Goal: Task Accomplishment & Management: Manage account settings

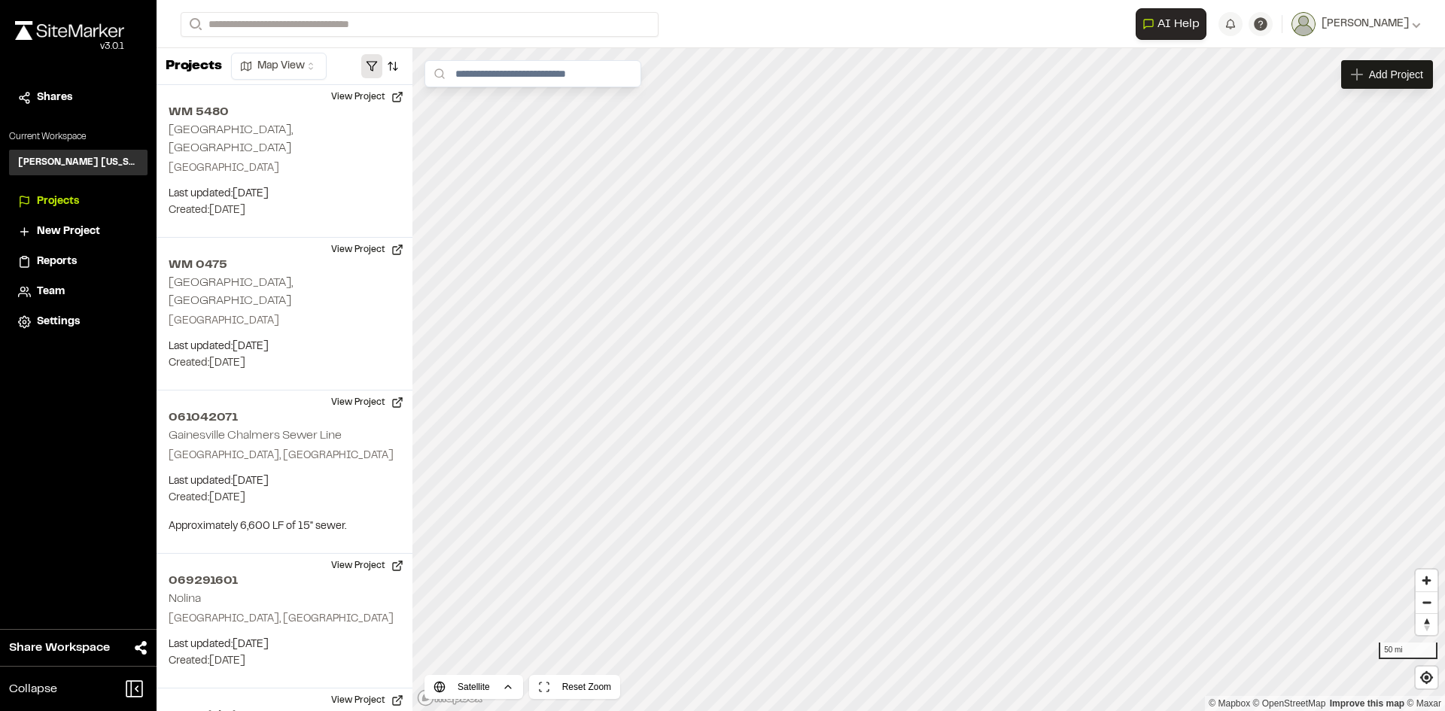
click at [367, 58] on button "button" at bounding box center [371, 66] width 21 height 24
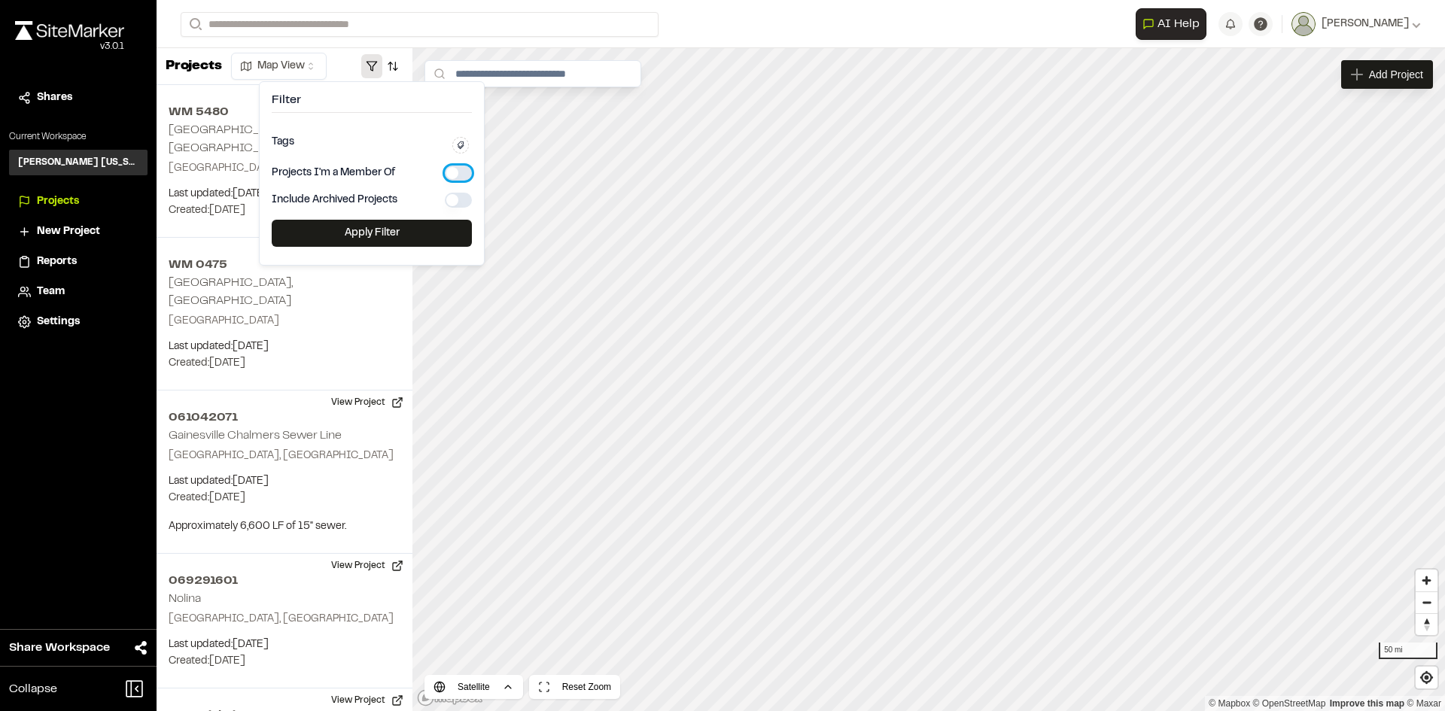
click at [455, 172] on button "button" at bounding box center [458, 173] width 27 height 15
click at [401, 234] on button "Apply Filter" at bounding box center [372, 233] width 200 height 27
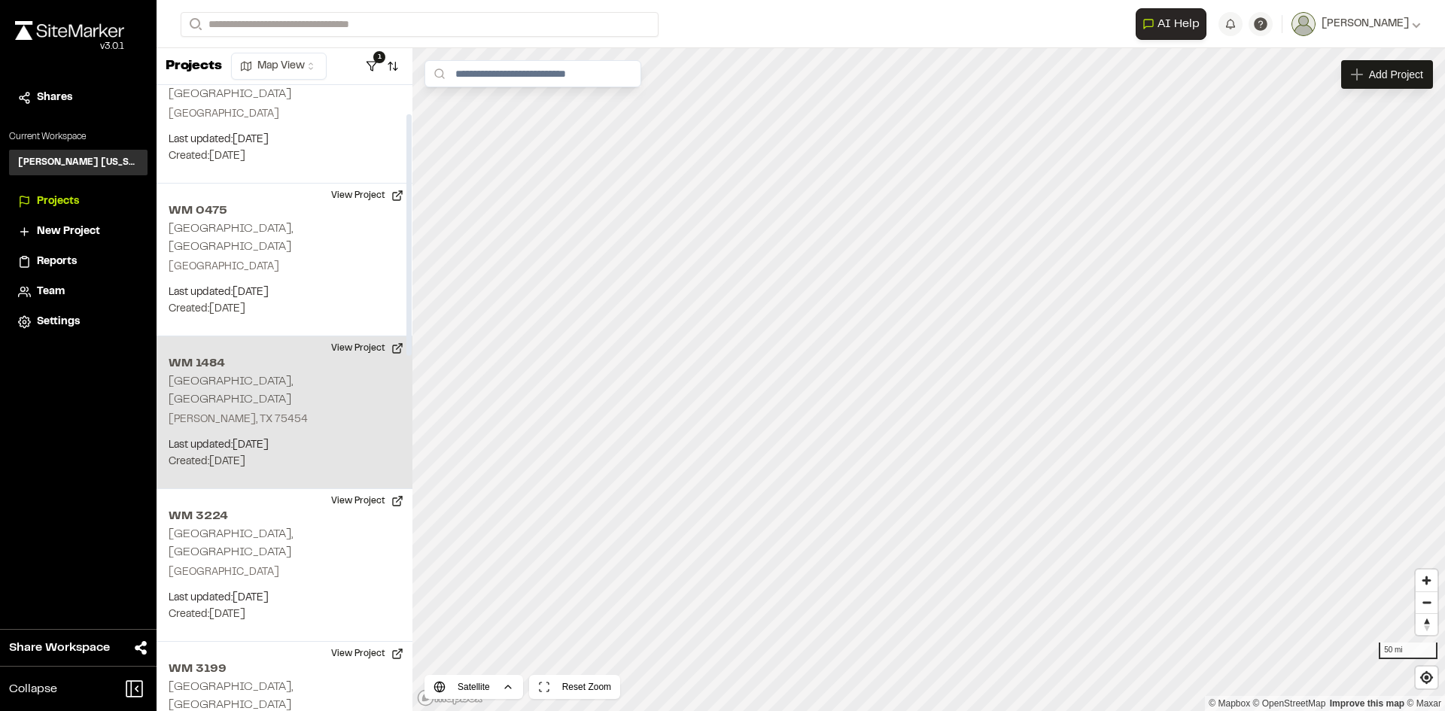
scroll to position [75, 0]
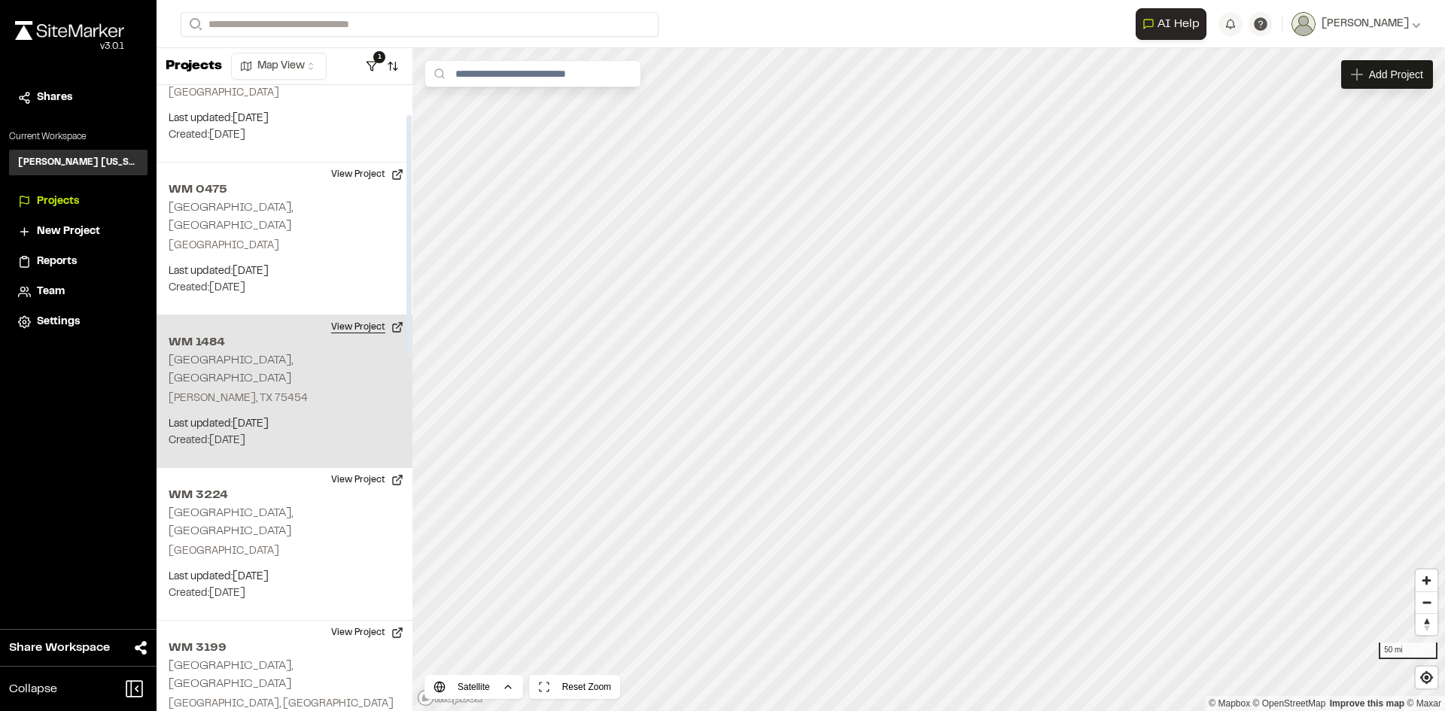
click at [351, 315] on button "View Project" at bounding box center [367, 327] width 90 height 24
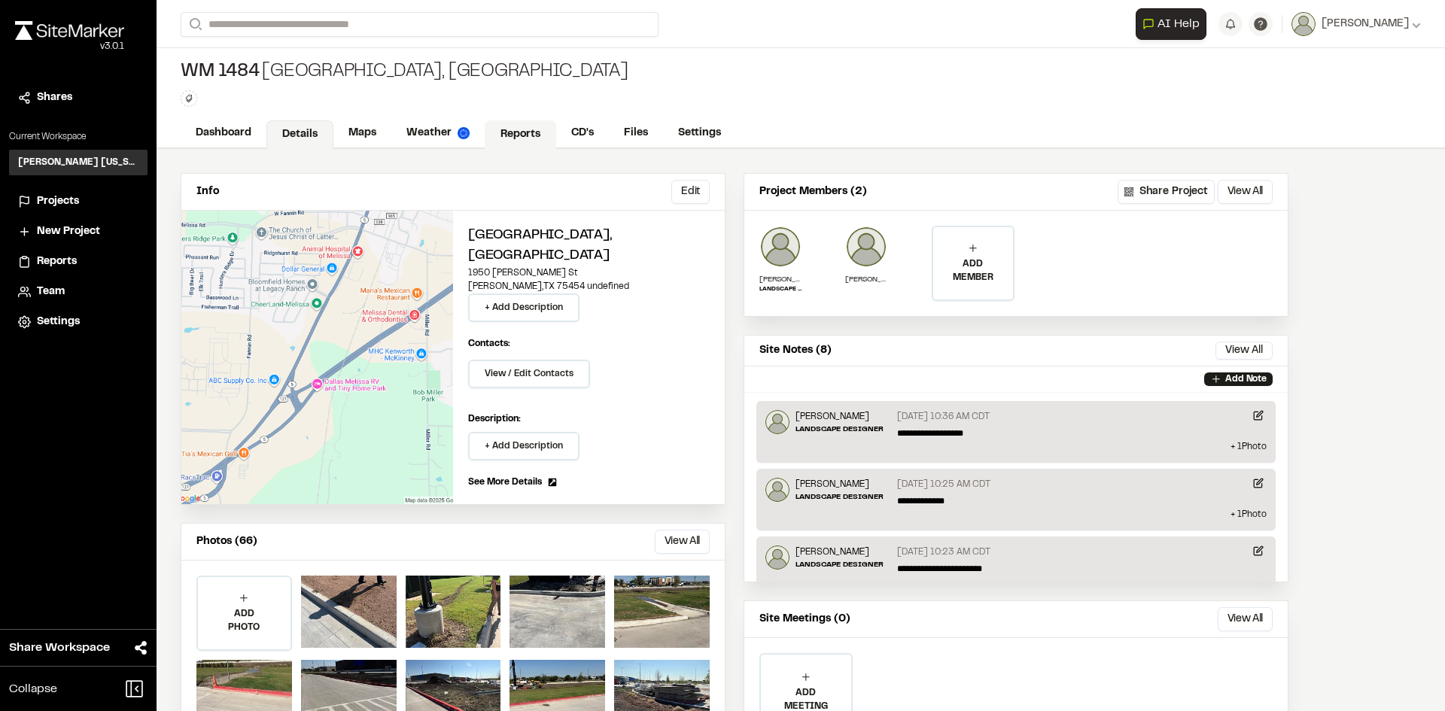
click at [530, 133] on link "Reports" at bounding box center [520, 134] width 71 height 29
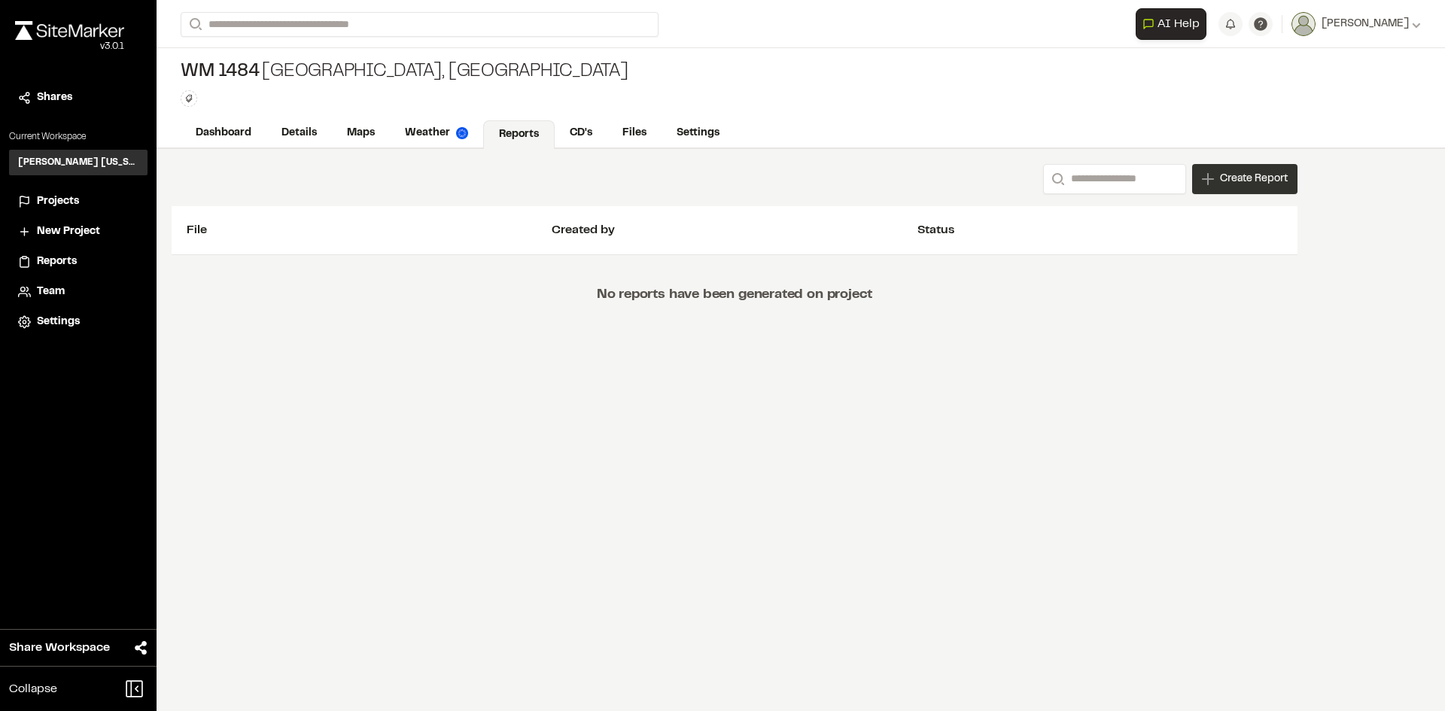
click at [1246, 169] on div "Create Report" at bounding box center [1244, 179] width 105 height 30
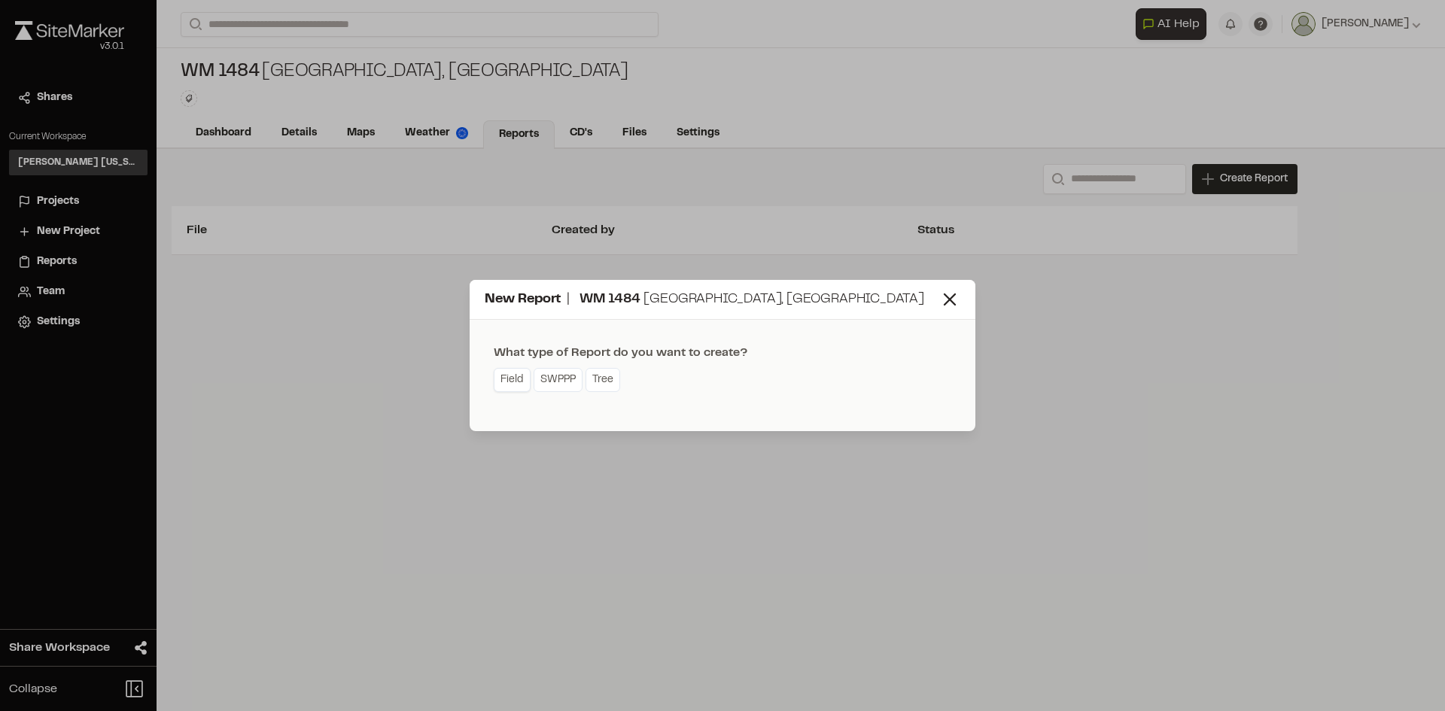
click at [508, 382] on link "Field" at bounding box center [512, 380] width 37 height 24
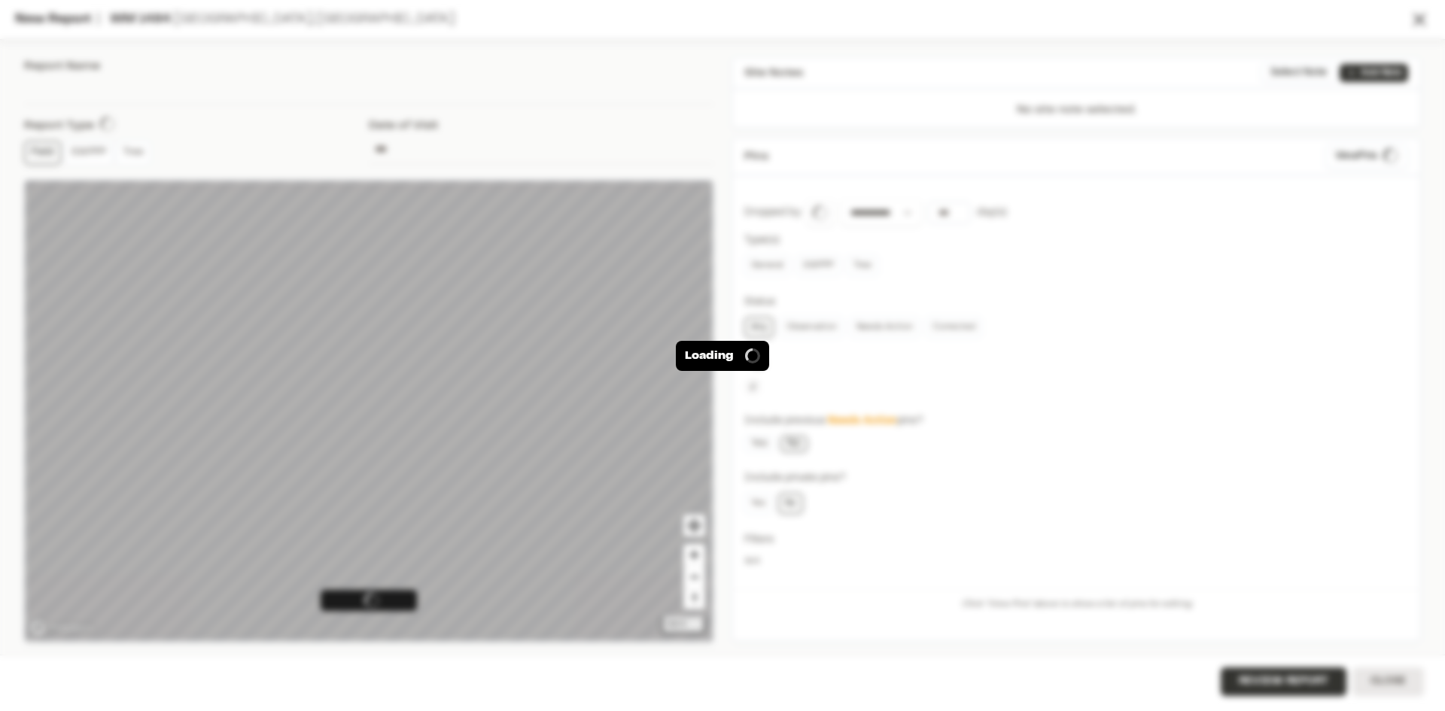
type input "**********"
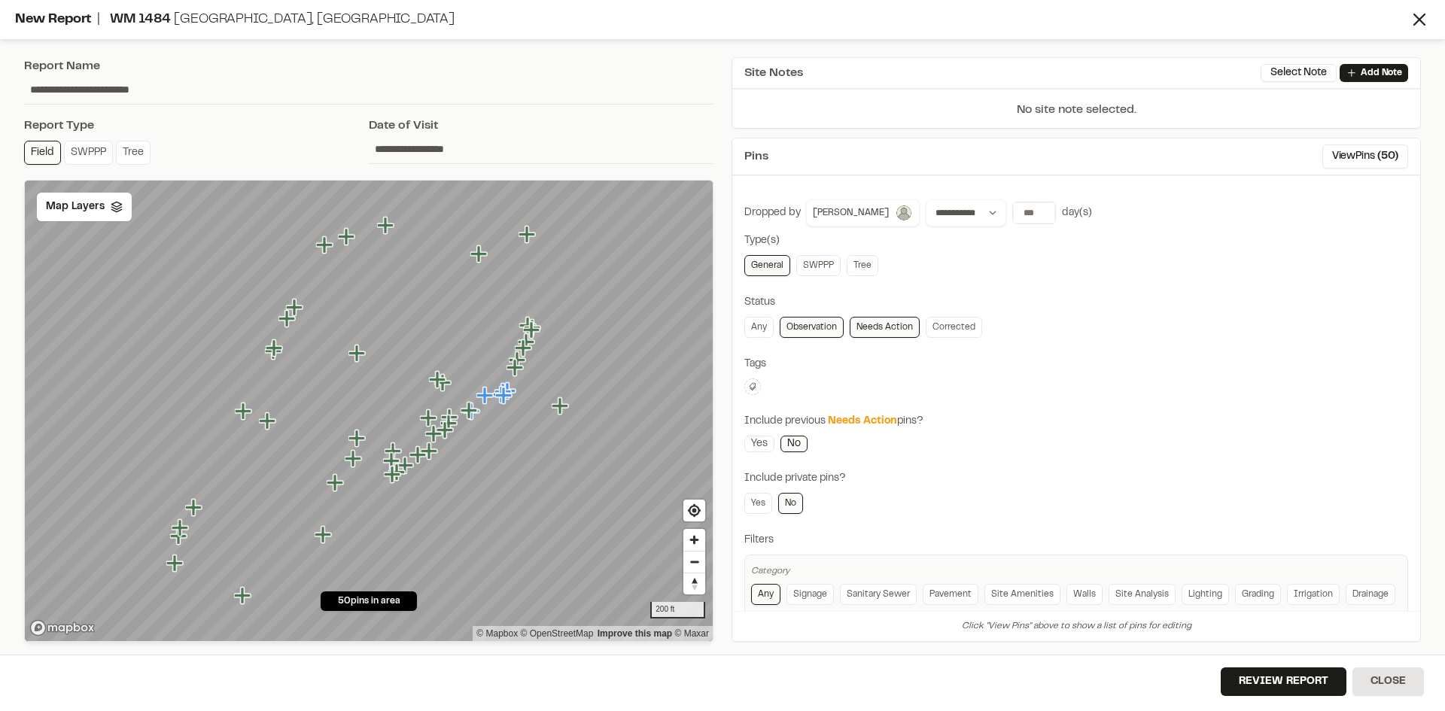
click at [871, 329] on link "Needs Action" at bounding box center [885, 327] width 70 height 21
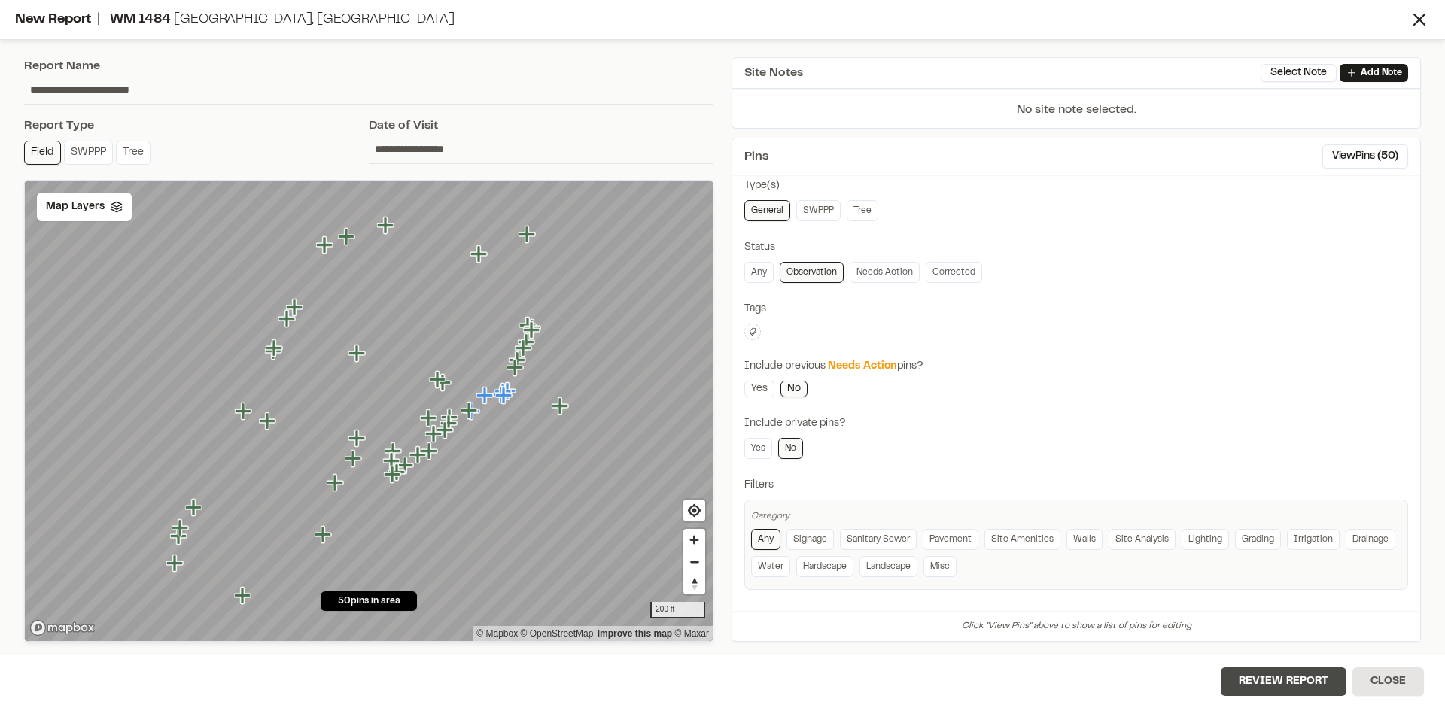
click at [1268, 669] on button "Review Report" at bounding box center [1284, 681] width 126 height 29
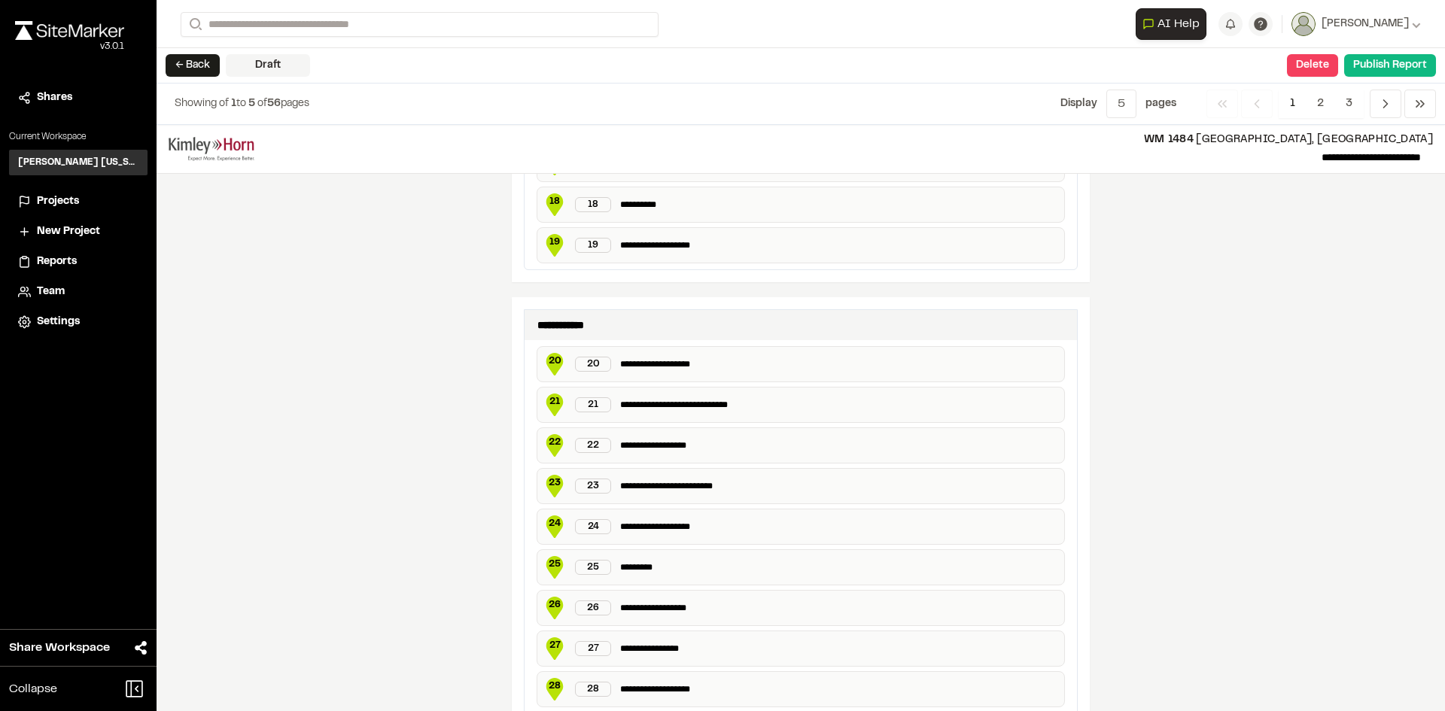
scroll to position [1279, 0]
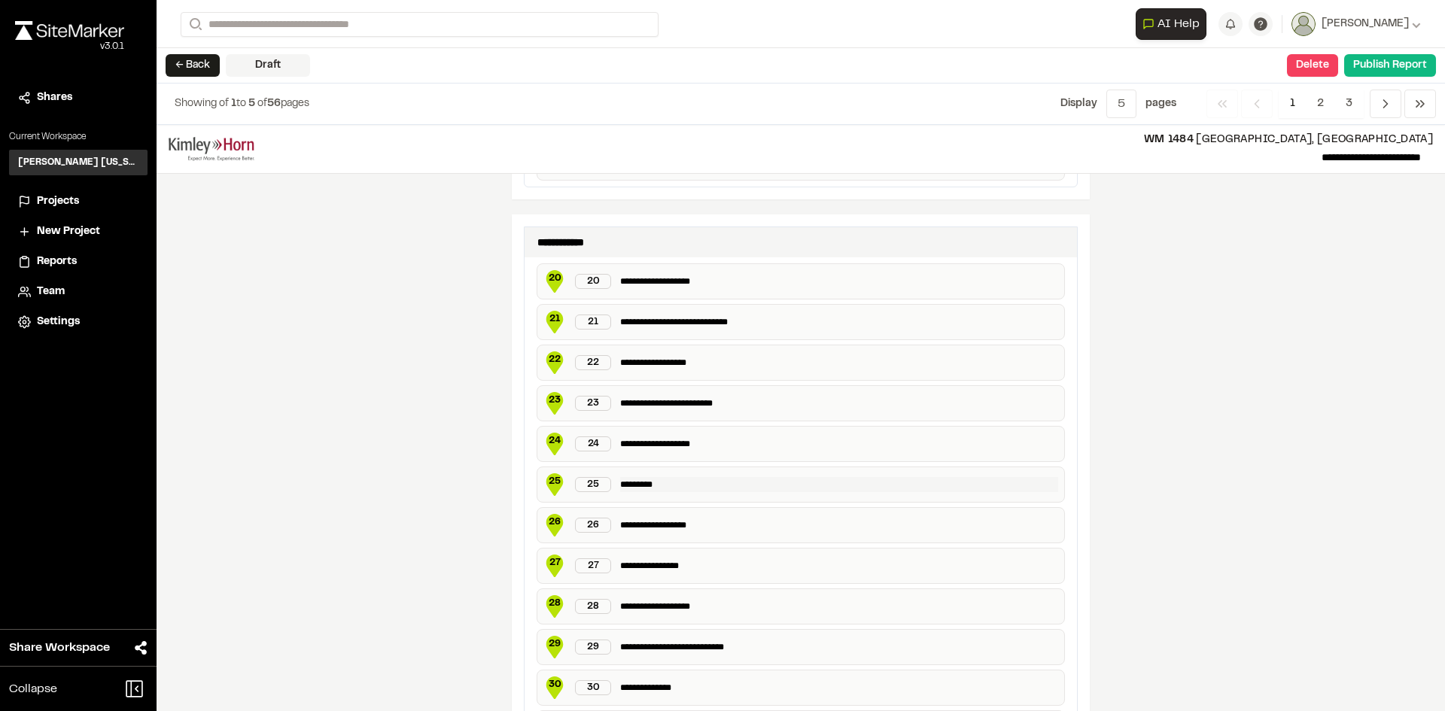
click at [613, 479] on div "25 25 *********" at bounding box center [801, 485] width 528 height 36
click at [623, 482] on p "*********" at bounding box center [839, 484] width 438 height 15
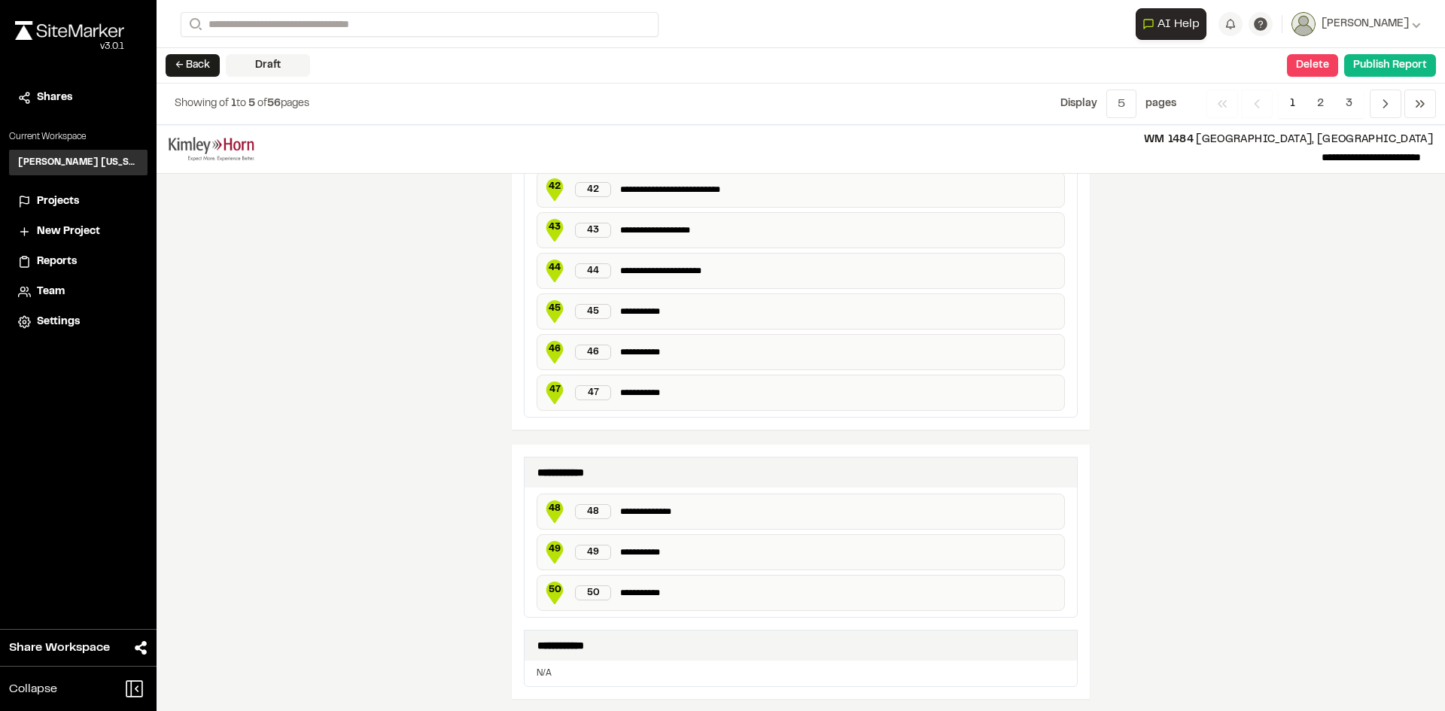
scroll to position [2346, 0]
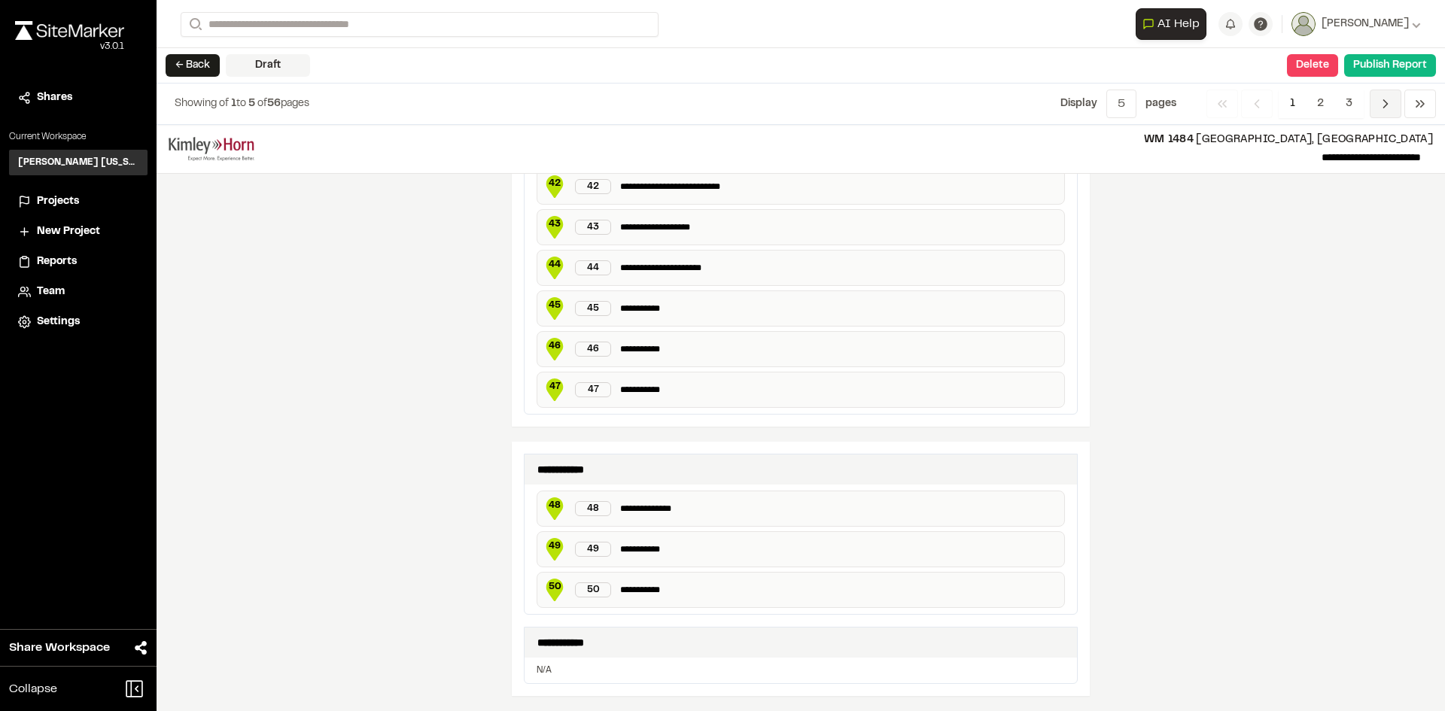
click at [1388, 116] on span "Previous" at bounding box center [1386, 104] width 32 height 29
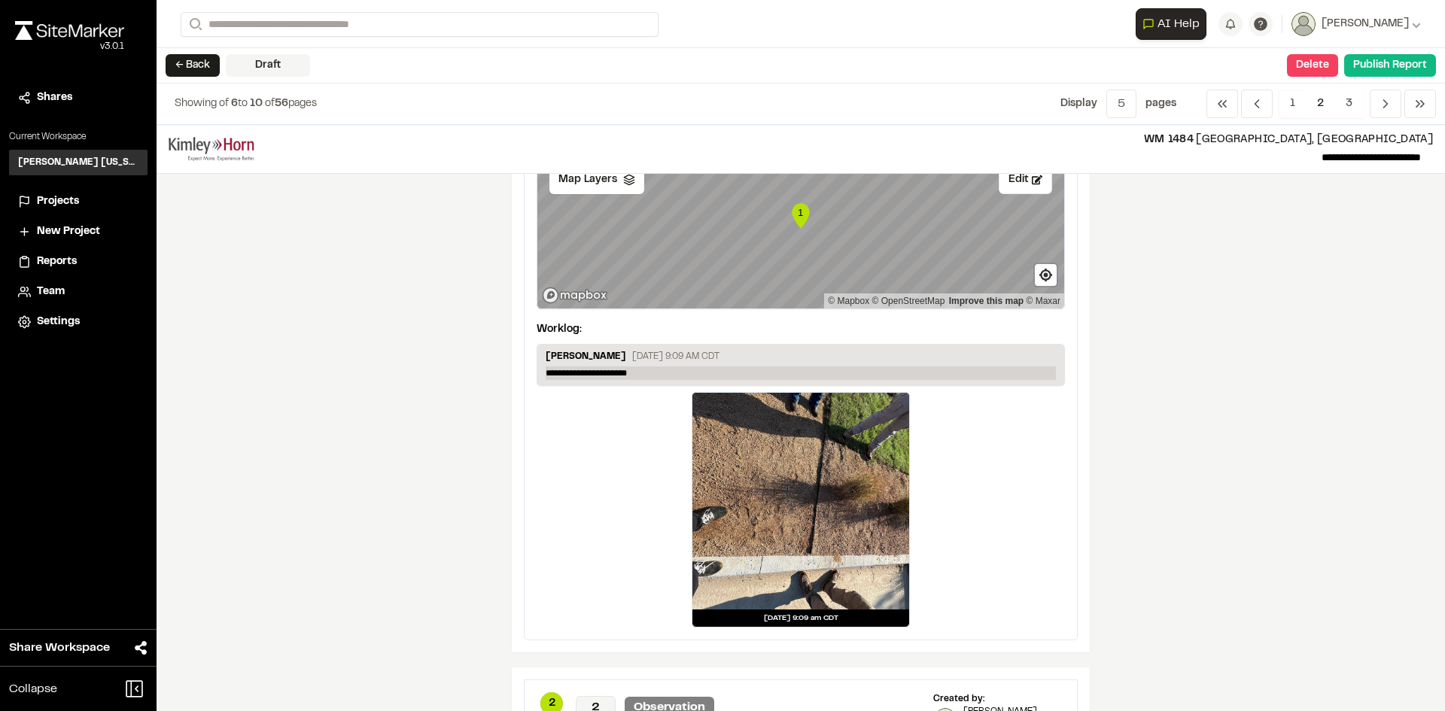
scroll to position [903, 0]
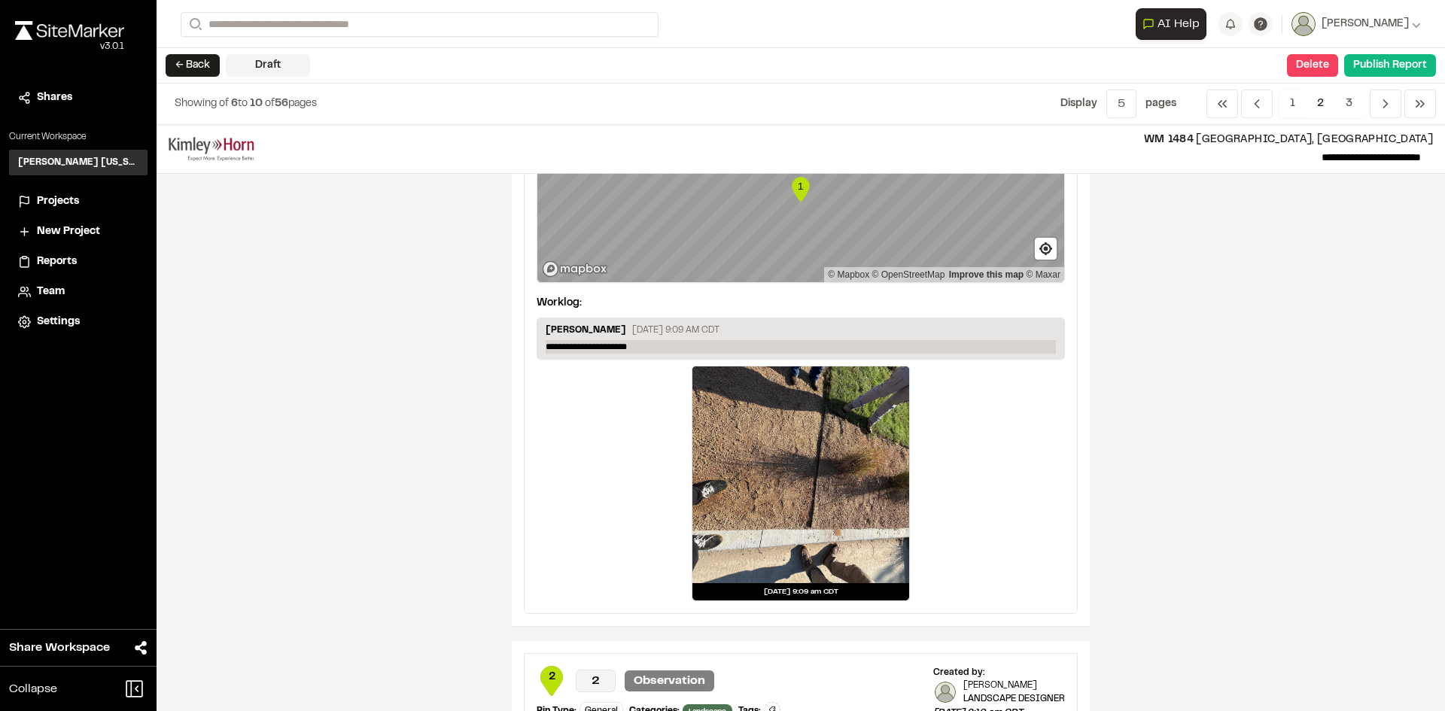
click at [664, 348] on p "**********" at bounding box center [801, 347] width 510 height 14
drag, startPoint x: 816, startPoint y: 348, endPoint x: 538, endPoint y: 345, distance: 278.5
click at [538, 348] on div "**********" at bounding box center [801, 339] width 528 height 42
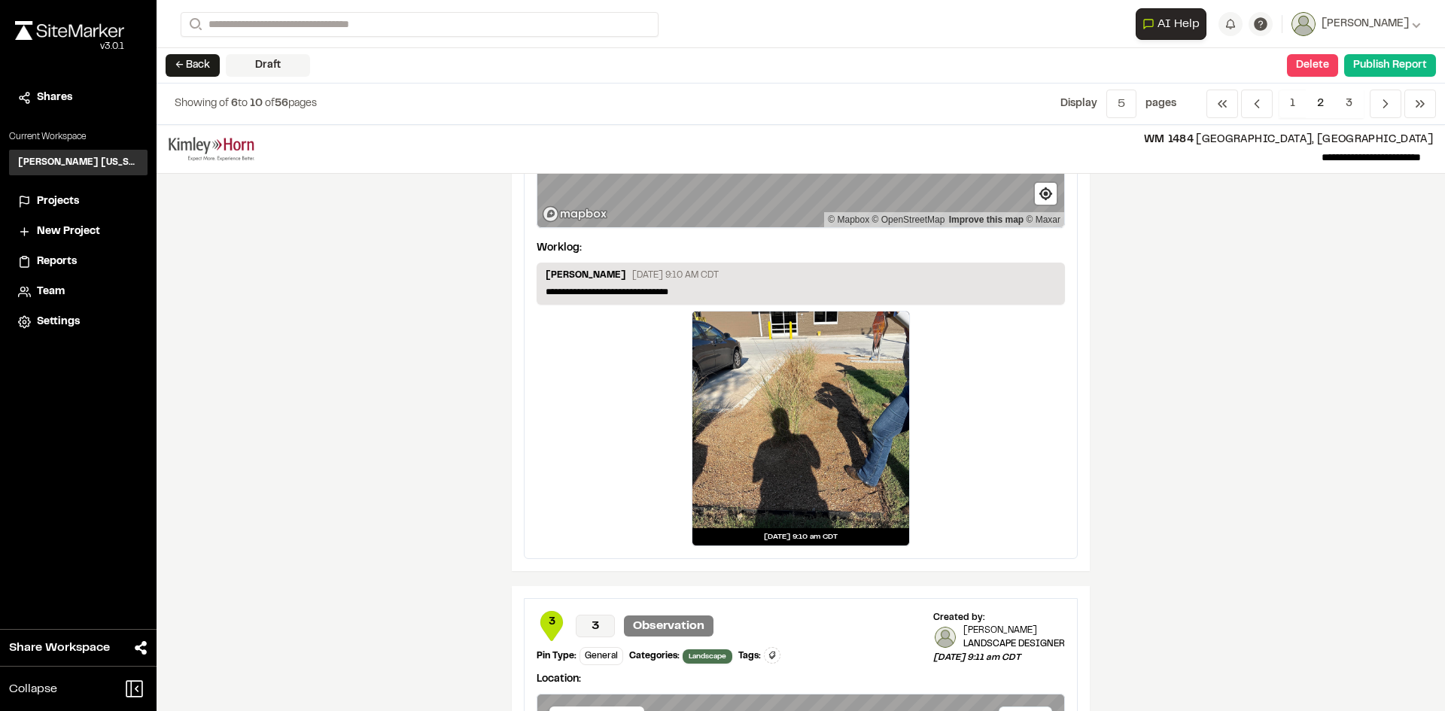
scroll to position [1505, 0]
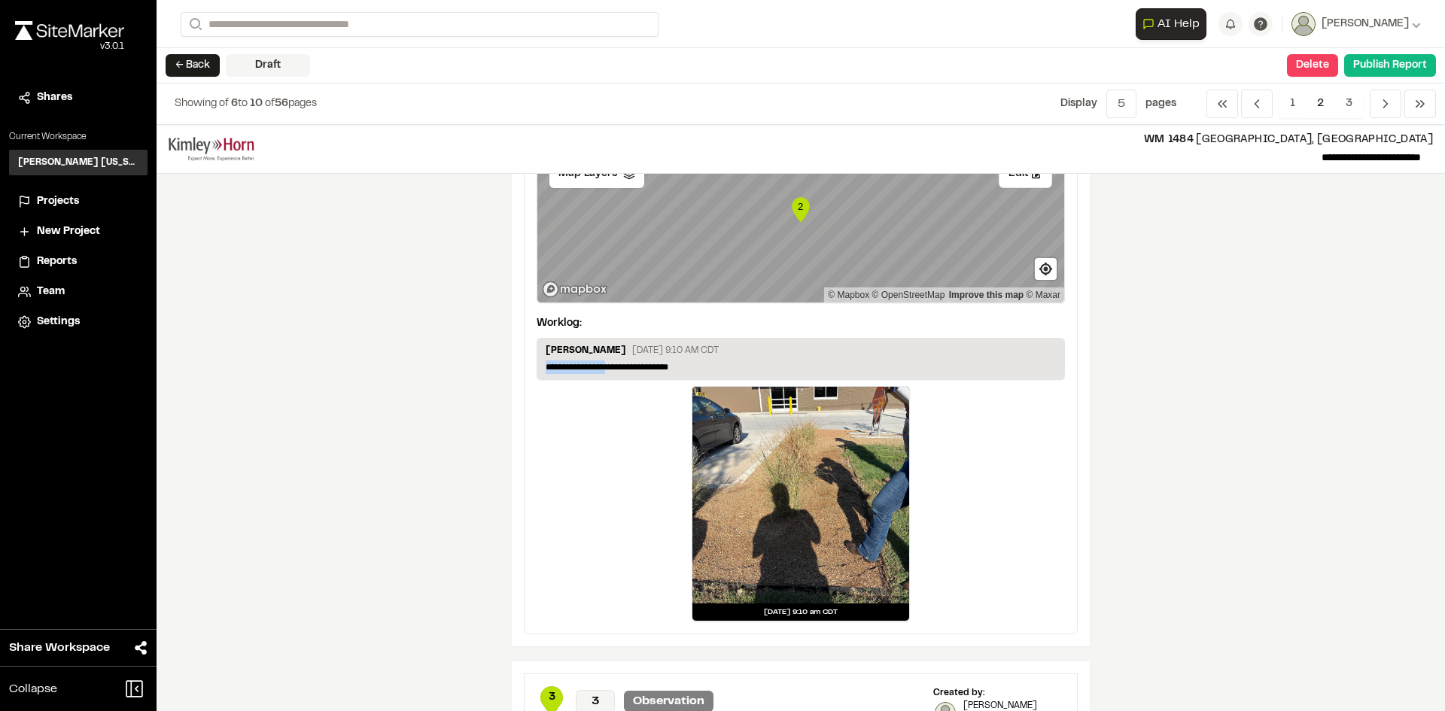
drag, startPoint x: 625, startPoint y: 365, endPoint x: 531, endPoint y: 363, distance: 93.3
click at [537, 363] on div "**********" at bounding box center [801, 359] width 528 height 42
click at [666, 364] on p "**********" at bounding box center [801, 367] width 510 height 14
click at [680, 361] on p "**********" at bounding box center [801, 367] width 510 height 14
click at [806, 362] on p "**********" at bounding box center [801, 367] width 510 height 14
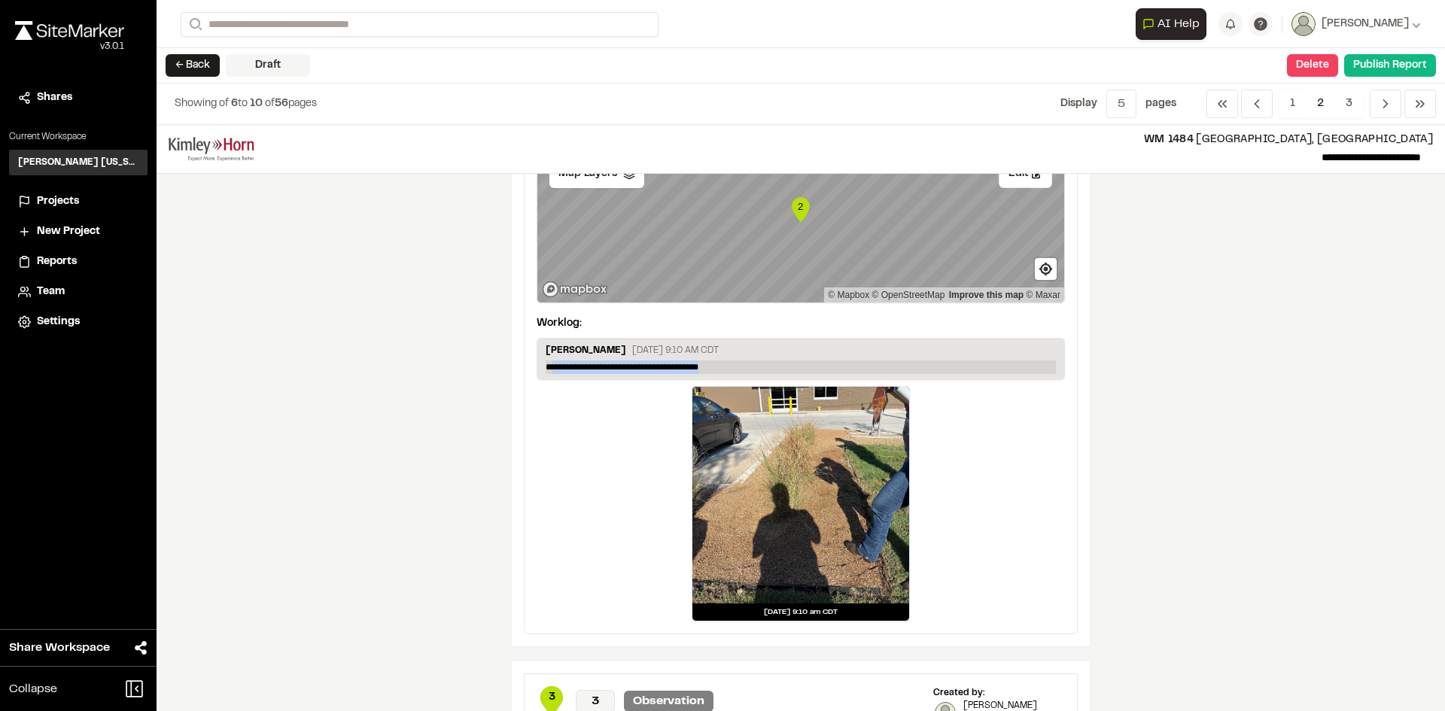
drag, startPoint x: 755, startPoint y: 368, endPoint x: 556, endPoint y: 364, distance: 198.7
click at [557, 364] on p "**********" at bounding box center [801, 367] width 510 height 14
drag, startPoint x: 601, startPoint y: 368, endPoint x: 625, endPoint y: 360, distance: 24.5
click at [601, 368] on p "**********" at bounding box center [801, 367] width 510 height 14
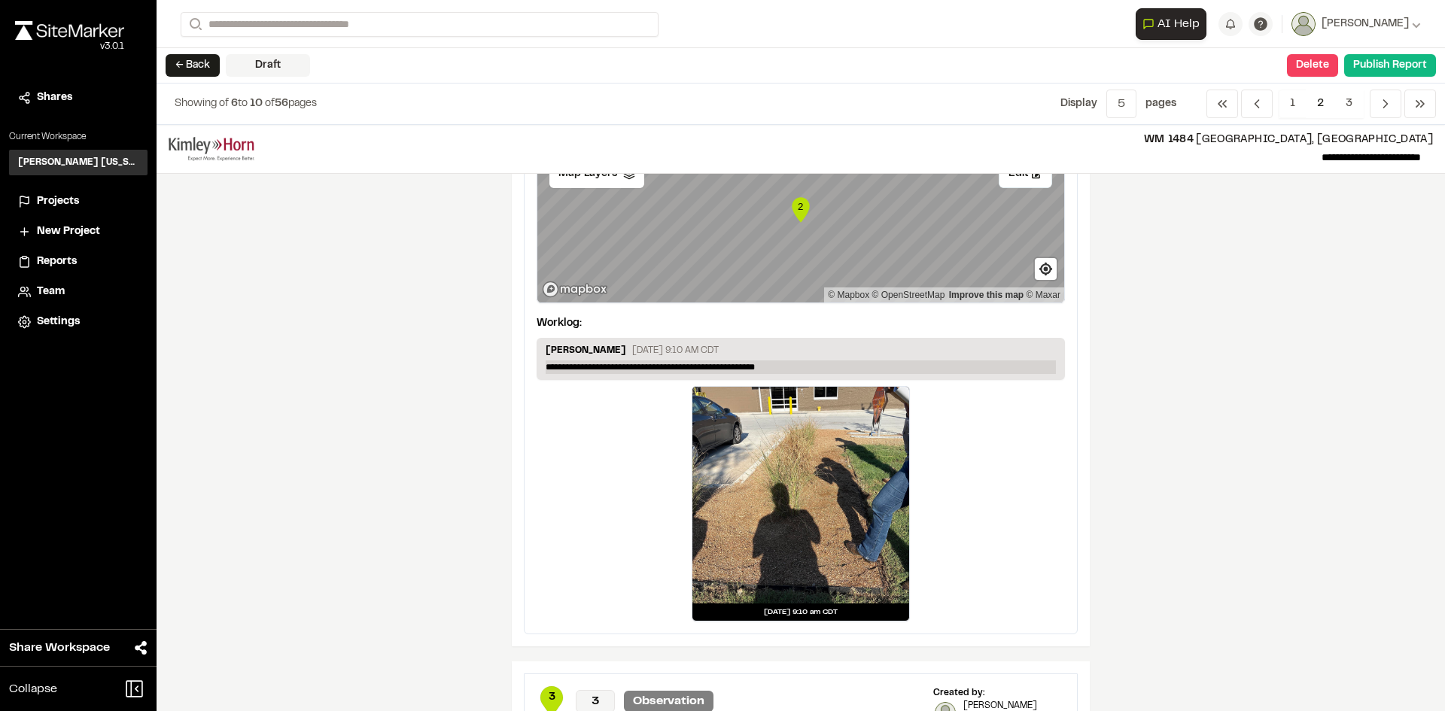
click at [604, 367] on p "**********" at bounding box center [801, 367] width 510 height 14
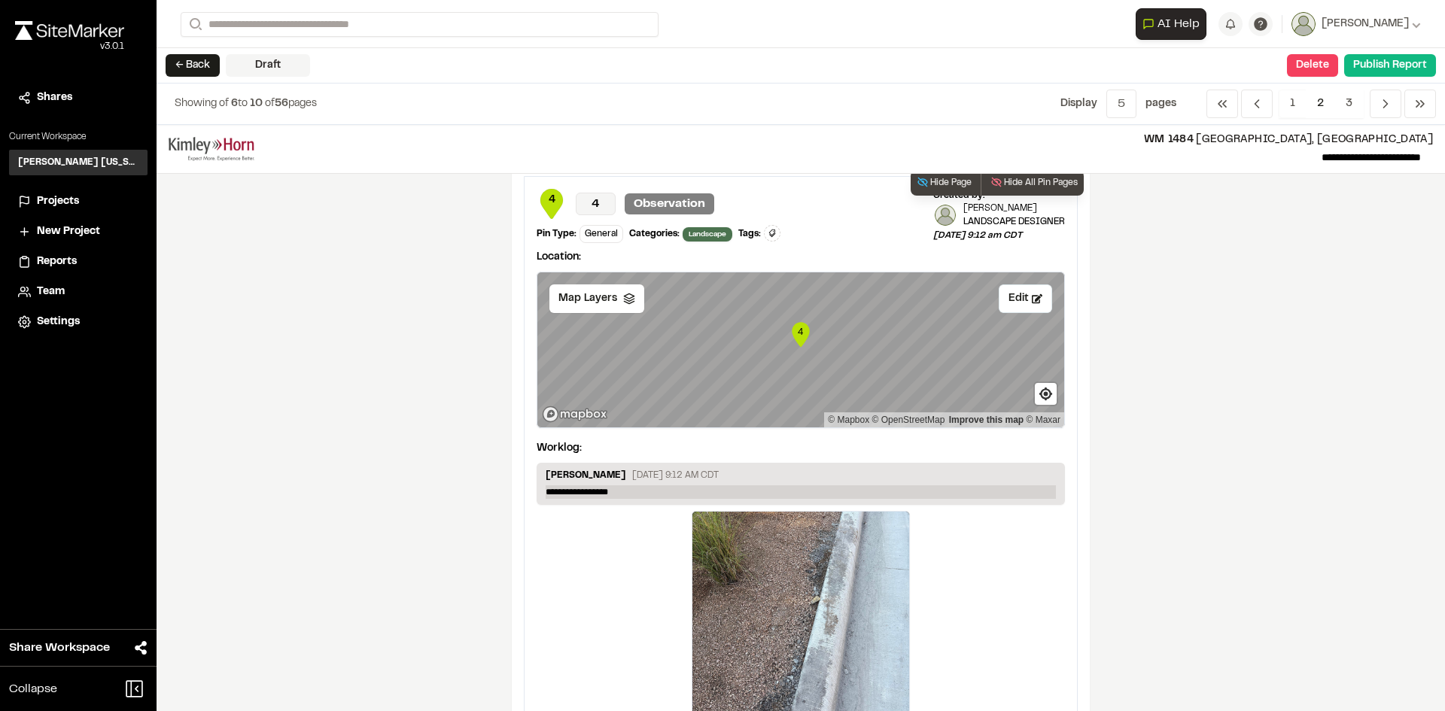
scroll to position [2634, 0]
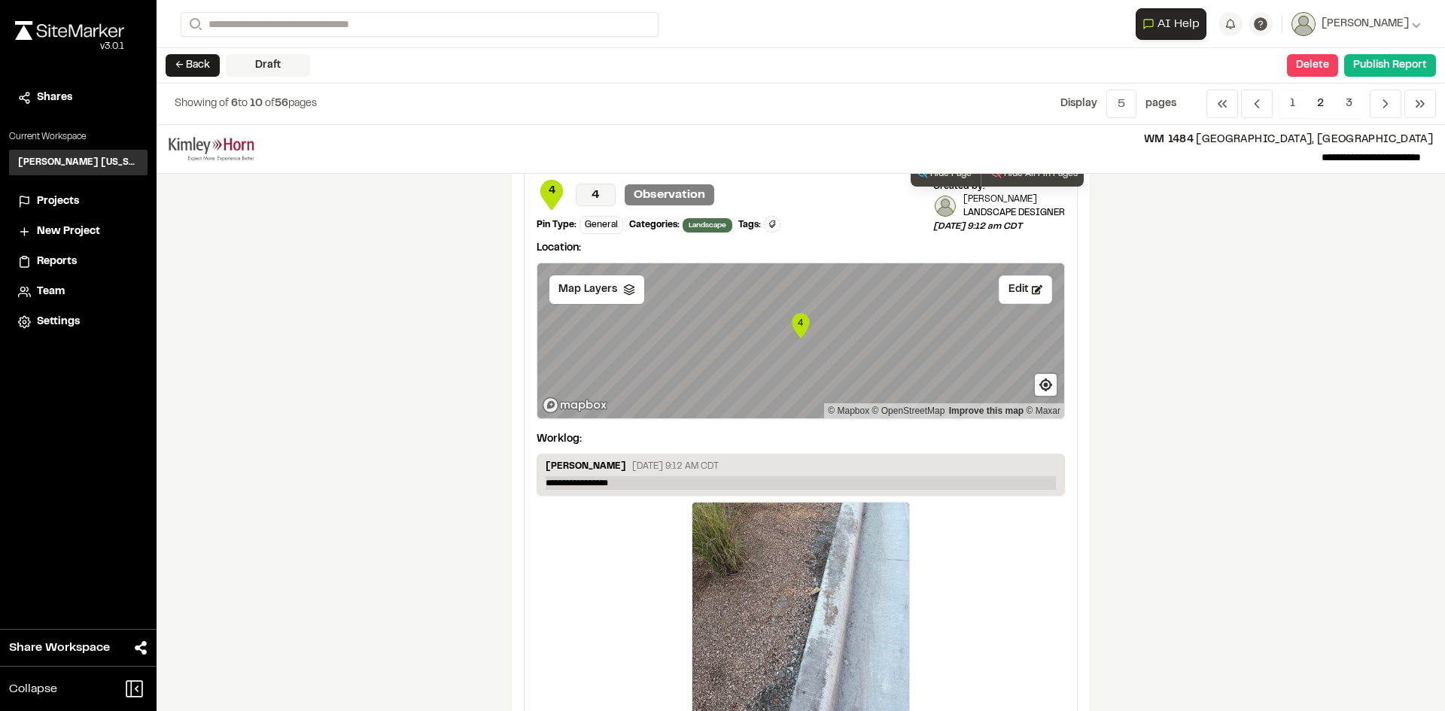
click at [649, 482] on p "**********" at bounding box center [801, 483] width 510 height 14
click at [688, 483] on p "**********" at bounding box center [801, 483] width 510 height 14
click at [722, 510] on div at bounding box center [800, 611] width 217 height 217
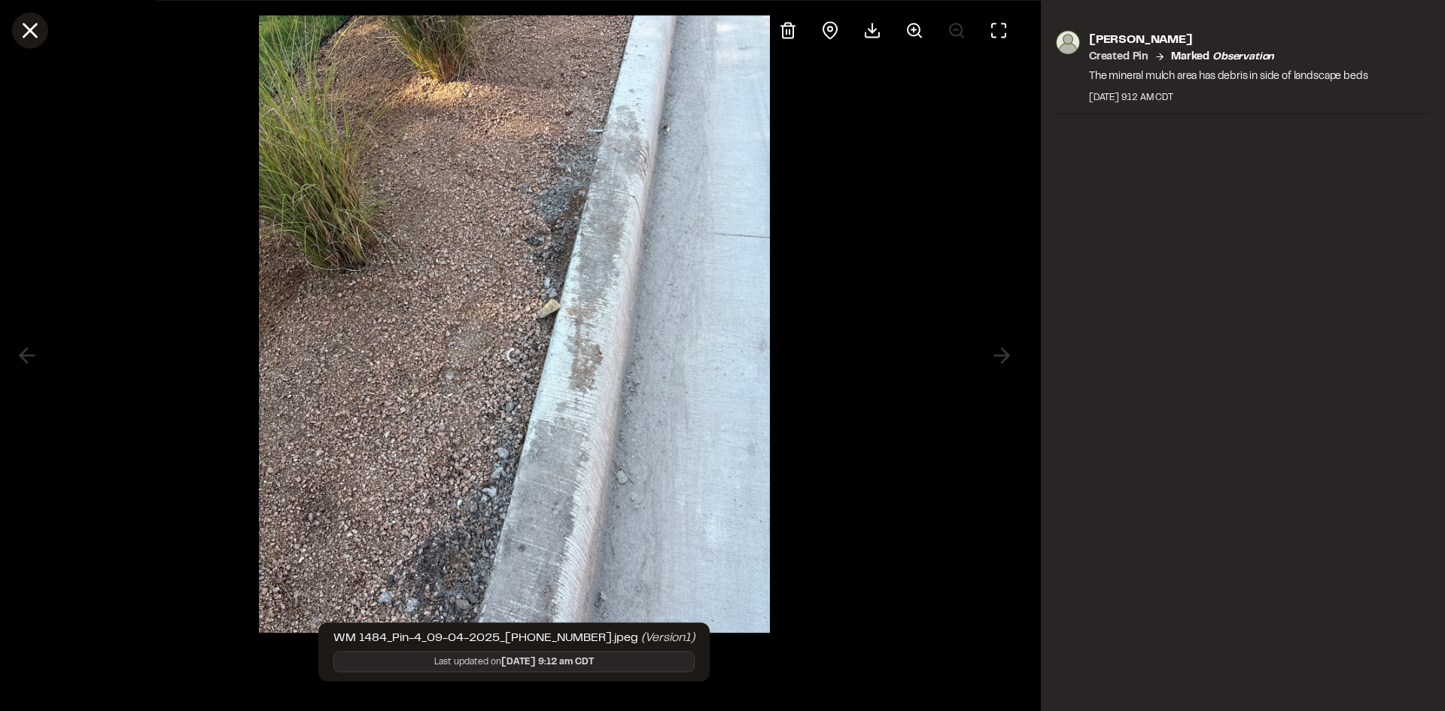
click at [47, 34] on button at bounding box center [30, 30] width 36 height 36
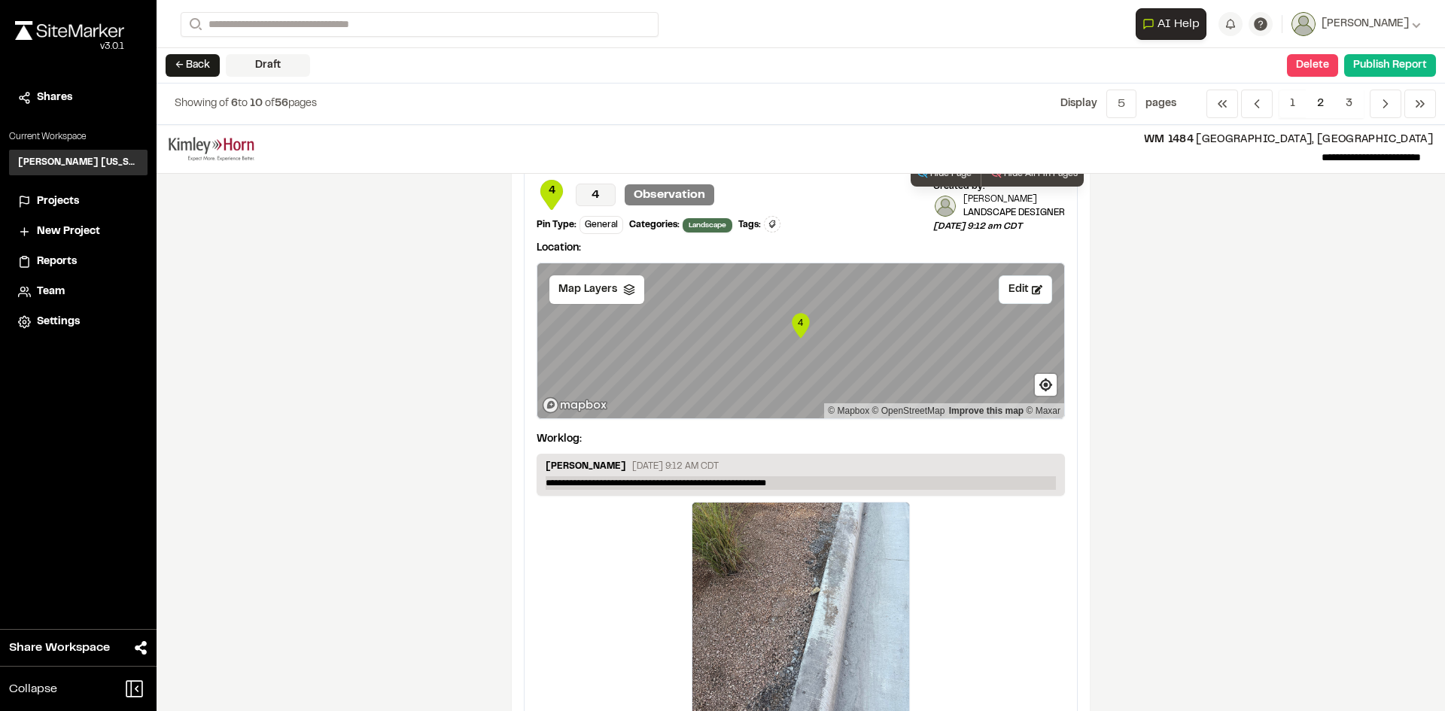
click at [716, 481] on p "**********" at bounding box center [801, 483] width 510 height 14
click at [692, 481] on p "**********" at bounding box center [801, 483] width 510 height 14
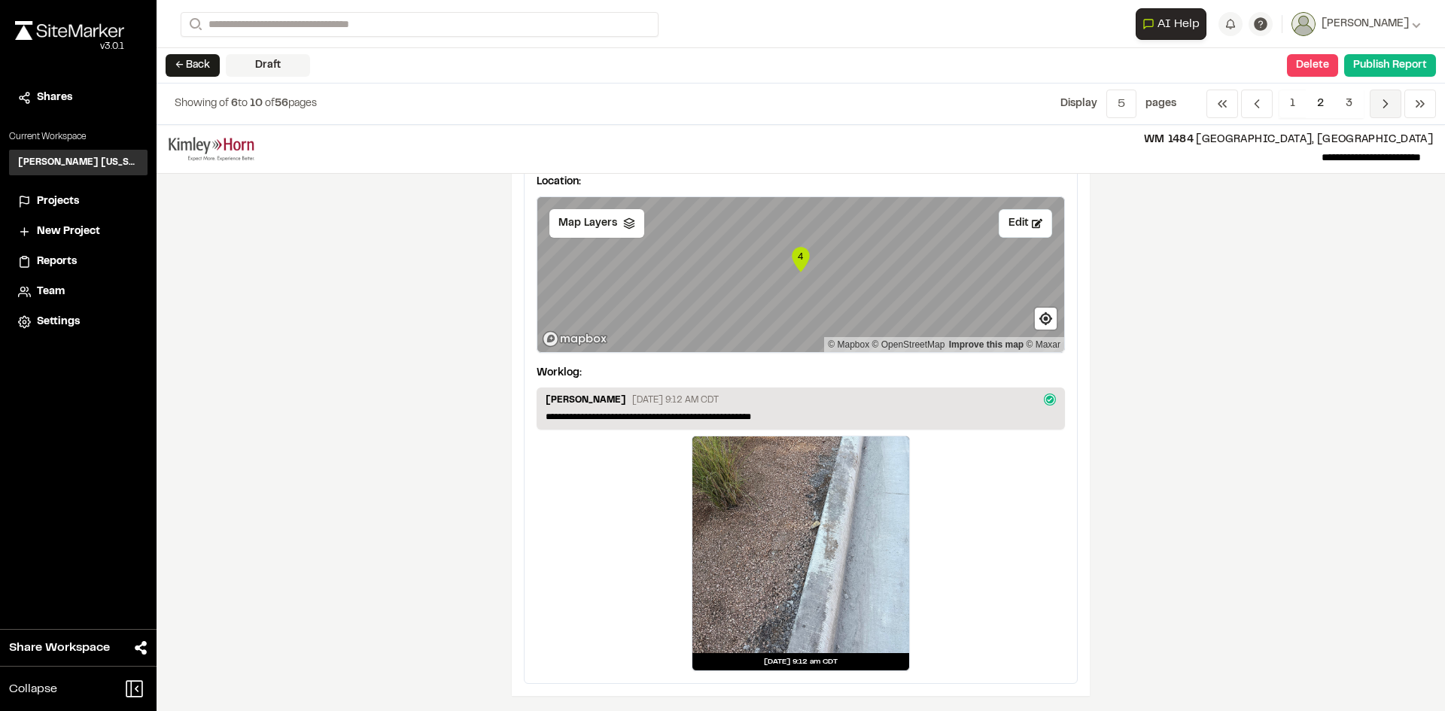
click at [1381, 105] on icon "Navigation" at bounding box center [1385, 103] width 15 height 15
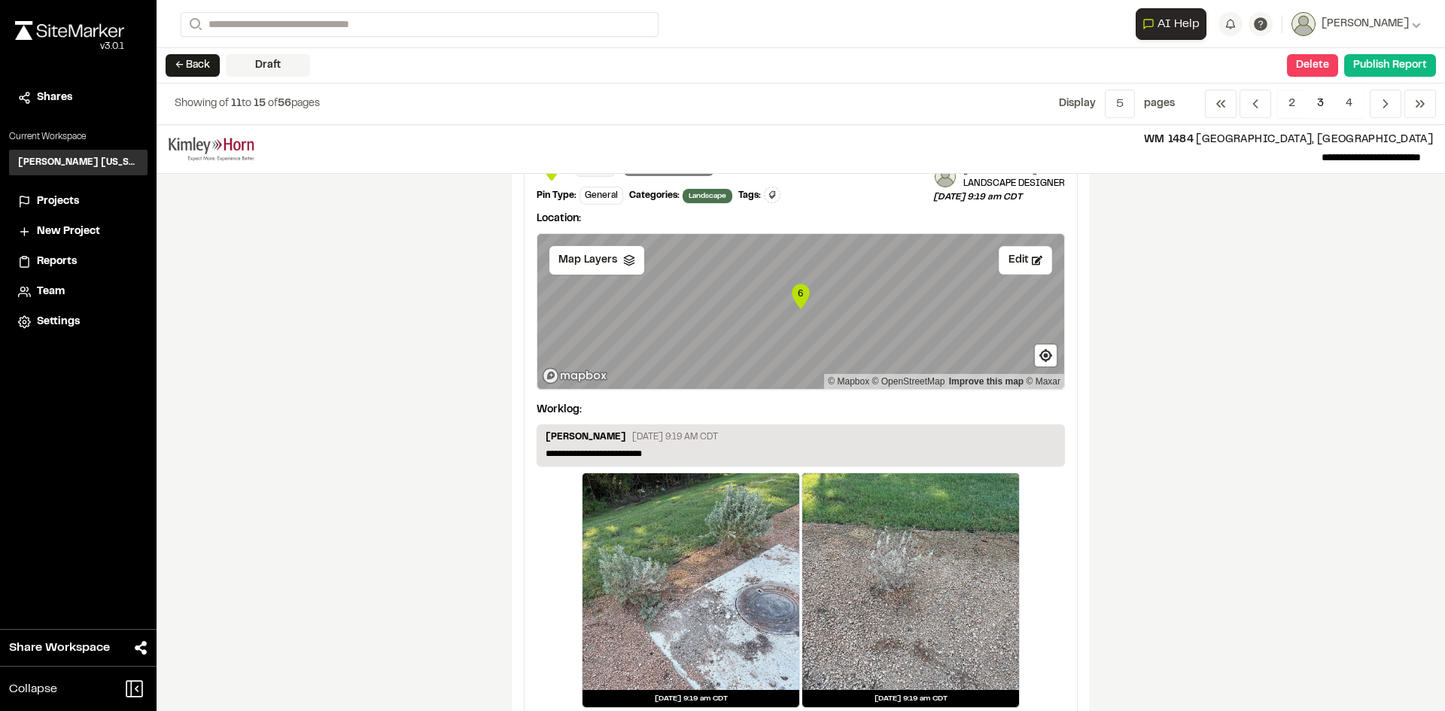
scroll to position [677, 0]
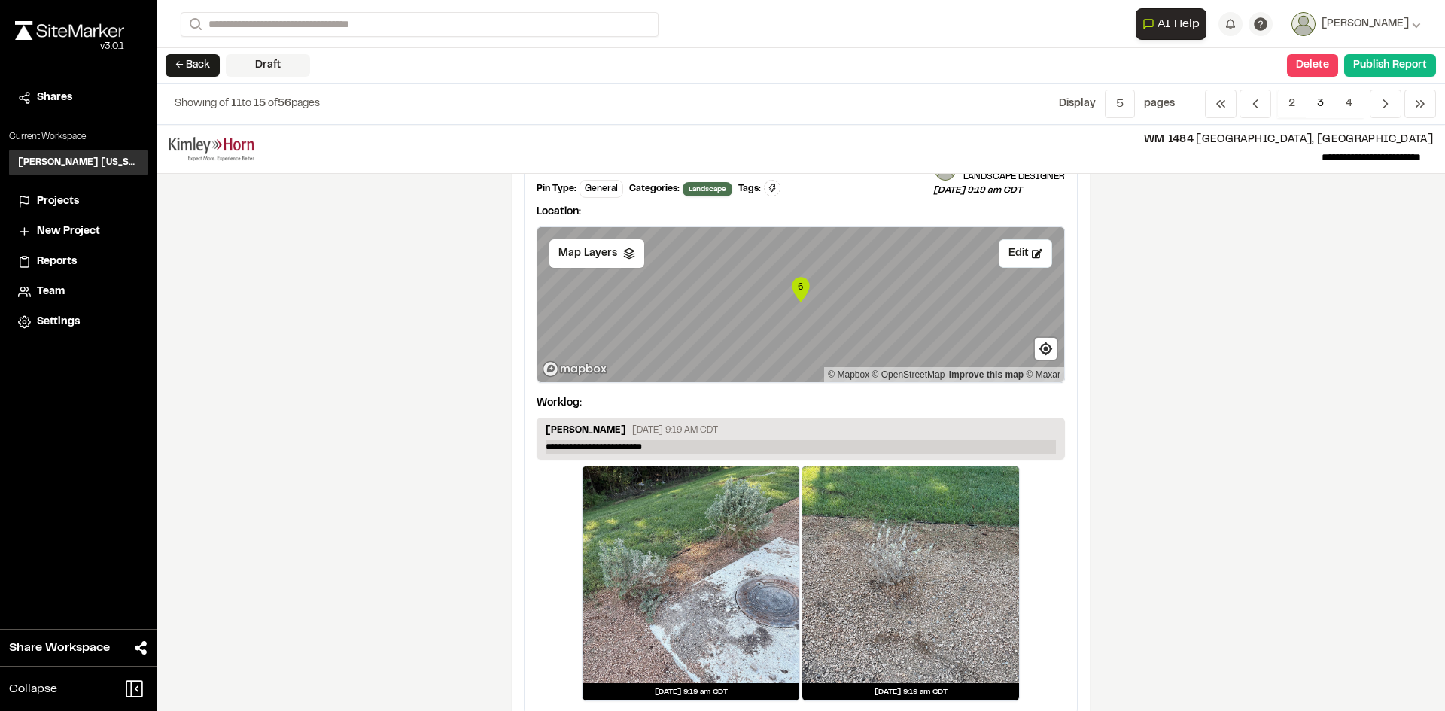
click at [673, 448] on p "**********" at bounding box center [801, 447] width 510 height 14
click at [626, 447] on p "**********" at bounding box center [801, 447] width 510 height 14
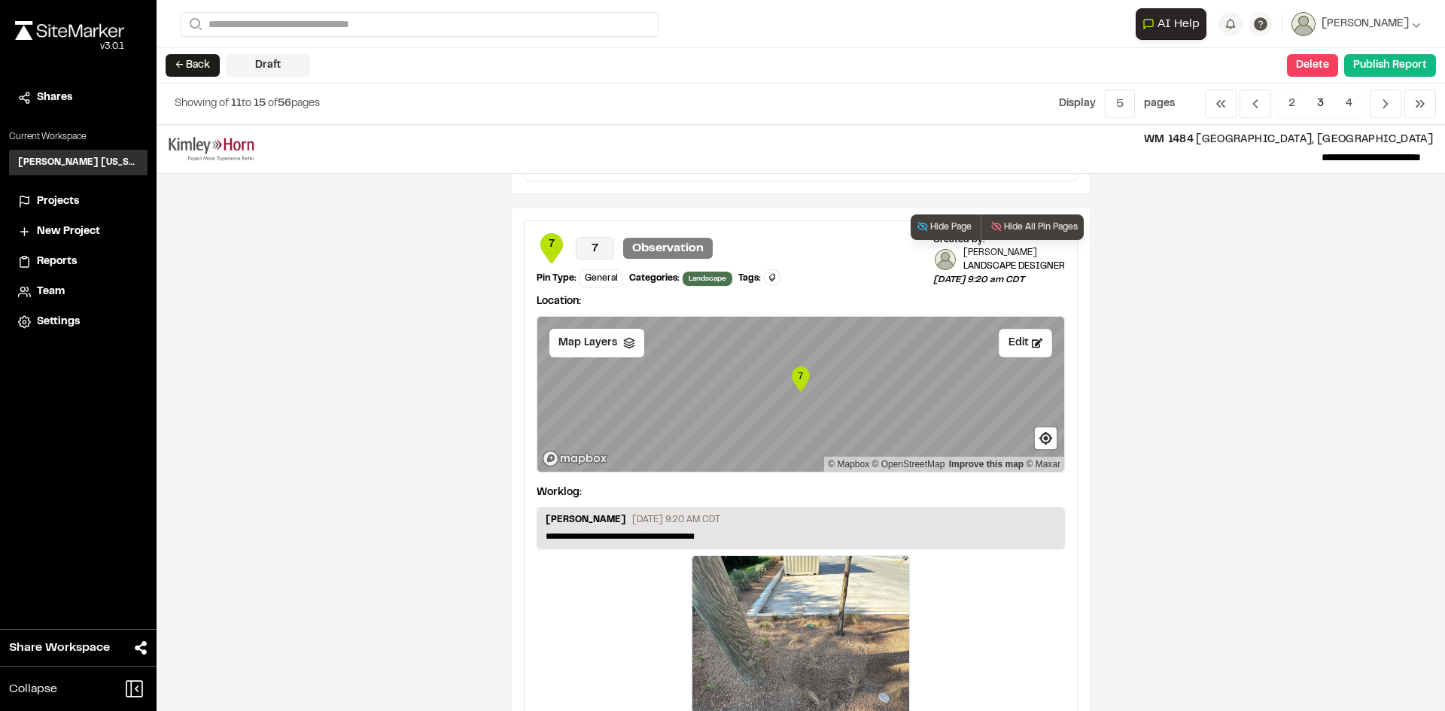
scroll to position [1355, 0]
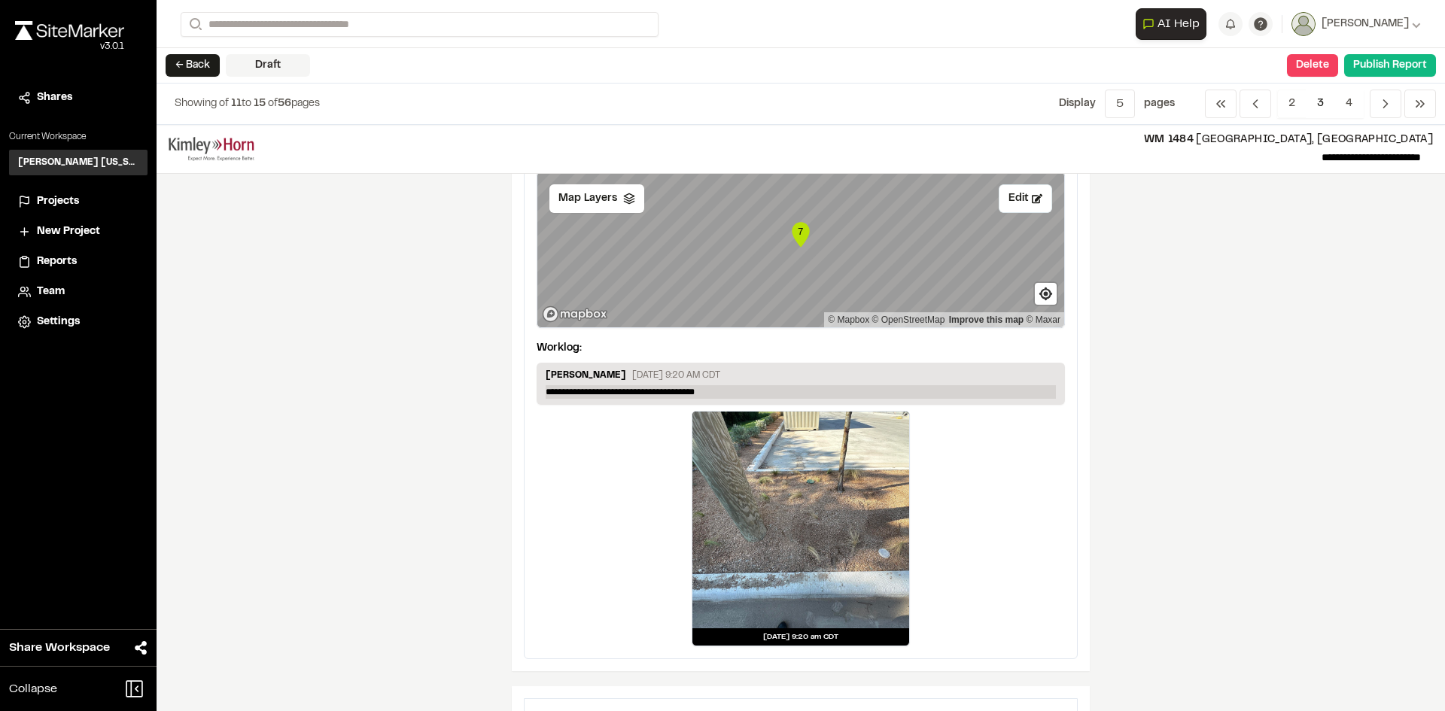
click at [705, 389] on p "**********" at bounding box center [801, 392] width 510 height 14
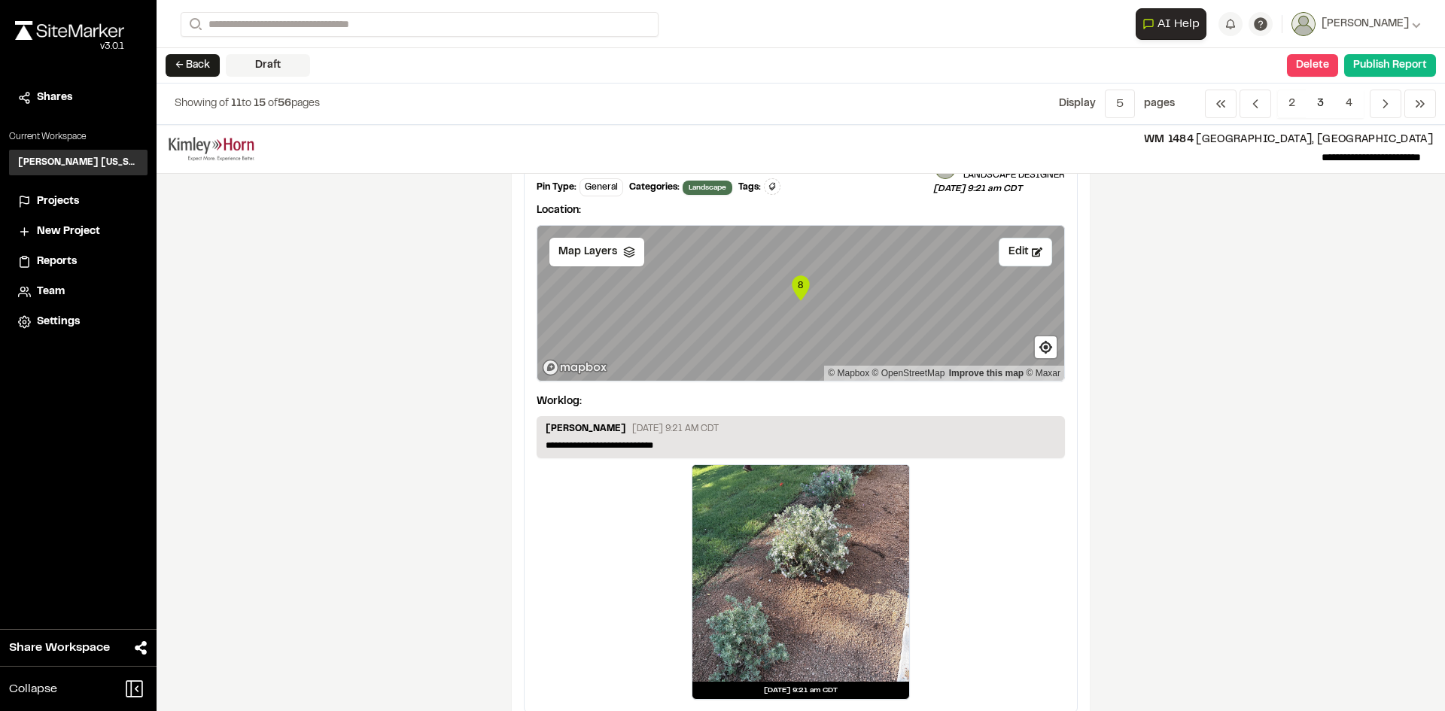
scroll to position [2032, 0]
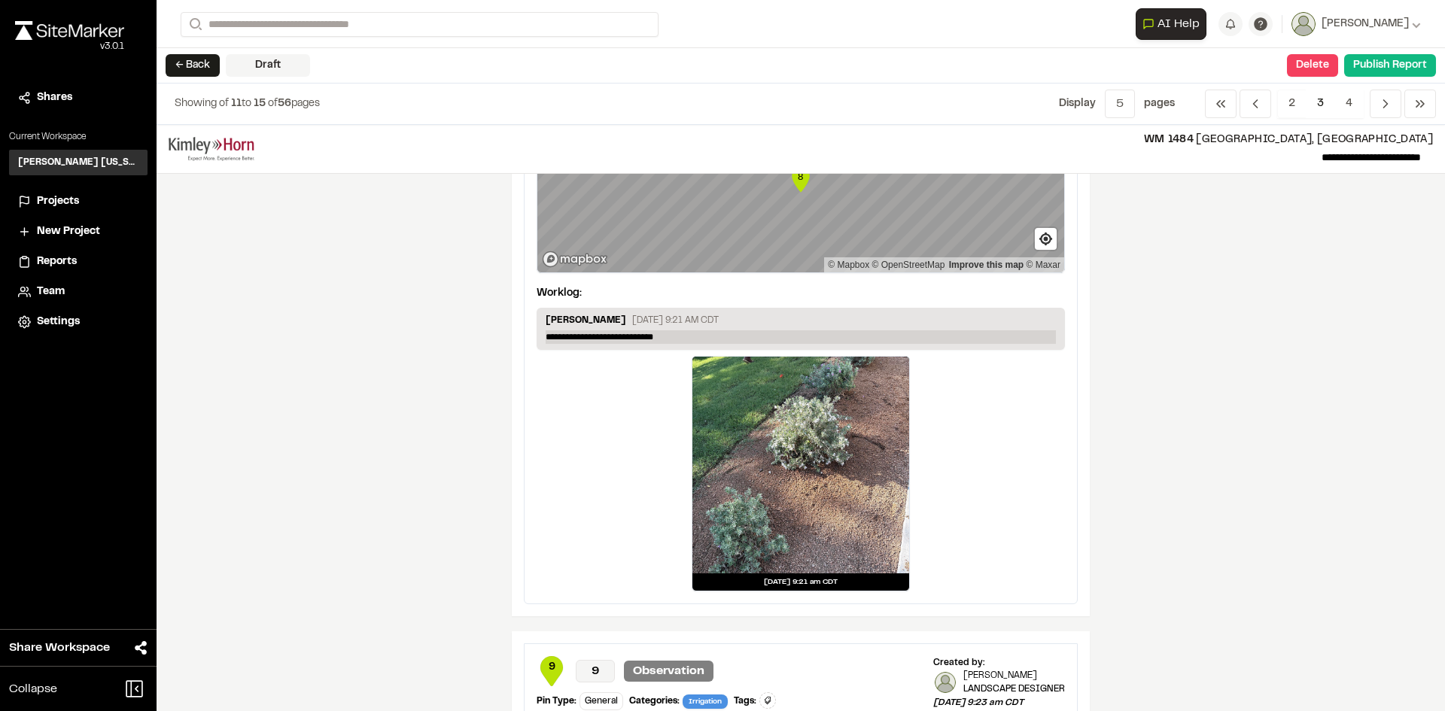
click at [564, 338] on p "**********" at bounding box center [801, 337] width 510 height 14
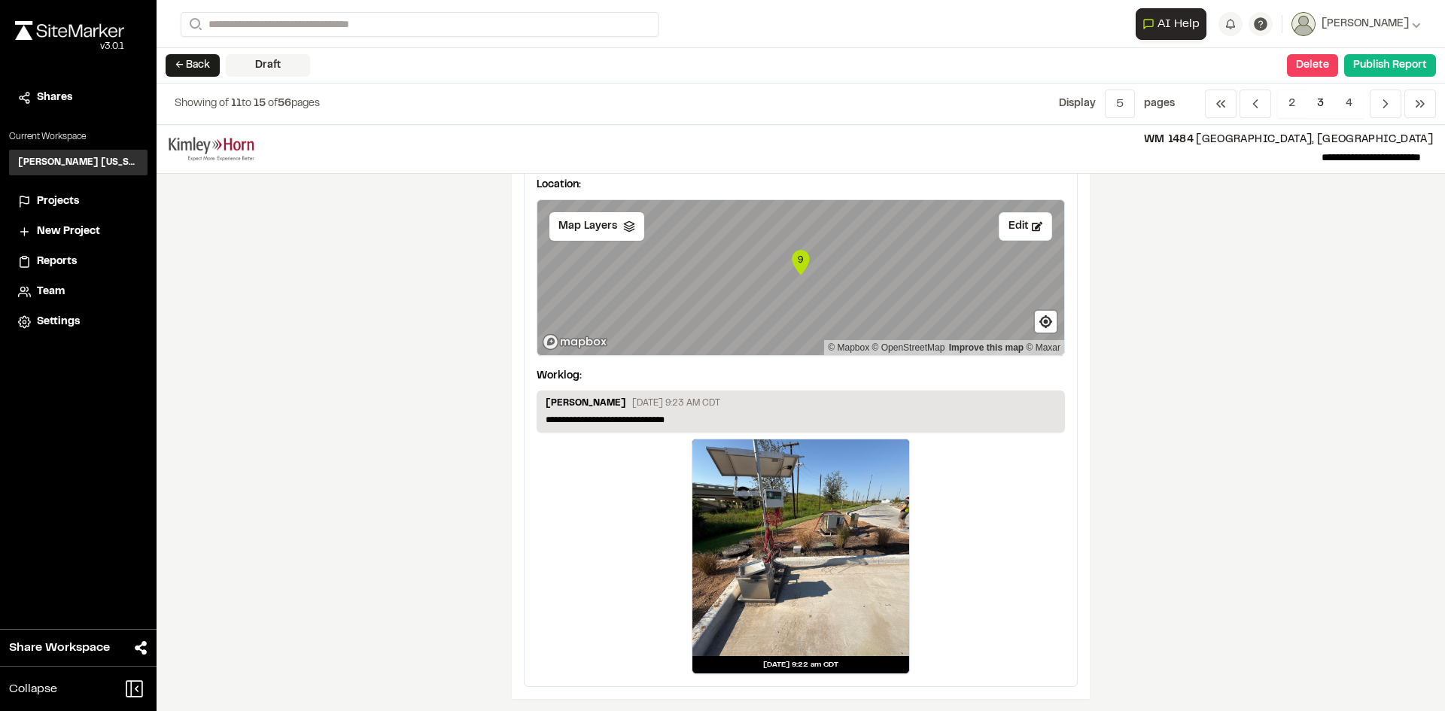
scroll to position [2574, 0]
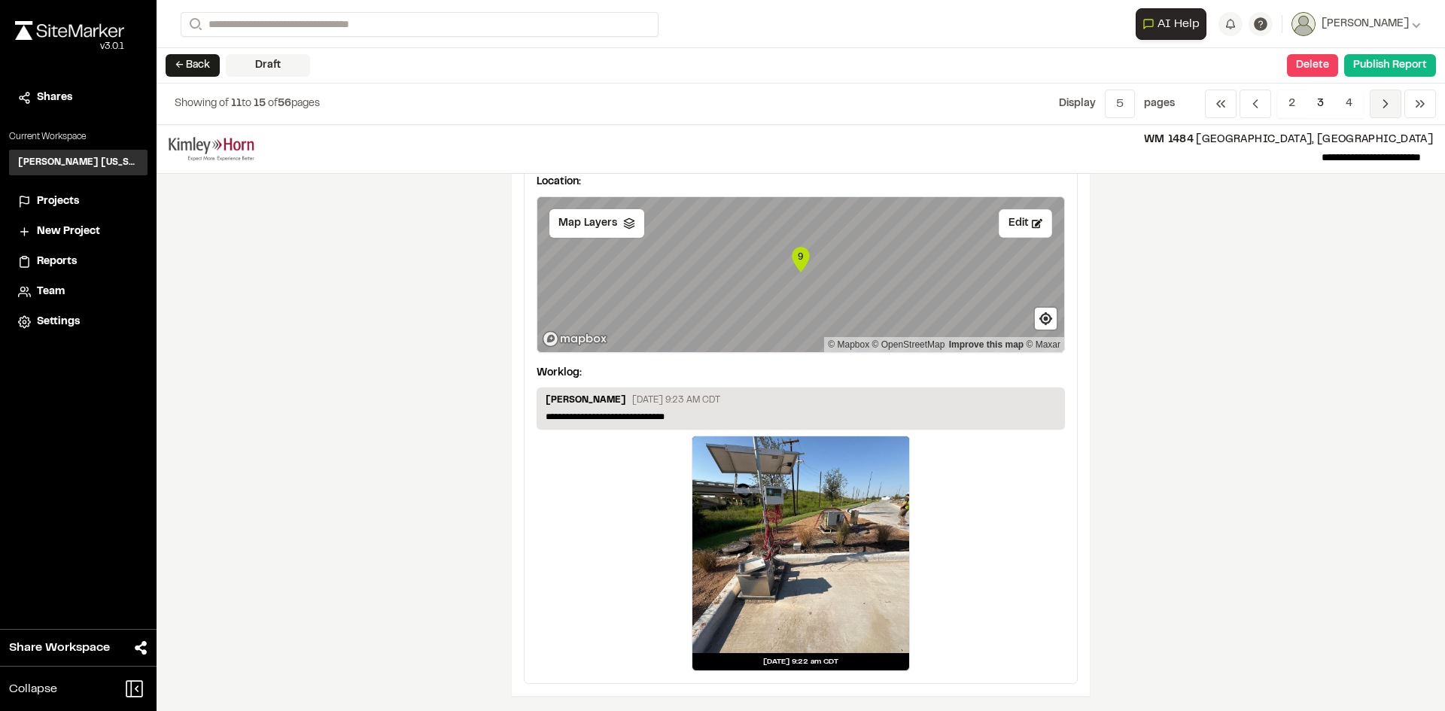
click at [1375, 105] on span "Previous" at bounding box center [1386, 104] width 32 height 29
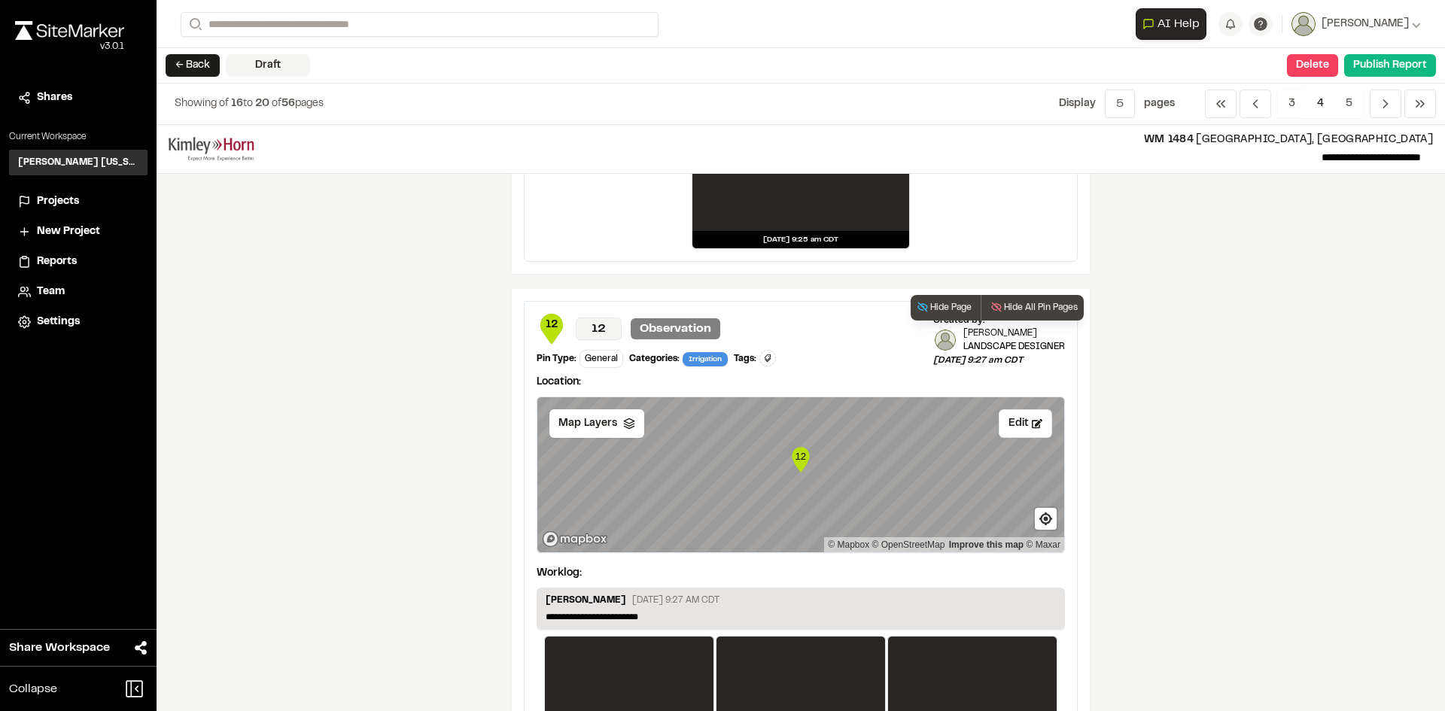
scroll to position [1204, 0]
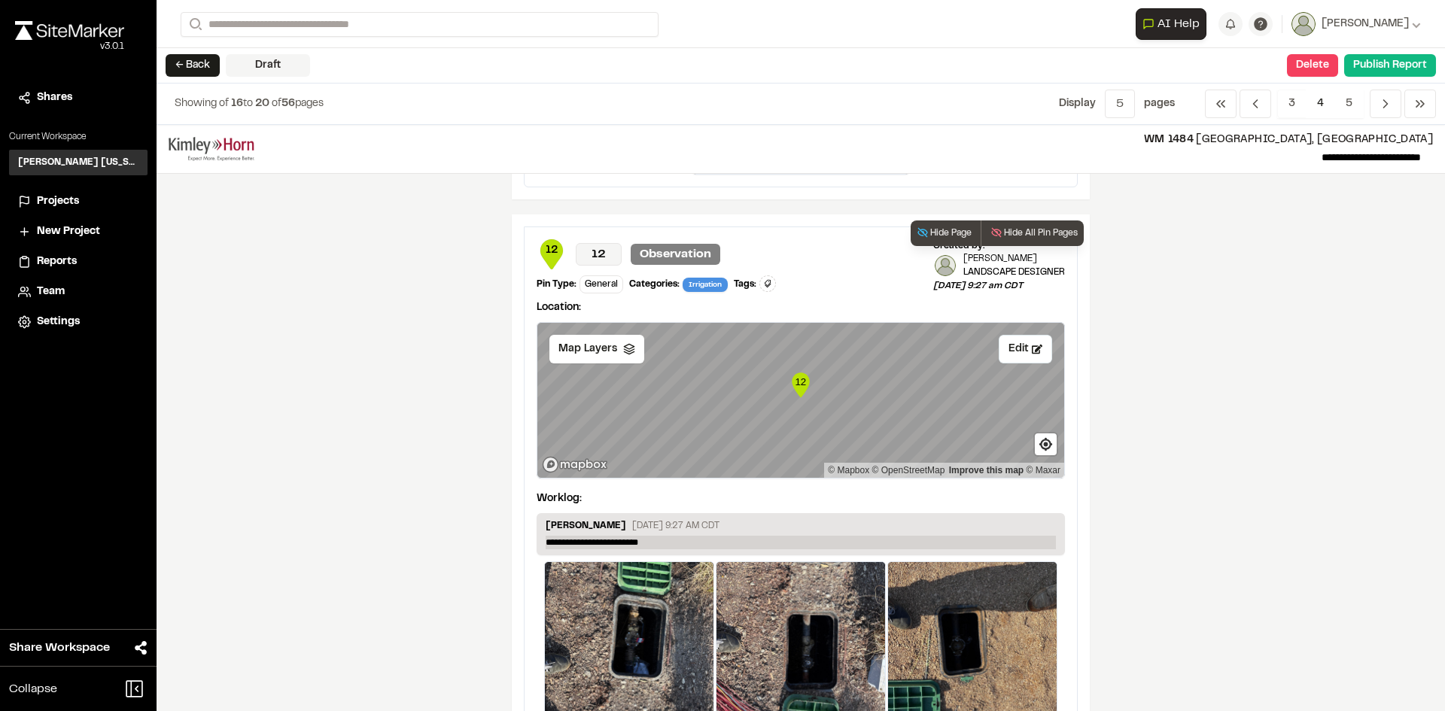
click at [693, 548] on p "**********" at bounding box center [801, 543] width 510 height 14
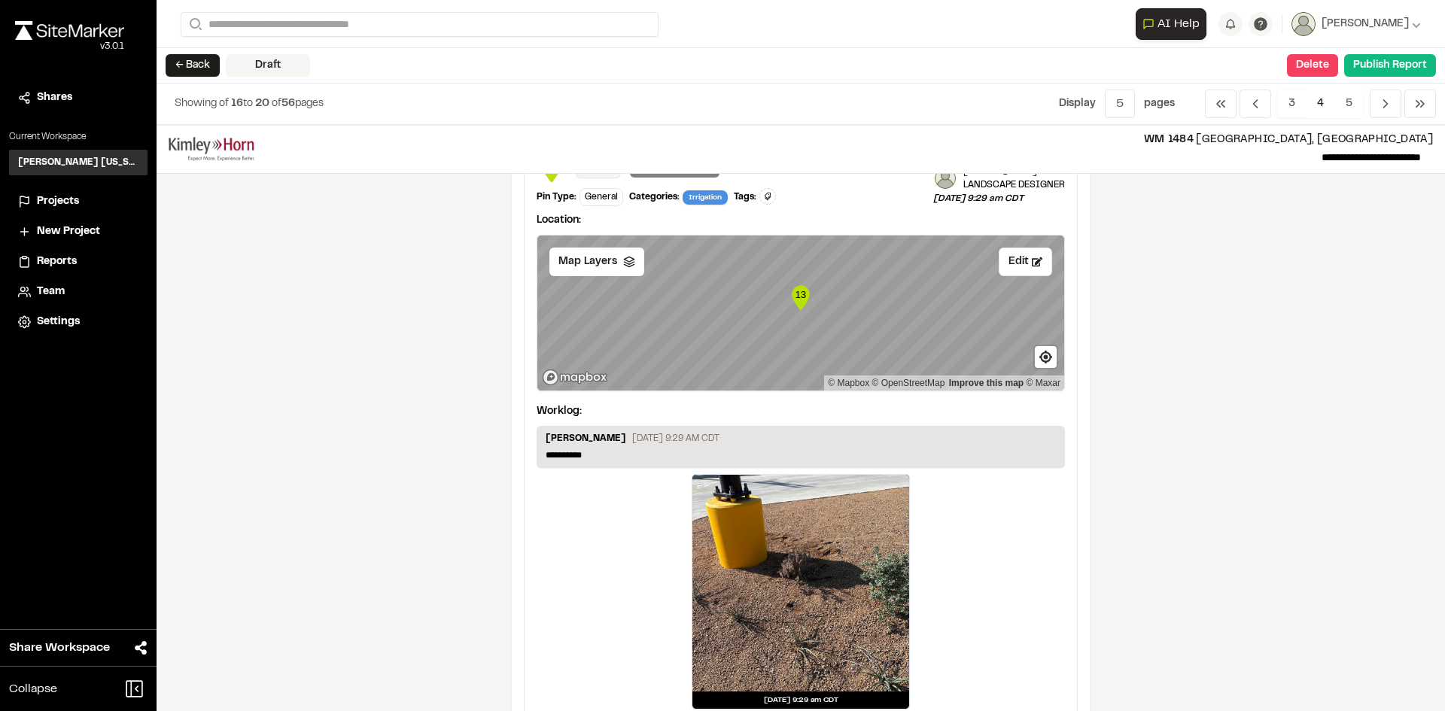
scroll to position [2107, 0]
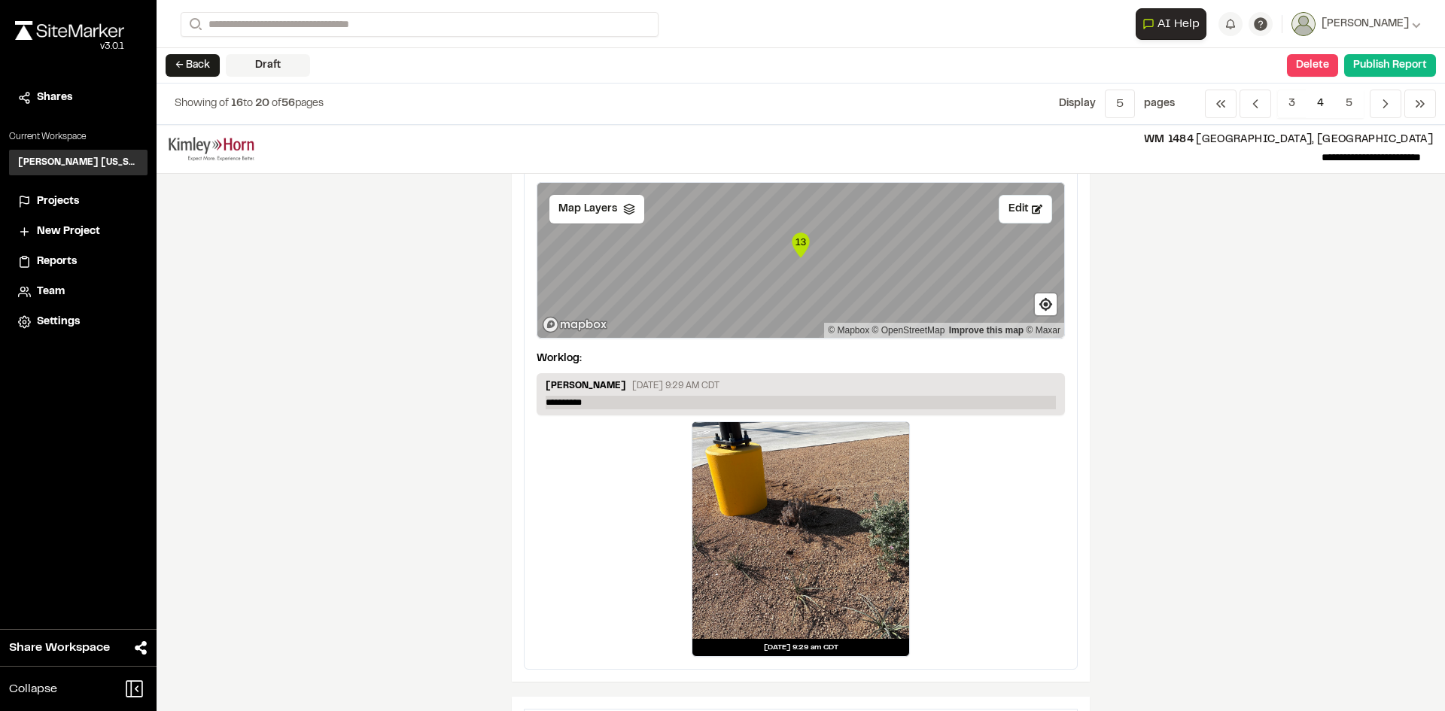
click at [616, 406] on p "**********" at bounding box center [801, 403] width 510 height 14
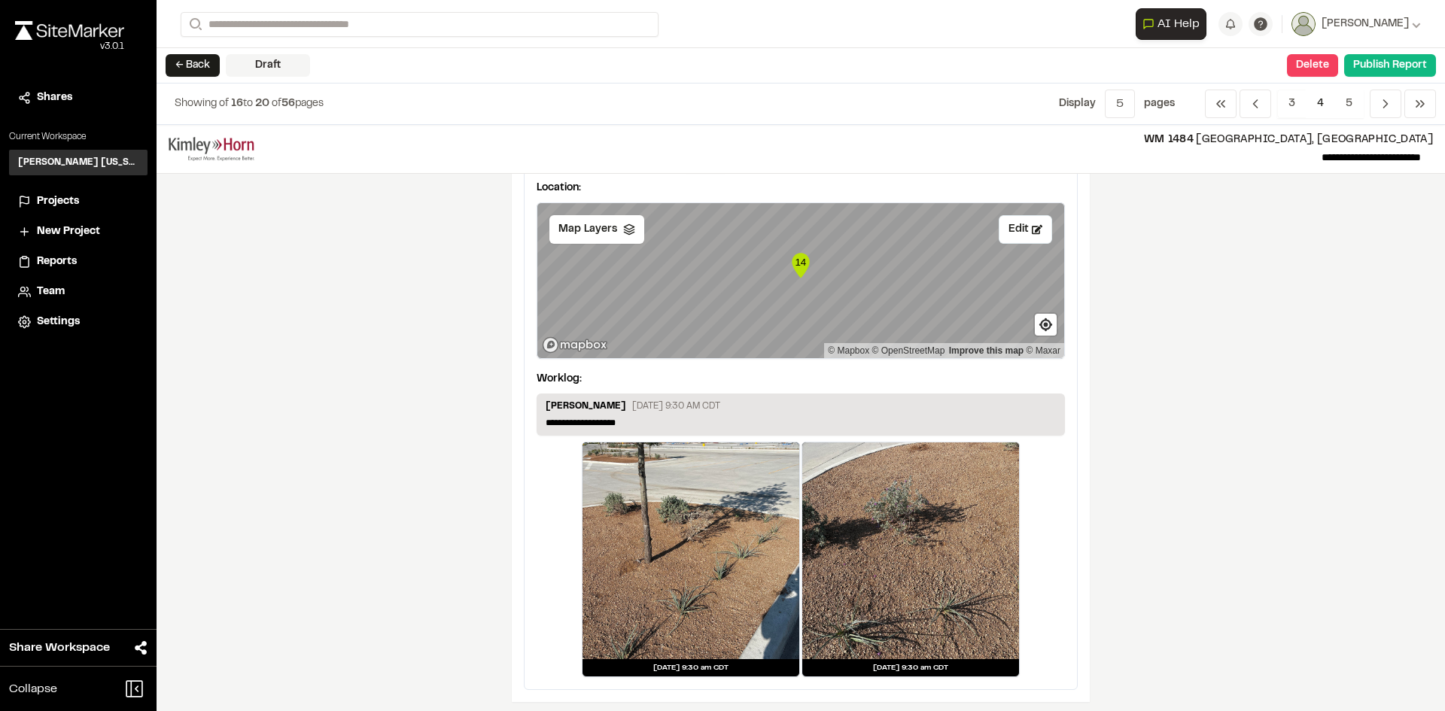
scroll to position [2715, 0]
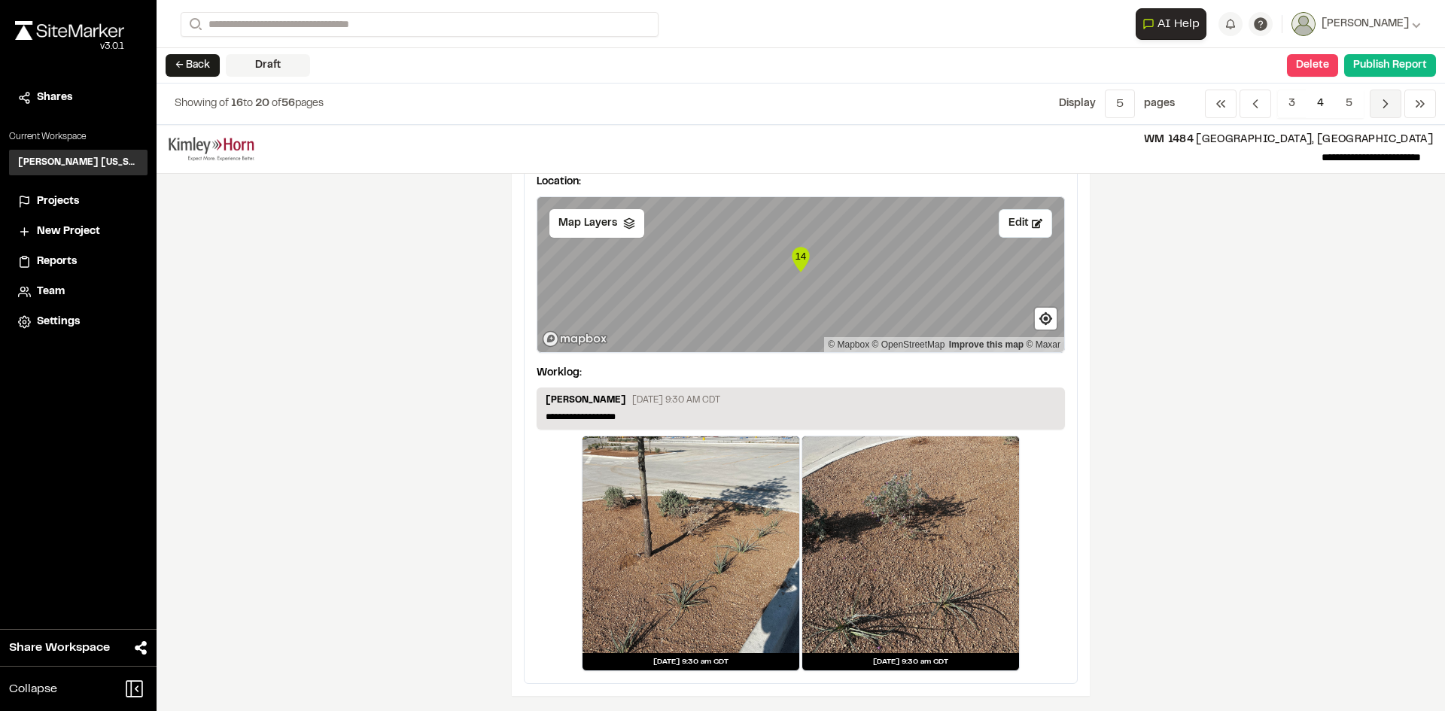
click at [1378, 92] on span "Previous" at bounding box center [1386, 104] width 32 height 29
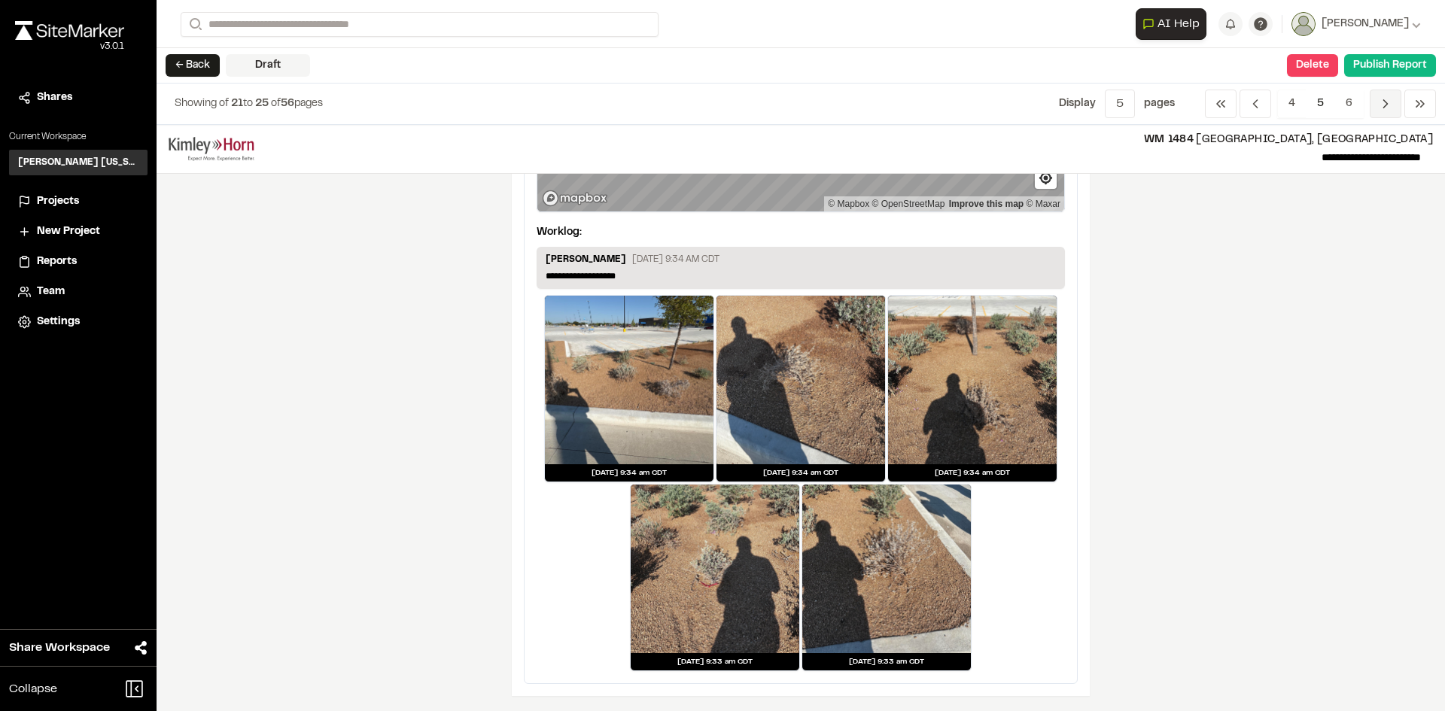
click at [1386, 98] on icon "Navigation" at bounding box center [1385, 103] width 15 height 15
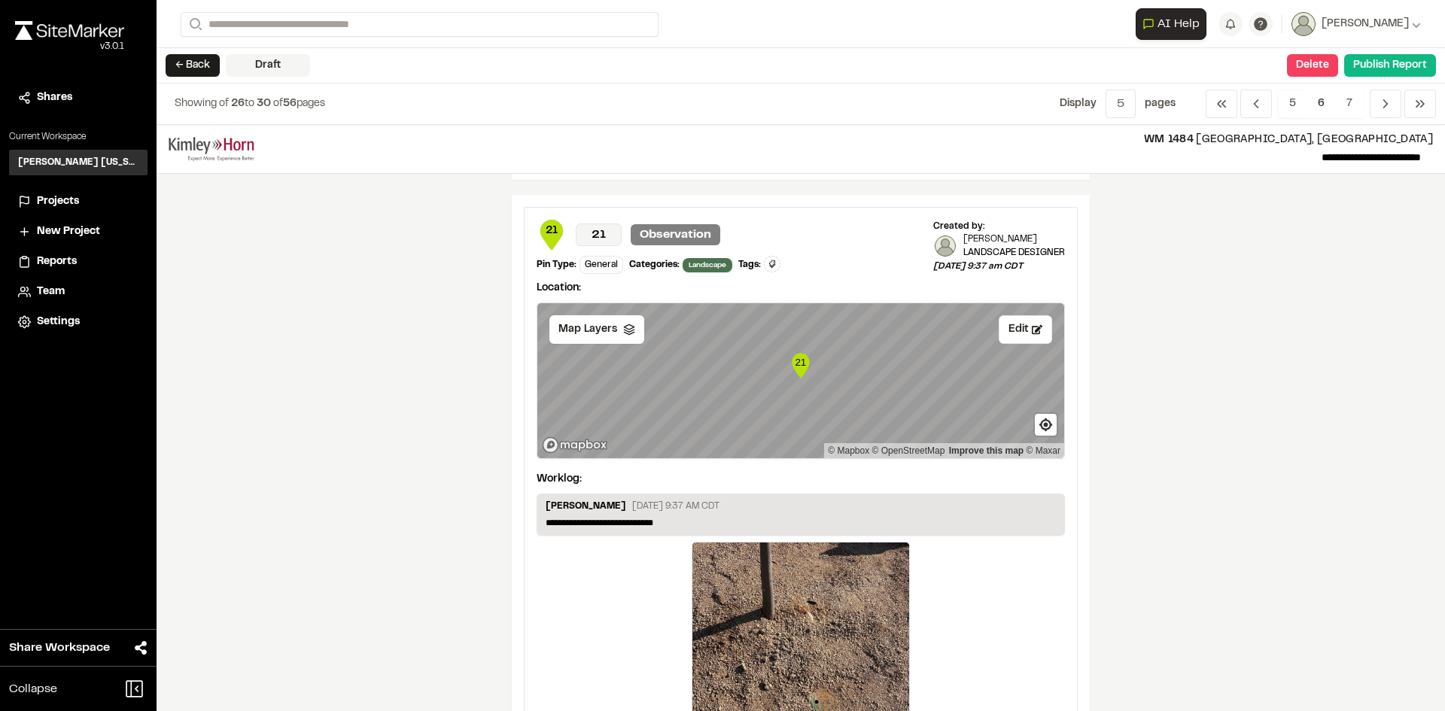
scroll to position [602, 0]
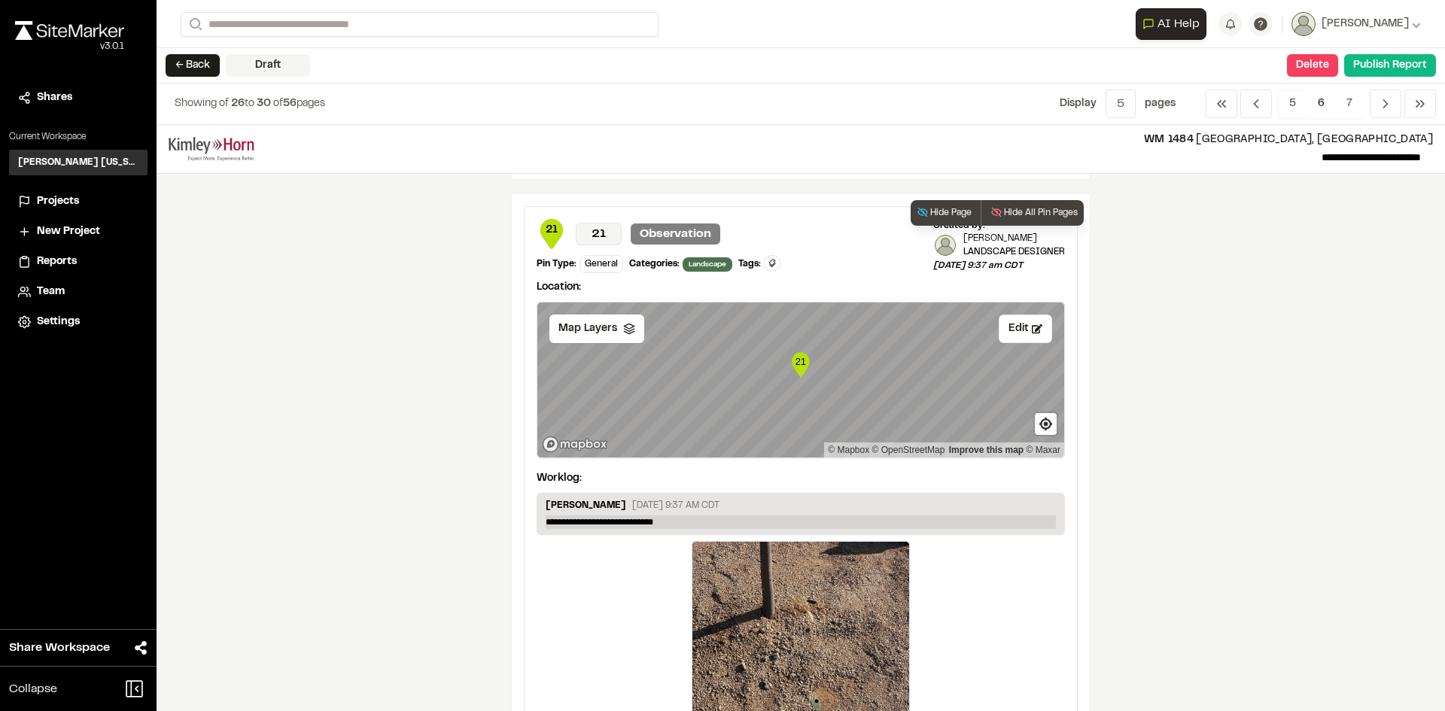
click at [669, 518] on p "**********" at bounding box center [801, 522] width 510 height 14
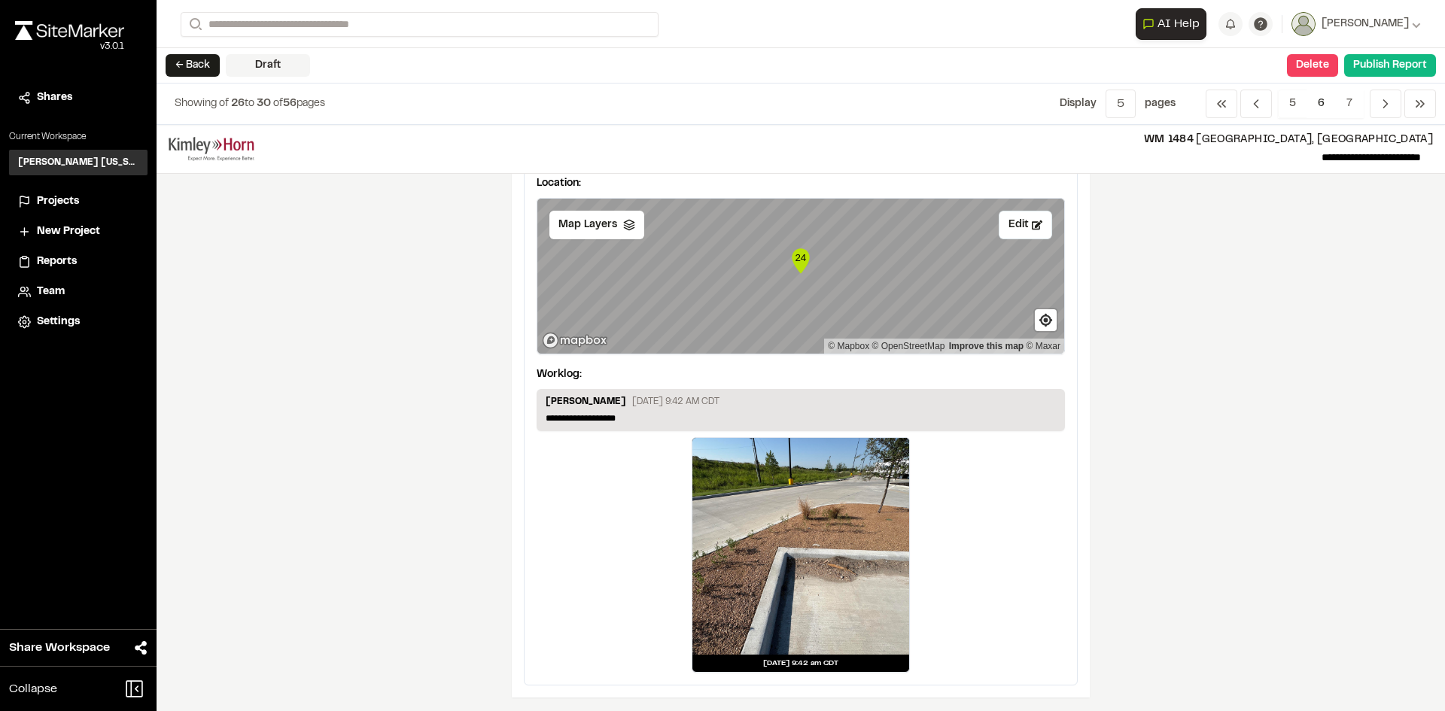
scroll to position [2574, 0]
click at [1377, 104] on span "Previous" at bounding box center [1386, 104] width 32 height 29
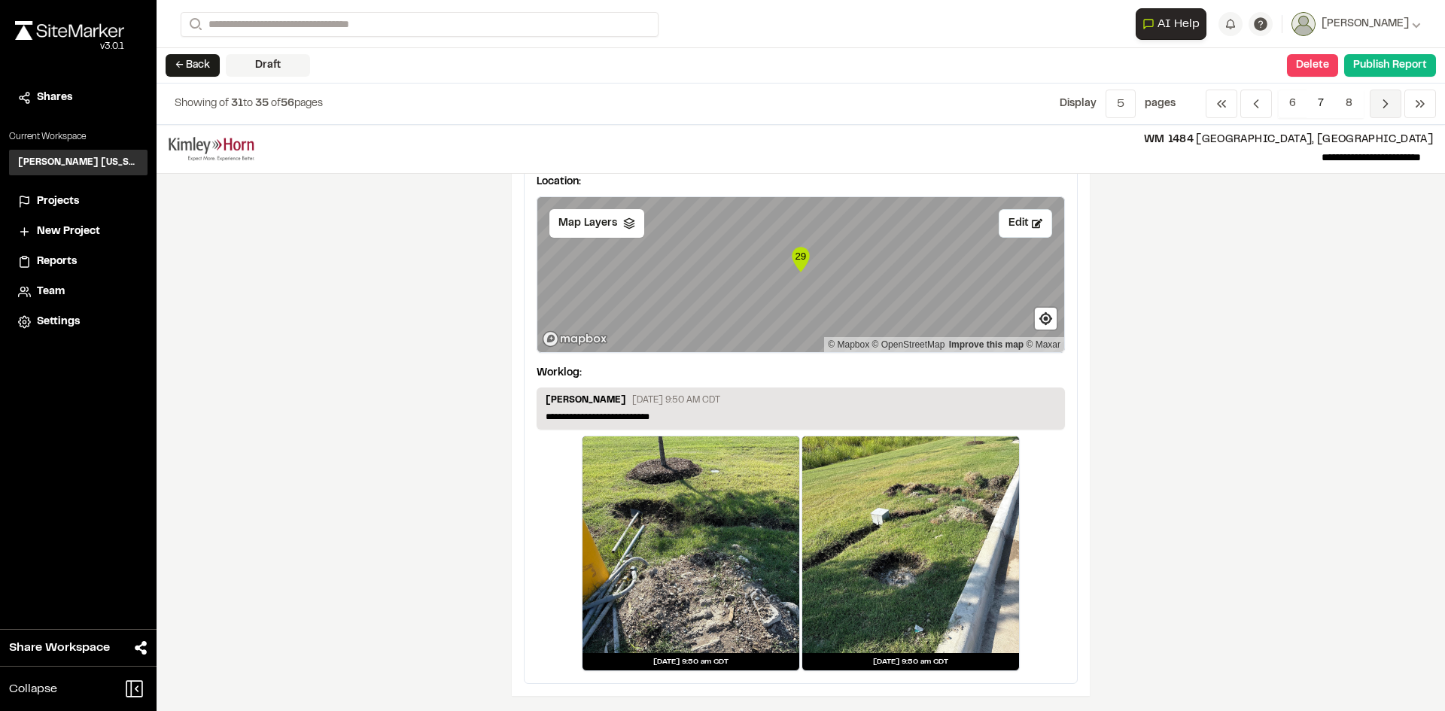
click at [1384, 100] on polyline "Navigation" at bounding box center [1386, 104] width 4 height 8
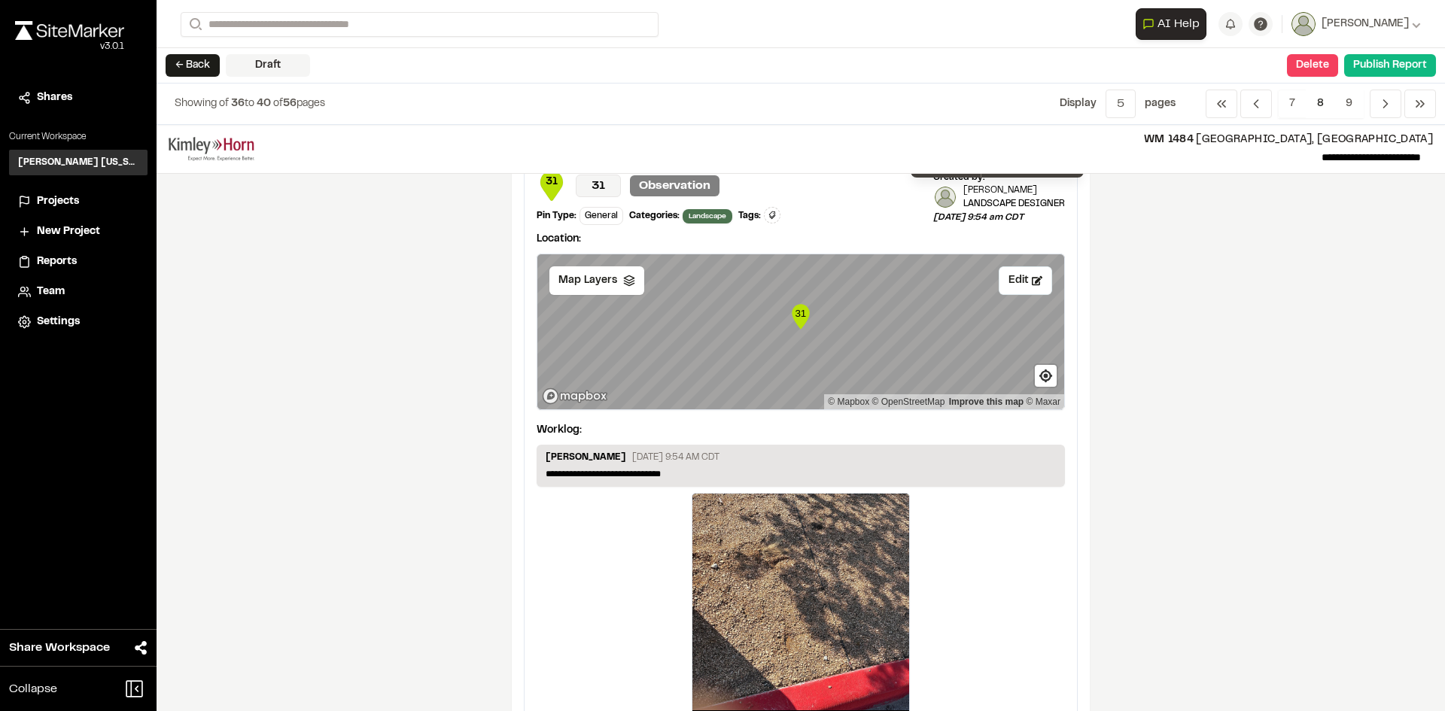
scroll to position [677, 0]
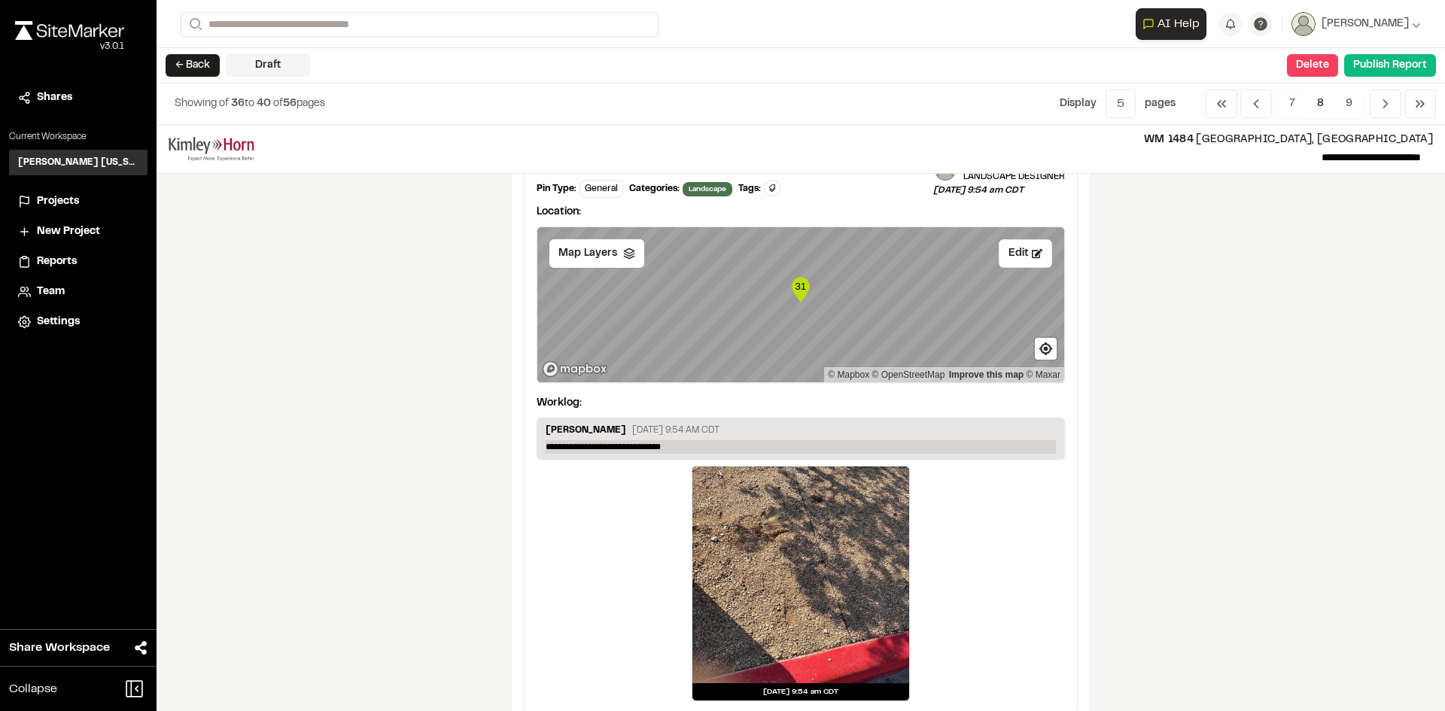
click at [679, 445] on p "**********" at bounding box center [801, 447] width 510 height 14
click at [716, 445] on p "**********" at bounding box center [801, 447] width 510 height 14
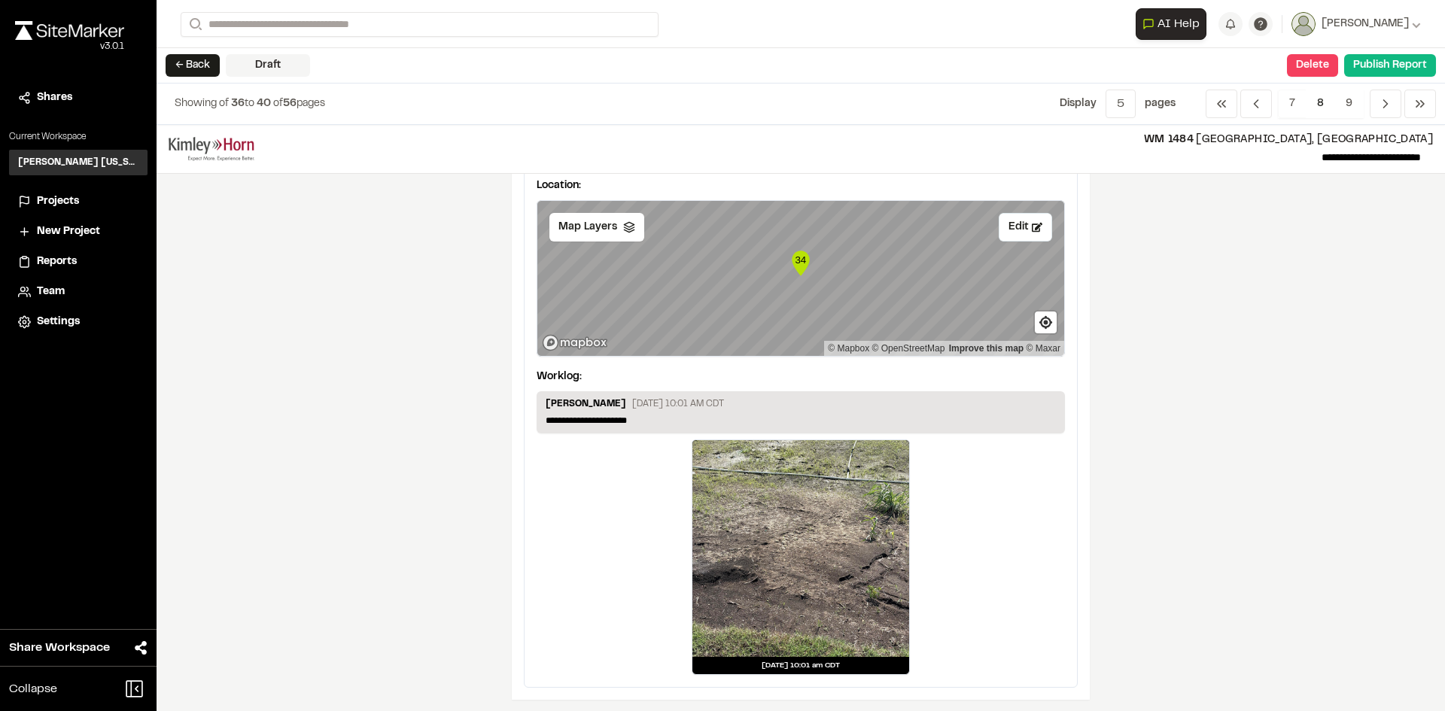
scroll to position [2574, 0]
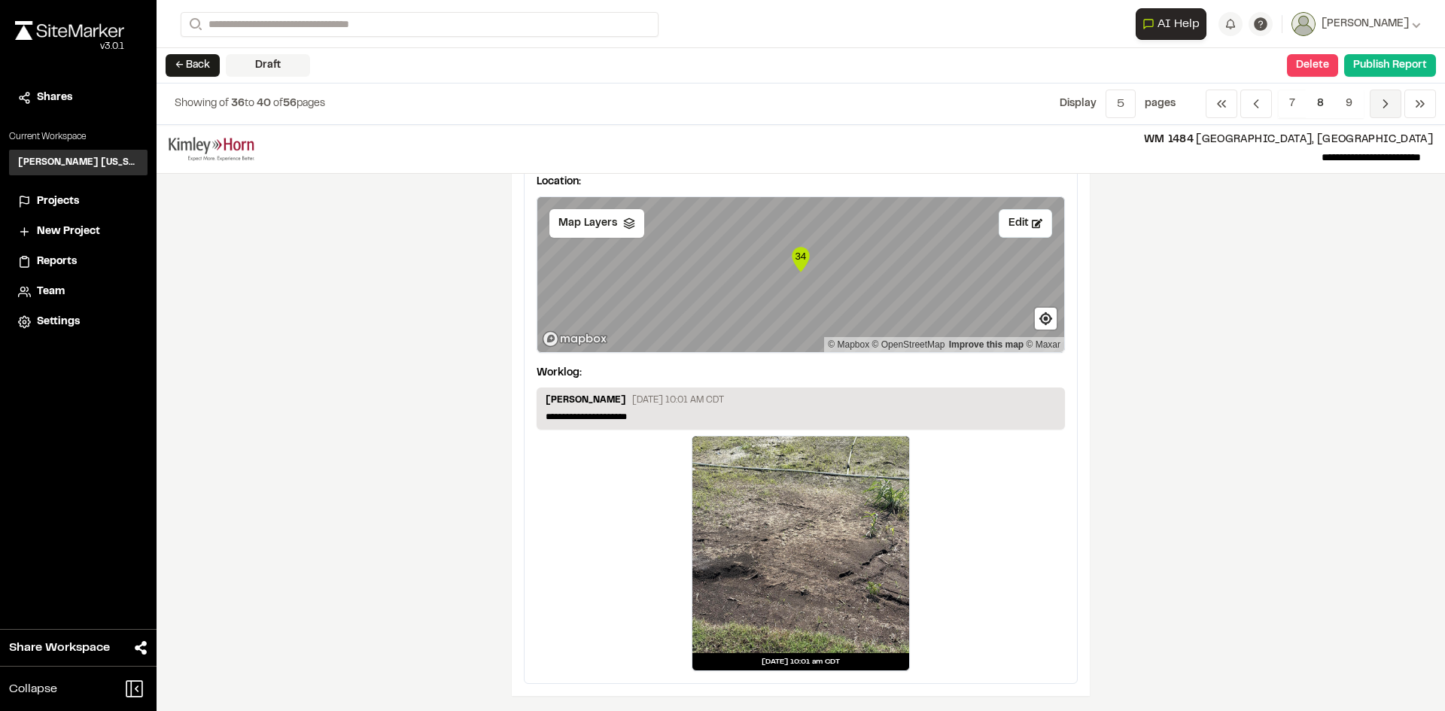
click at [1377, 108] on span "Previous" at bounding box center [1386, 104] width 32 height 29
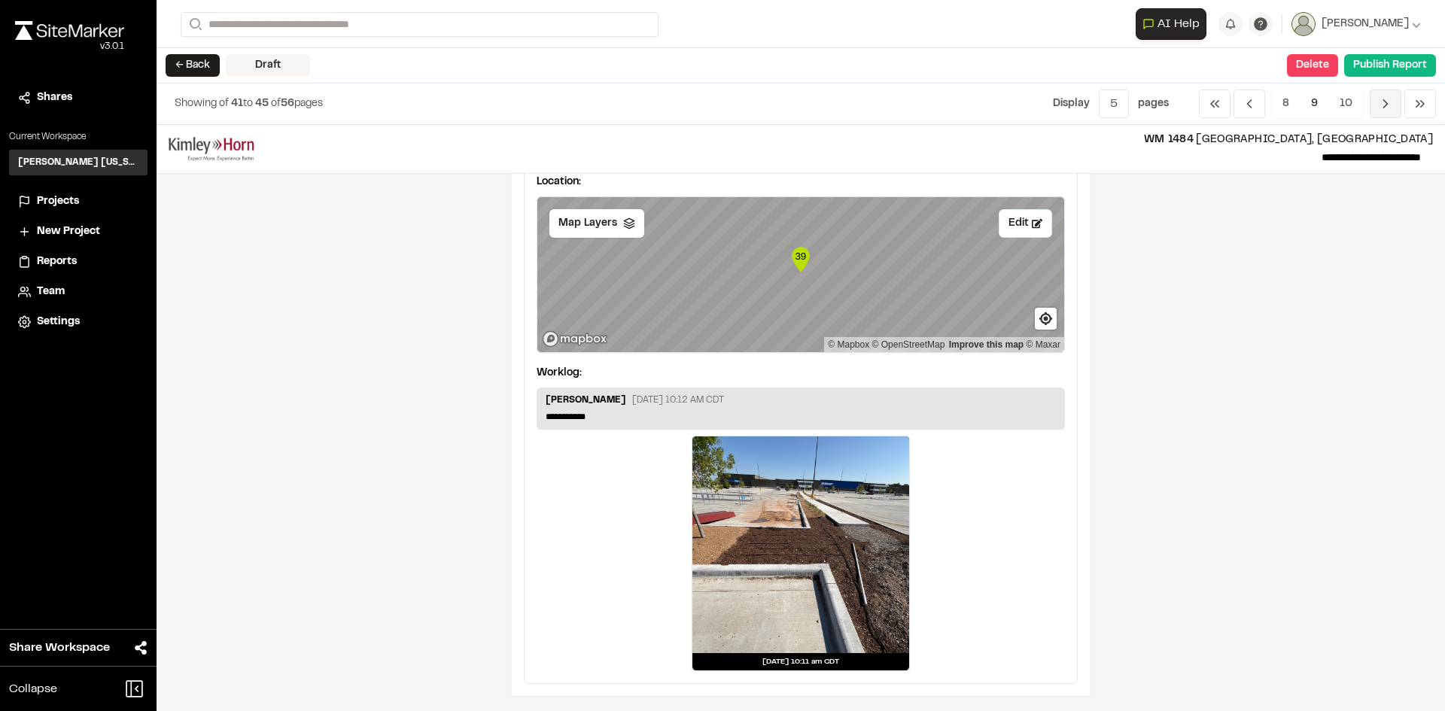
click at [1375, 108] on span "Previous" at bounding box center [1386, 104] width 32 height 29
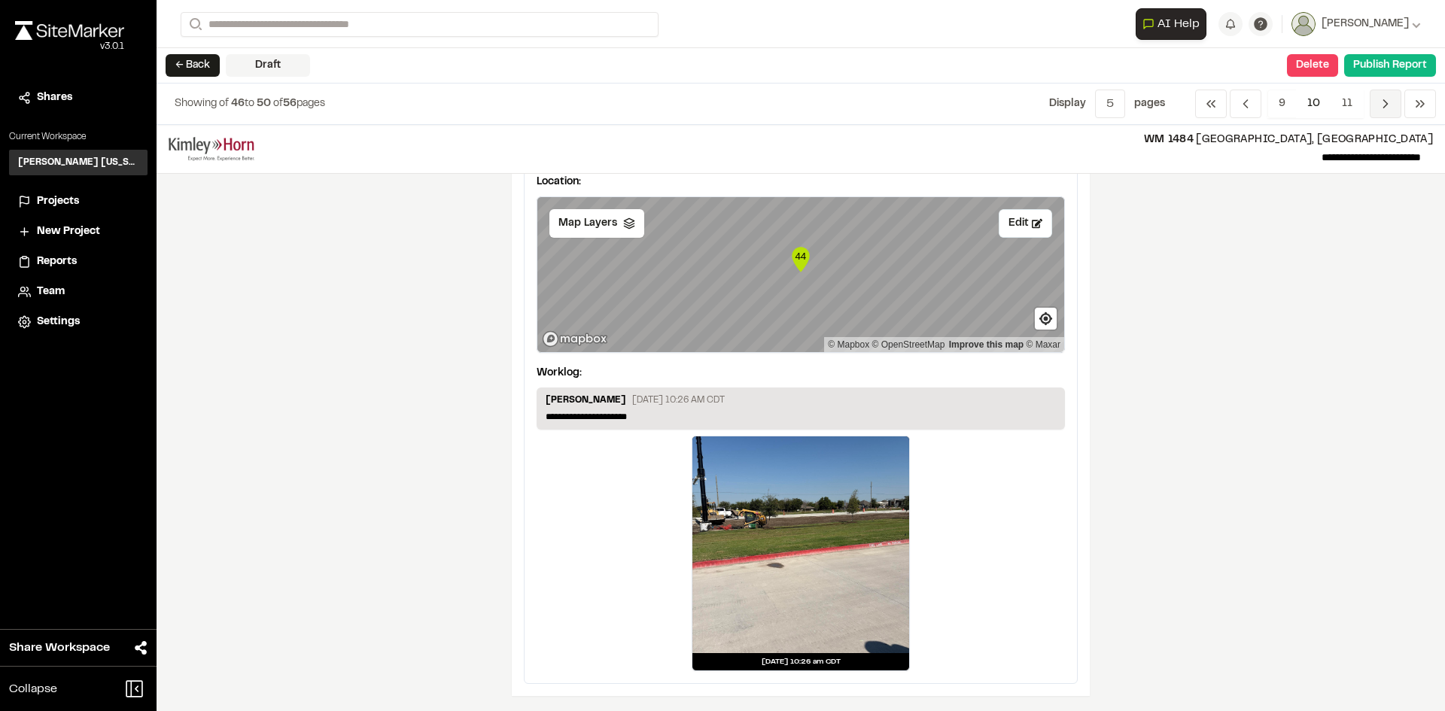
click at [1387, 105] on icon "Navigation" at bounding box center [1385, 103] width 15 height 15
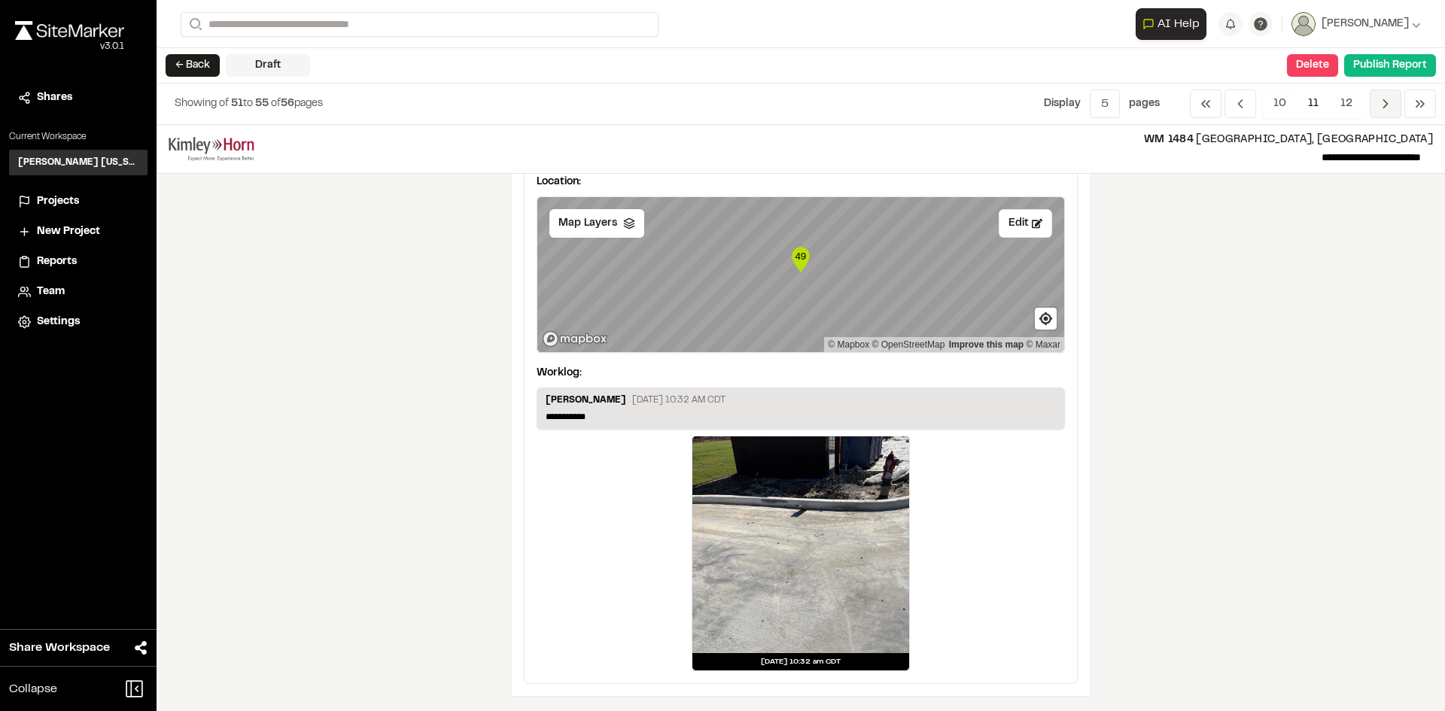
click at [1379, 102] on icon "Navigation" at bounding box center [1385, 103] width 15 height 15
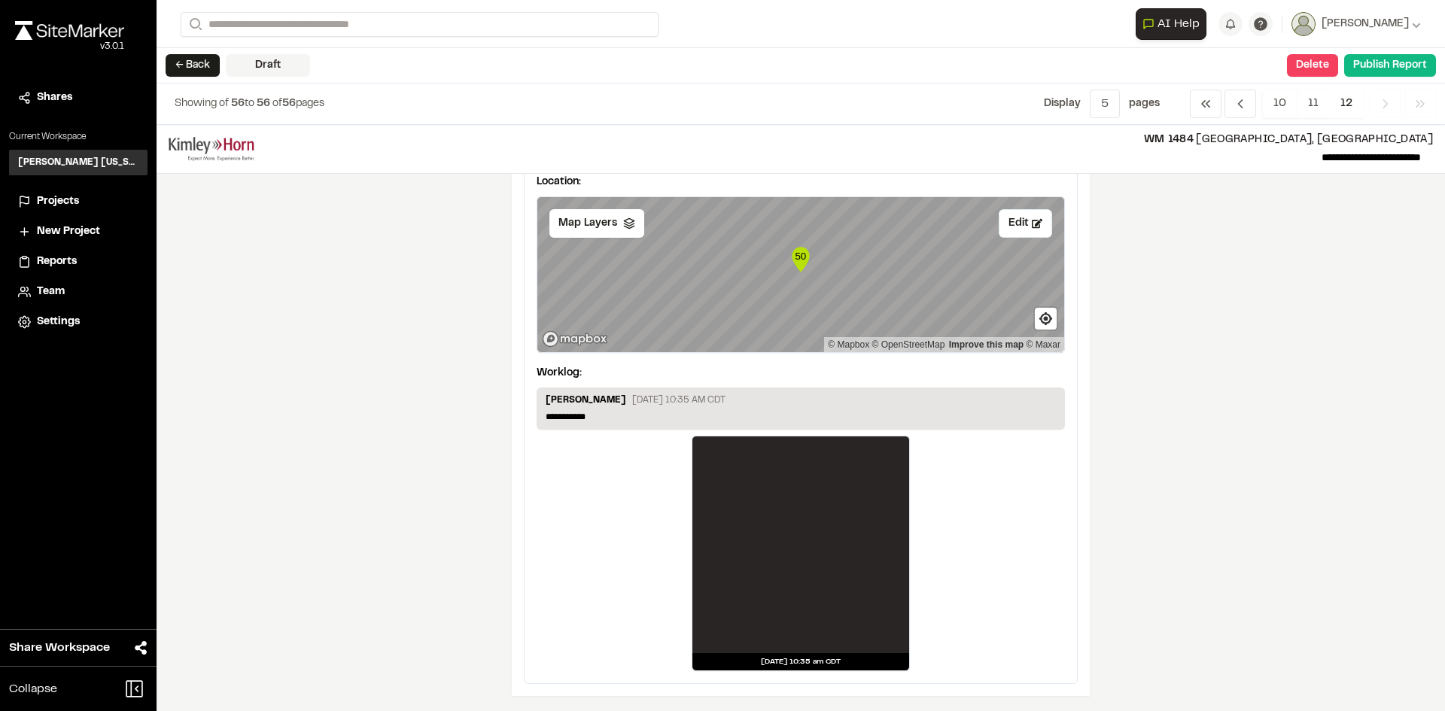
scroll to position [0, 0]
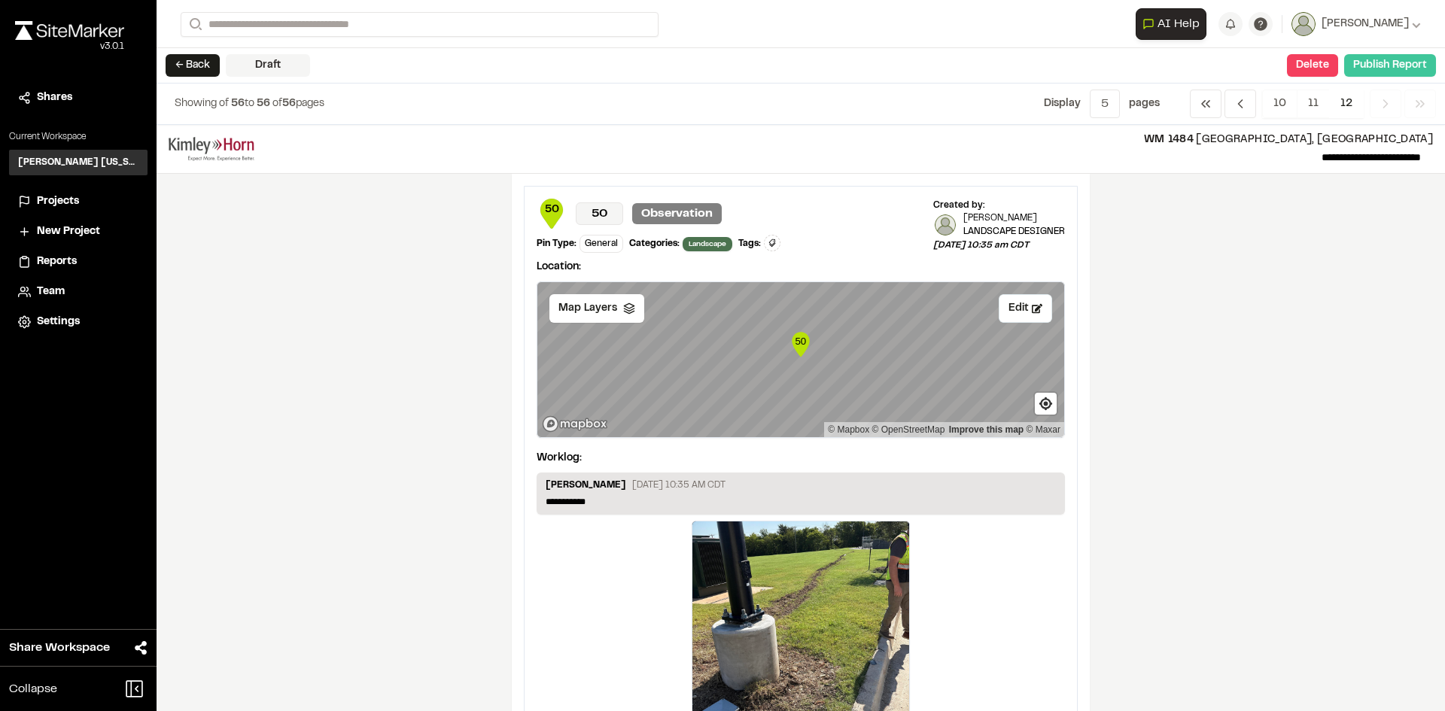
click at [1370, 63] on button "Publish Report" at bounding box center [1390, 65] width 92 height 23
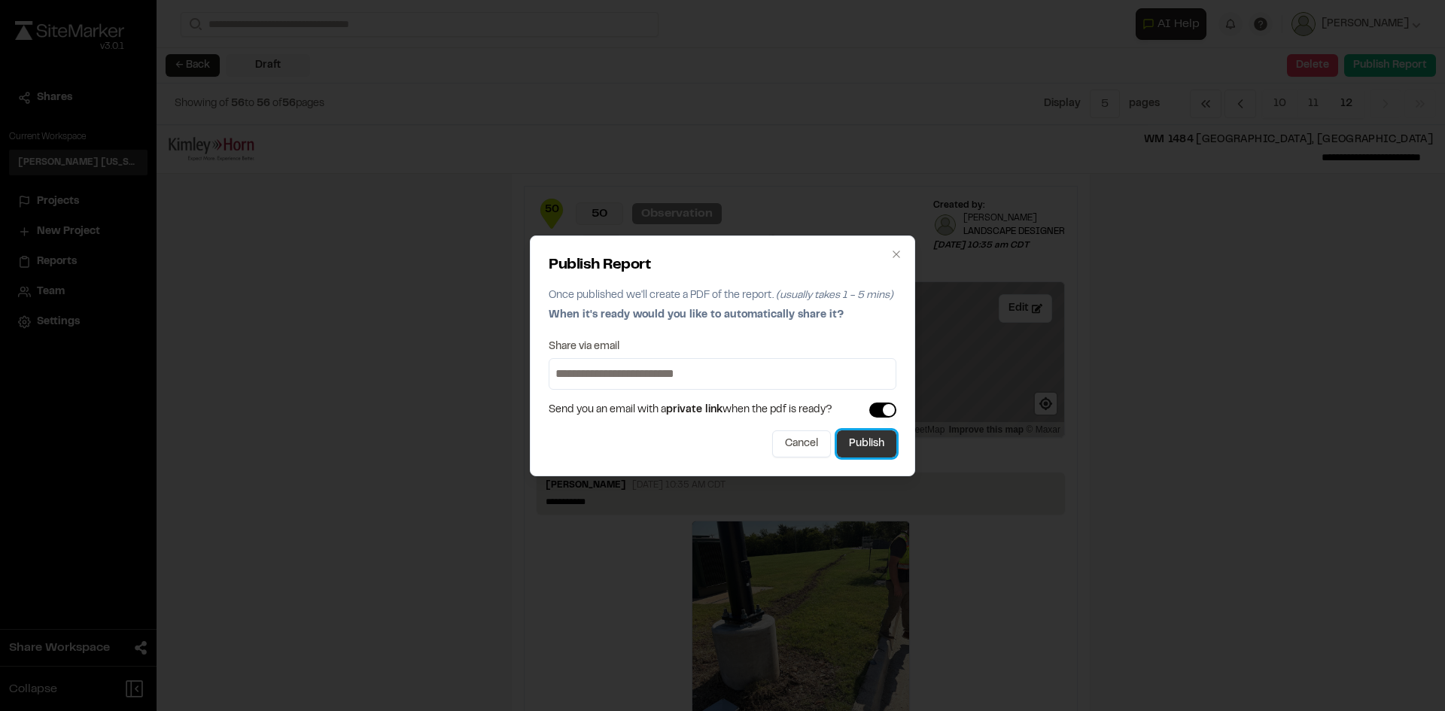
click at [880, 442] on button "Publish" at bounding box center [866, 443] width 59 height 27
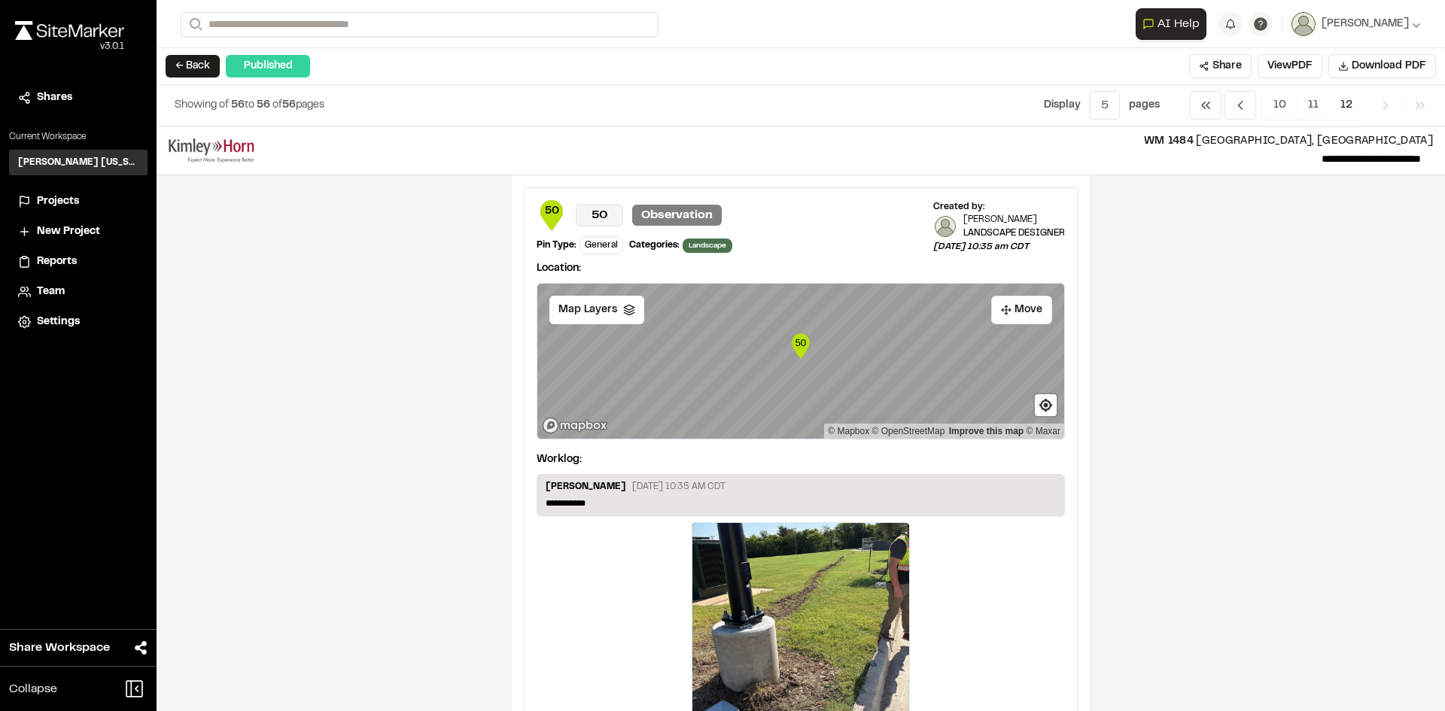
click at [81, 187] on div "Shares Current Workspace Kimley Horn Texas KH Projects New Project Reports Team…" at bounding box center [78, 210] width 157 height 253
click at [73, 196] on span "Projects" at bounding box center [58, 201] width 42 height 17
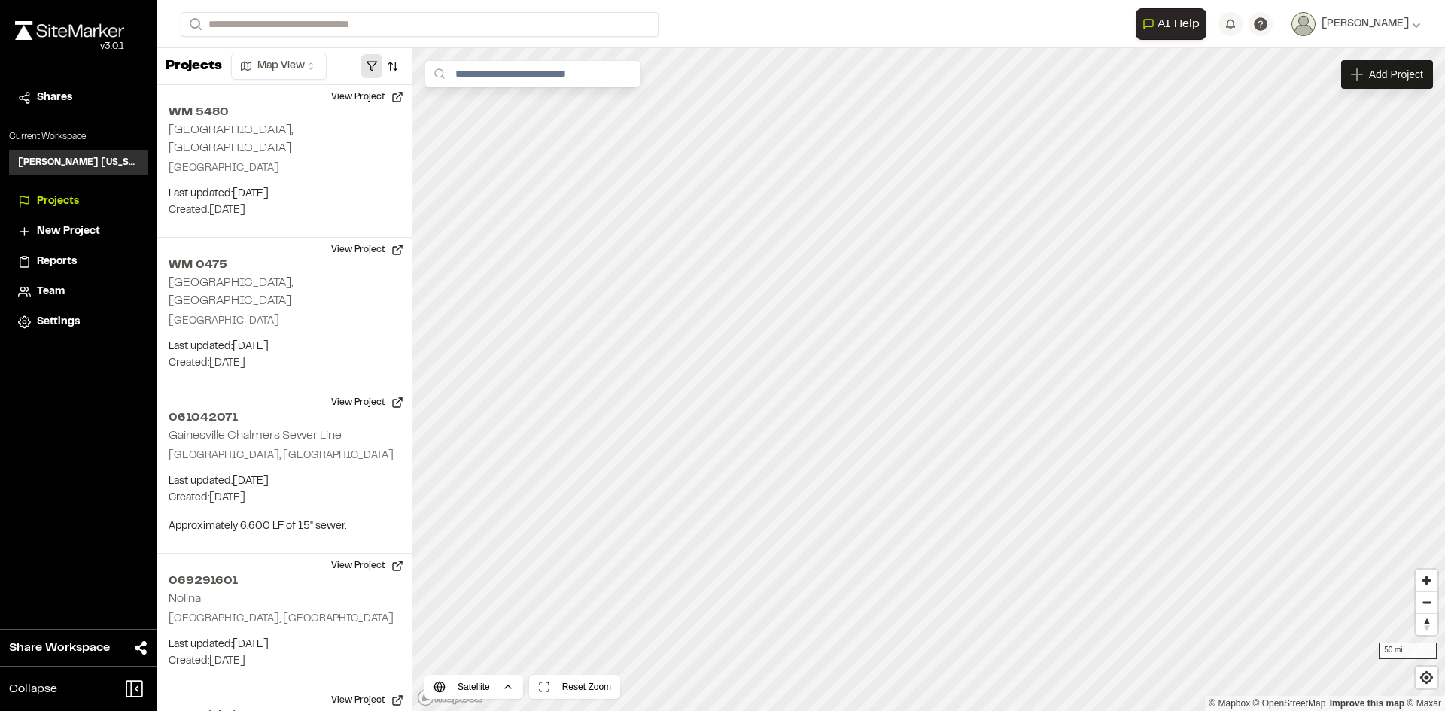
click at [372, 70] on button "button" at bounding box center [371, 66] width 21 height 24
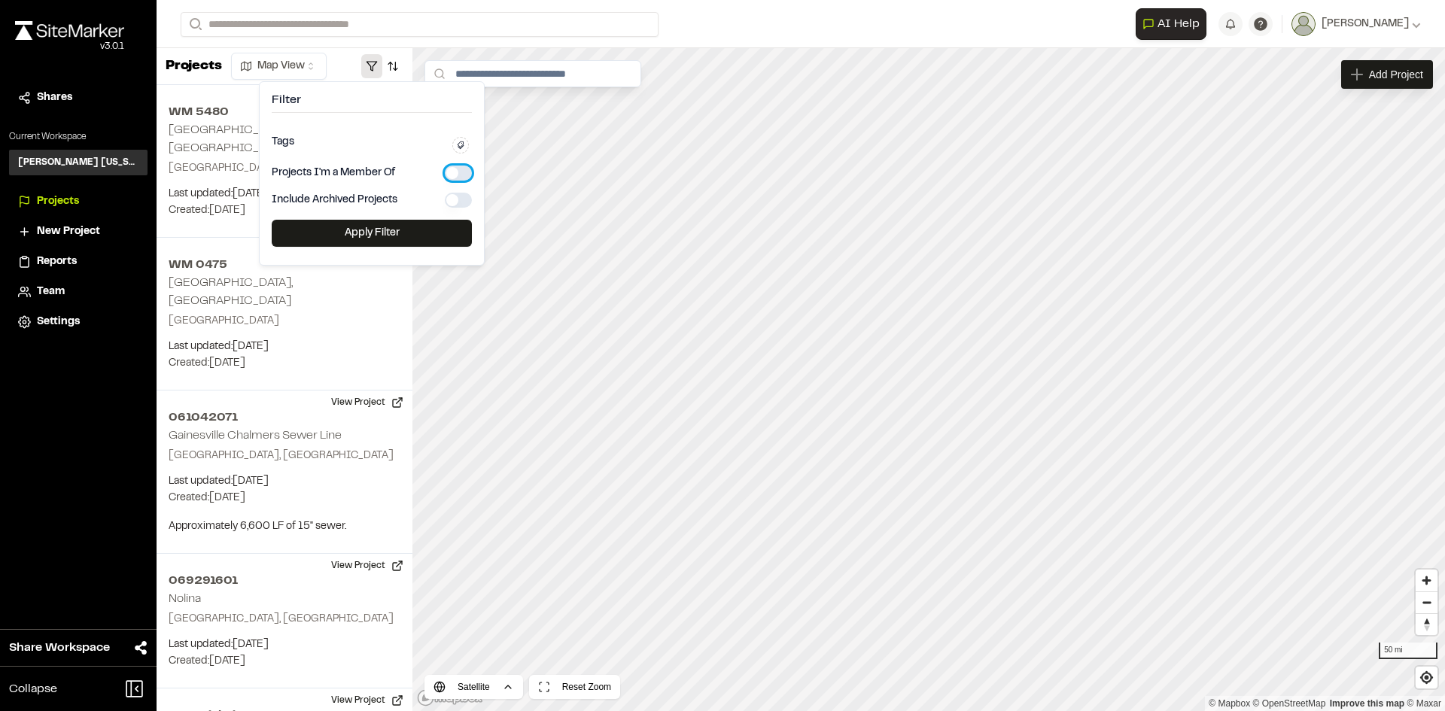
click at [451, 174] on button "button" at bounding box center [458, 173] width 27 height 15
click at [414, 234] on button "Apply Filter" at bounding box center [372, 233] width 200 height 27
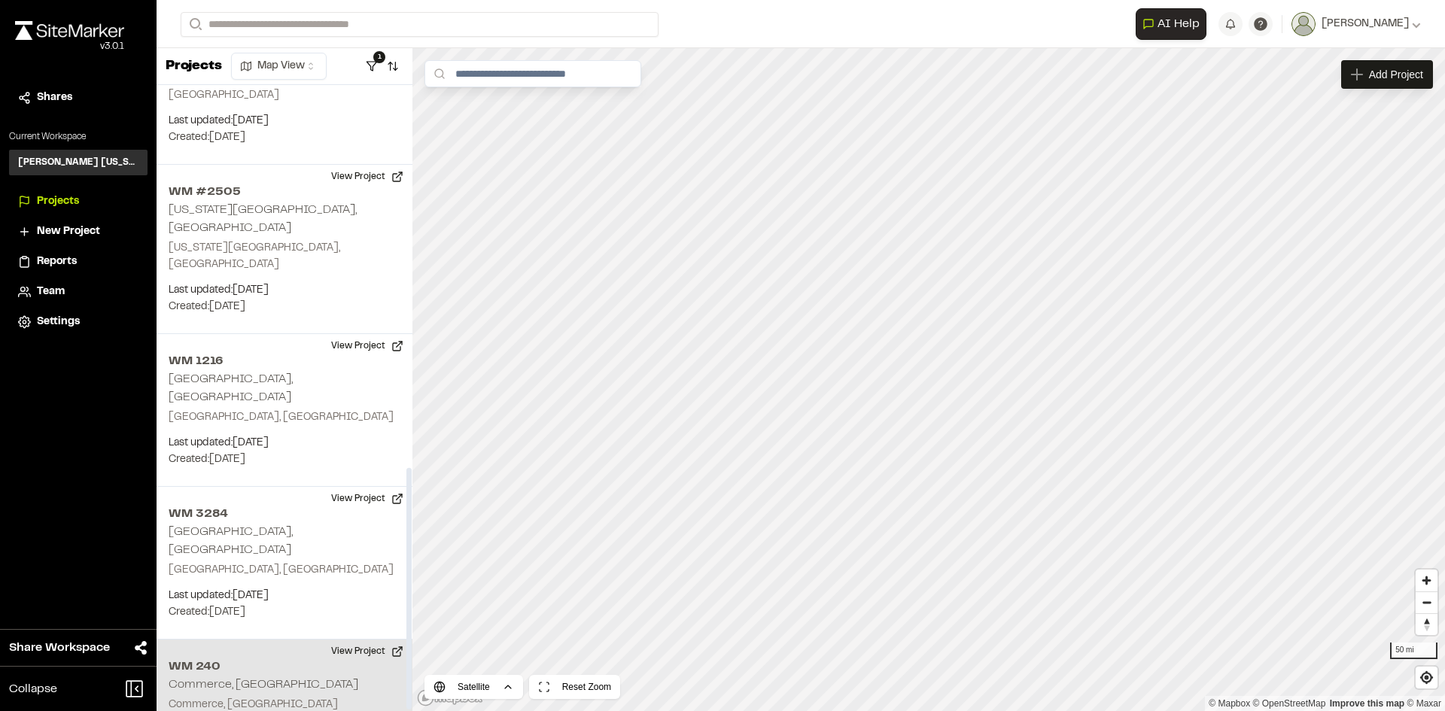
scroll to position [990, 0]
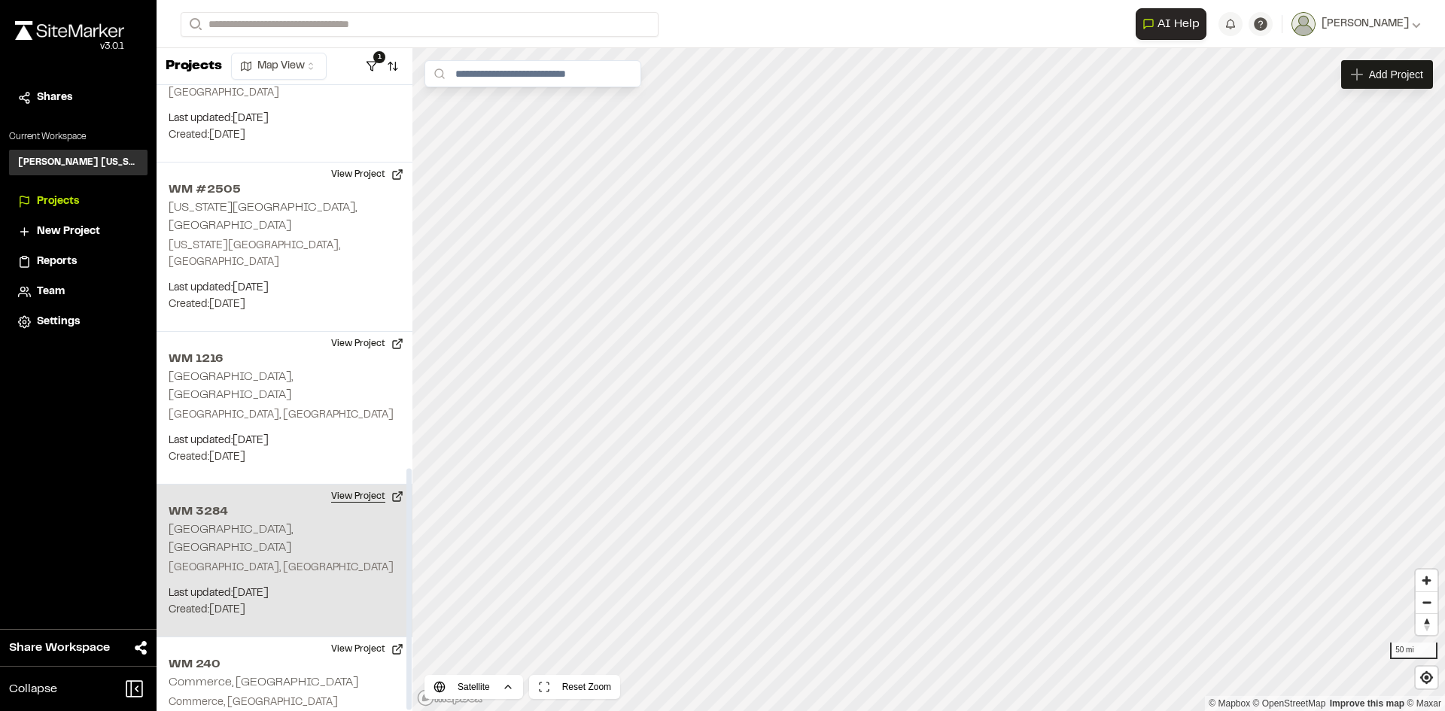
click at [367, 485] on button "View Project" at bounding box center [367, 497] width 90 height 24
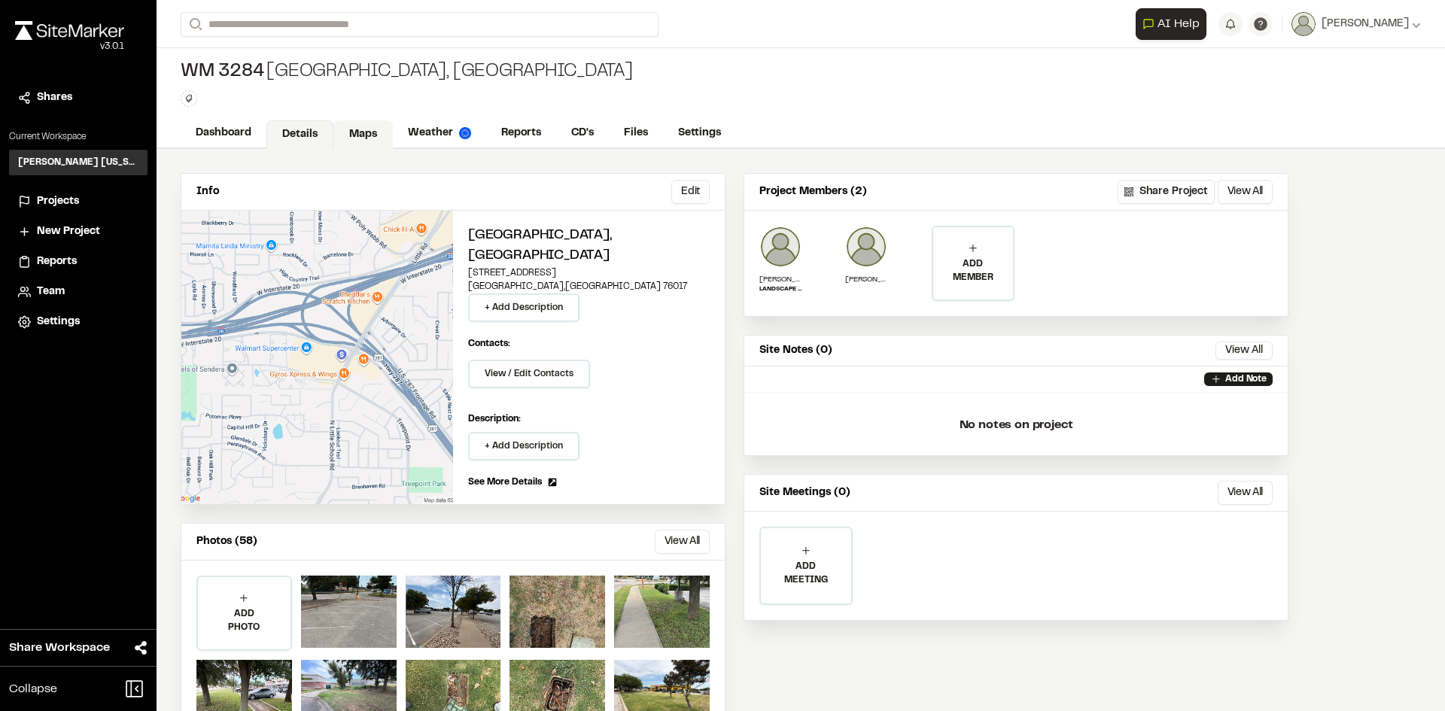
click at [351, 122] on link "Maps" at bounding box center [362, 134] width 59 height 29
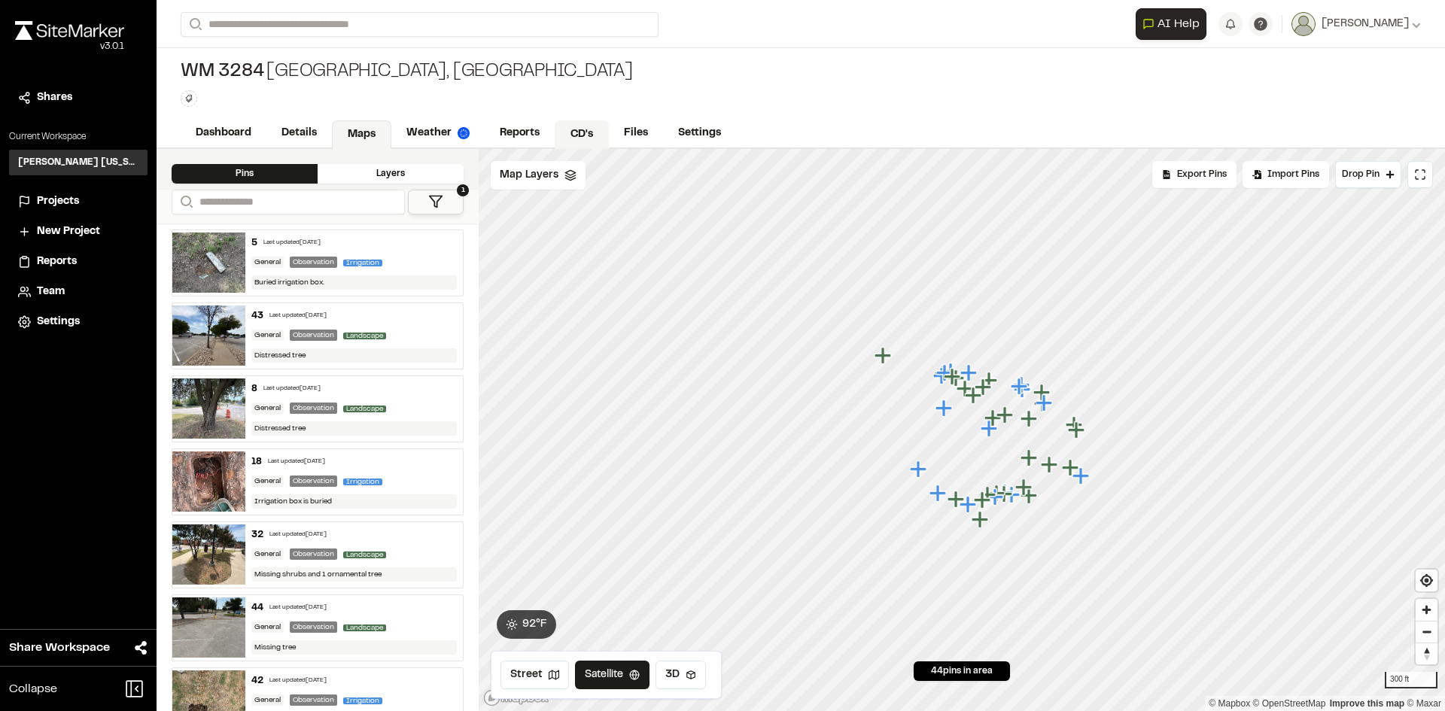
click at [568, 132] on link "CD's" at bounding box center [582, 134] width 54 height 29
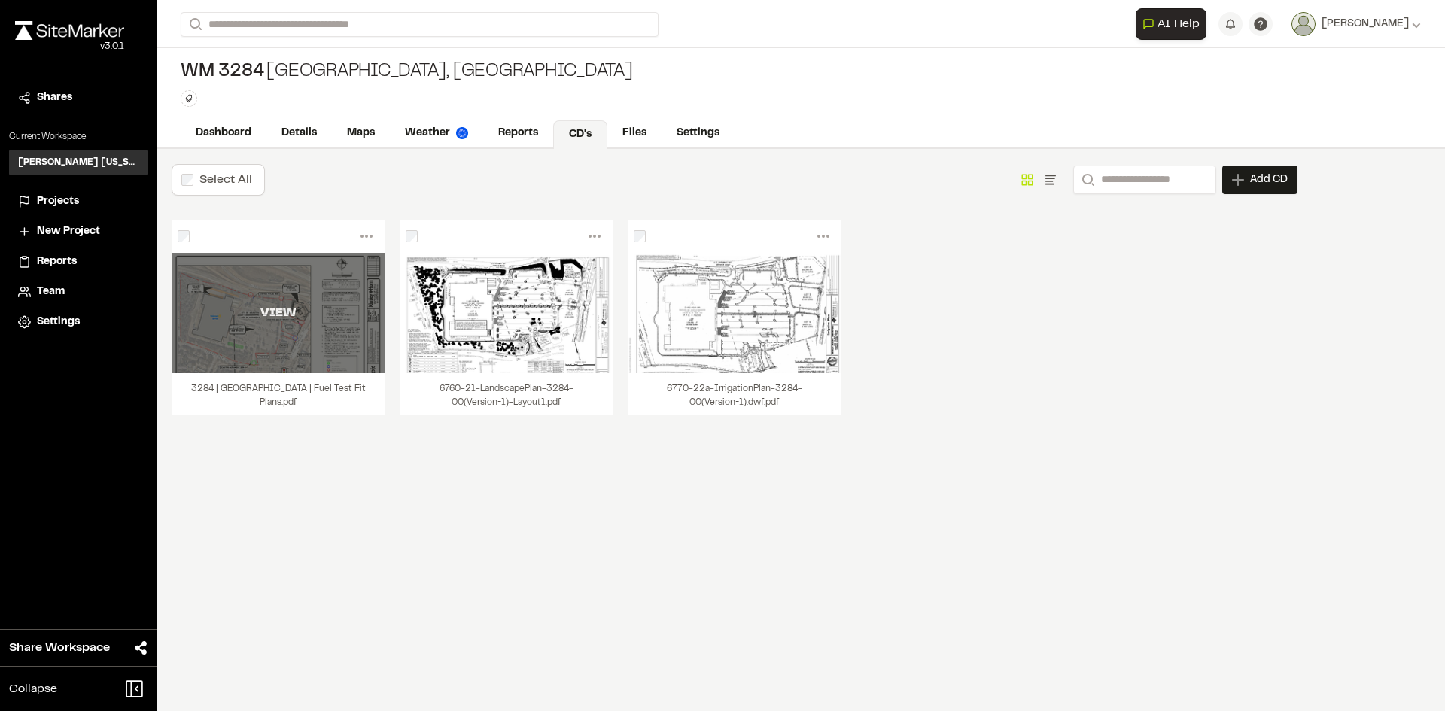
click at [338, 350] on div "VIEW" at bounding box center [278, 313] width 213 height 120
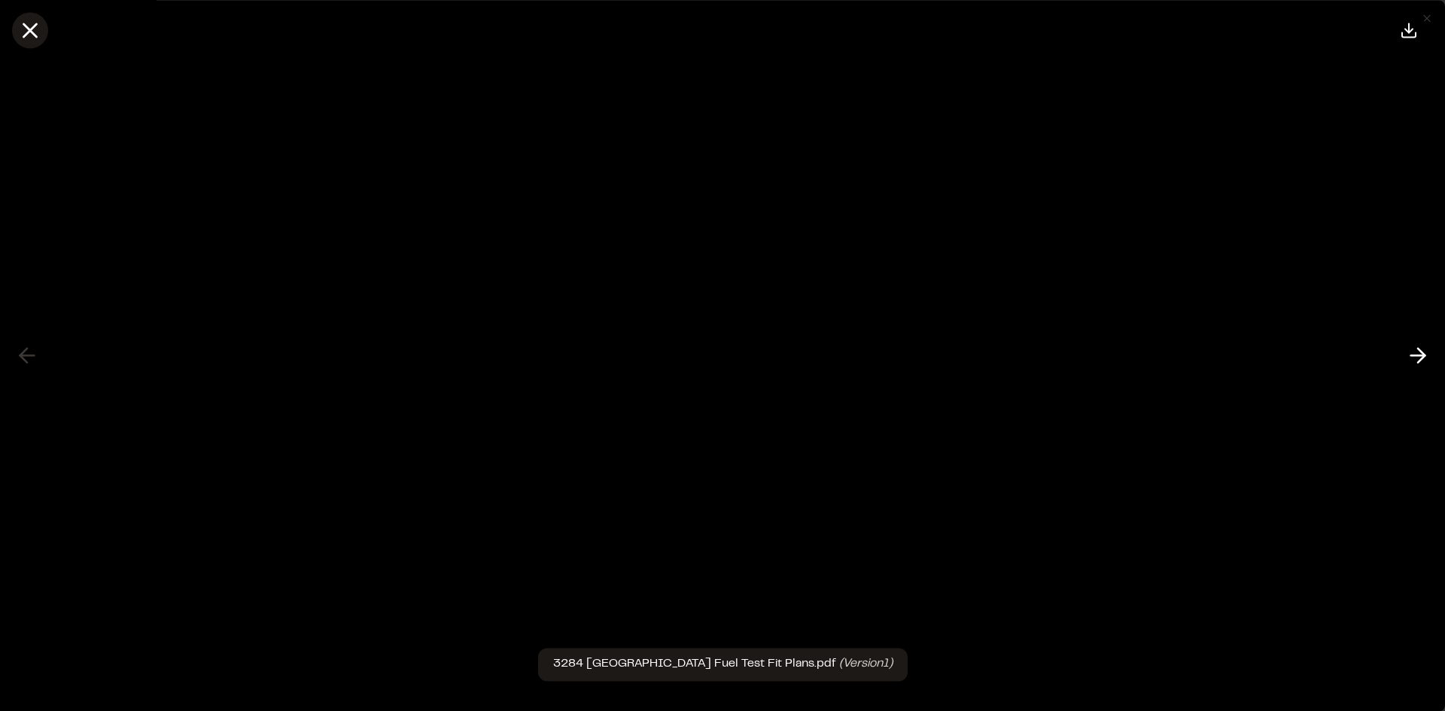
drag, startPoint x: 30, startPoint y: 23, endPoint x: 49, endPoint y: 33, distance: 21.2
click at [29, 23] on icon at bounding box center [30, 30] width 26 height 26
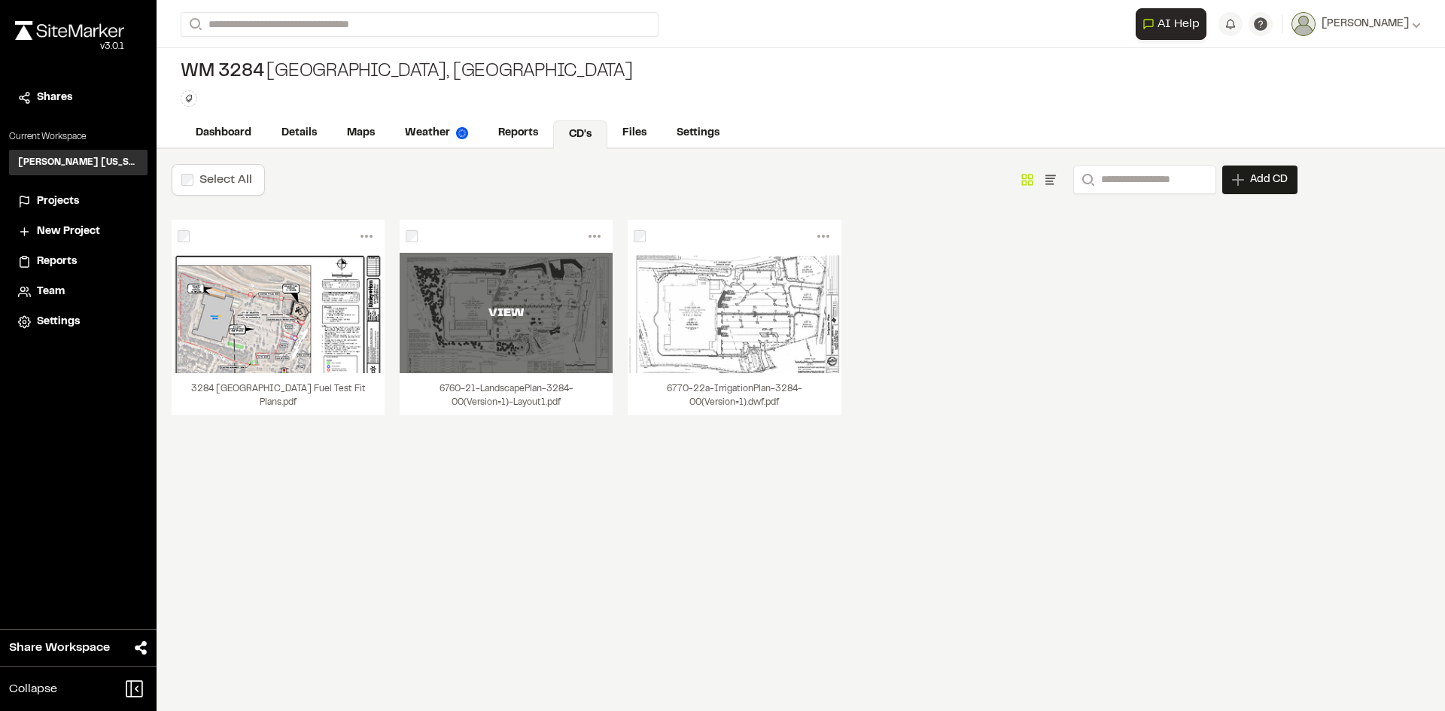
click at [504, 336] on div "VIEW" at bounding box center [506, 313] width 213 height 120
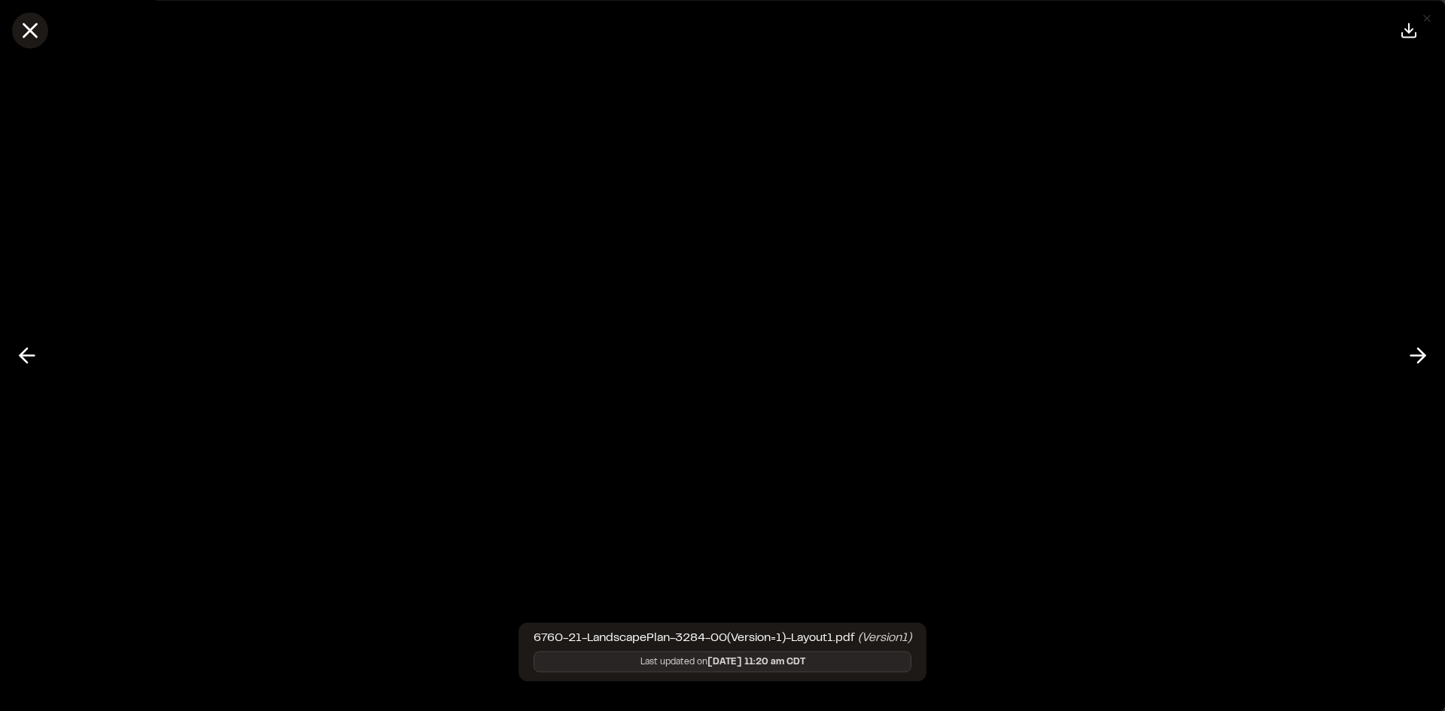
click at [30, 26] on icon at bounding box center [30, 30] width 26 height 26
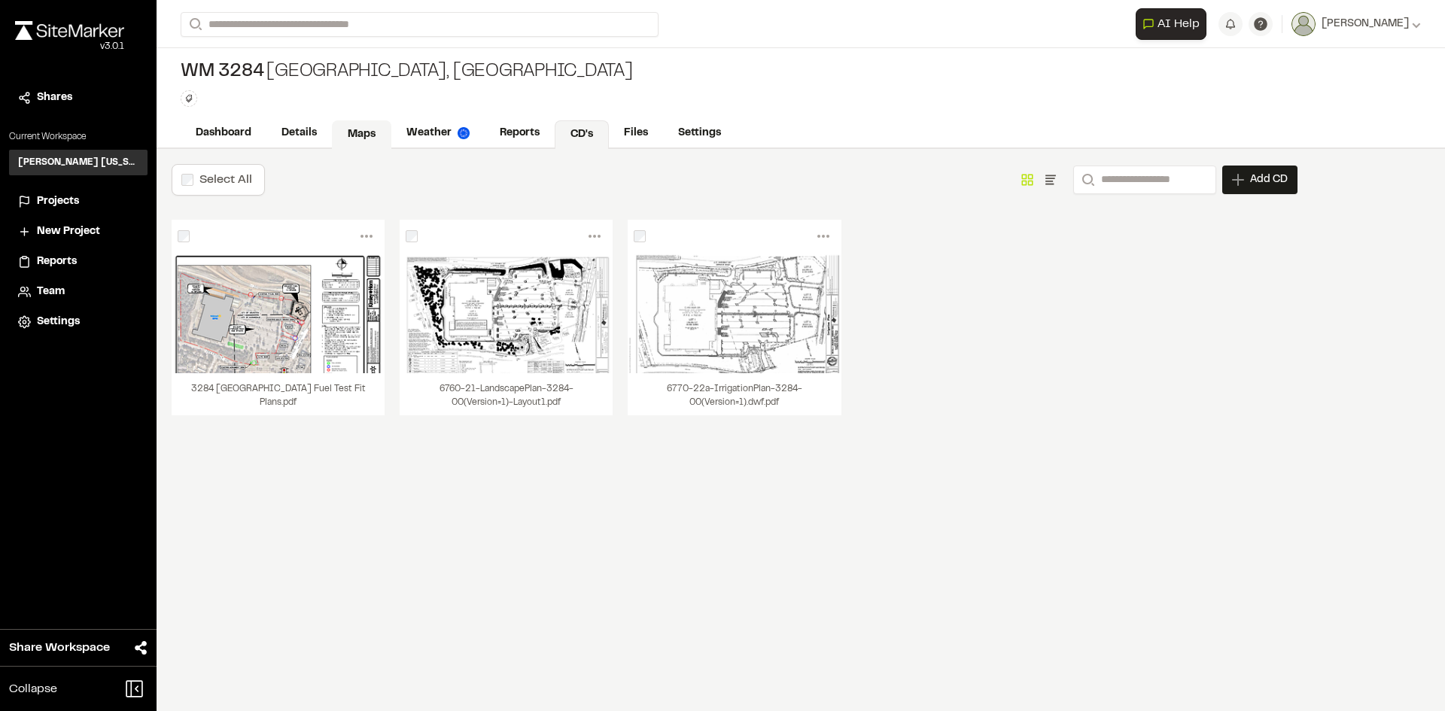
click at [367, 140] on link "Maps" at bounding box center [361, 134] width 59 height 29
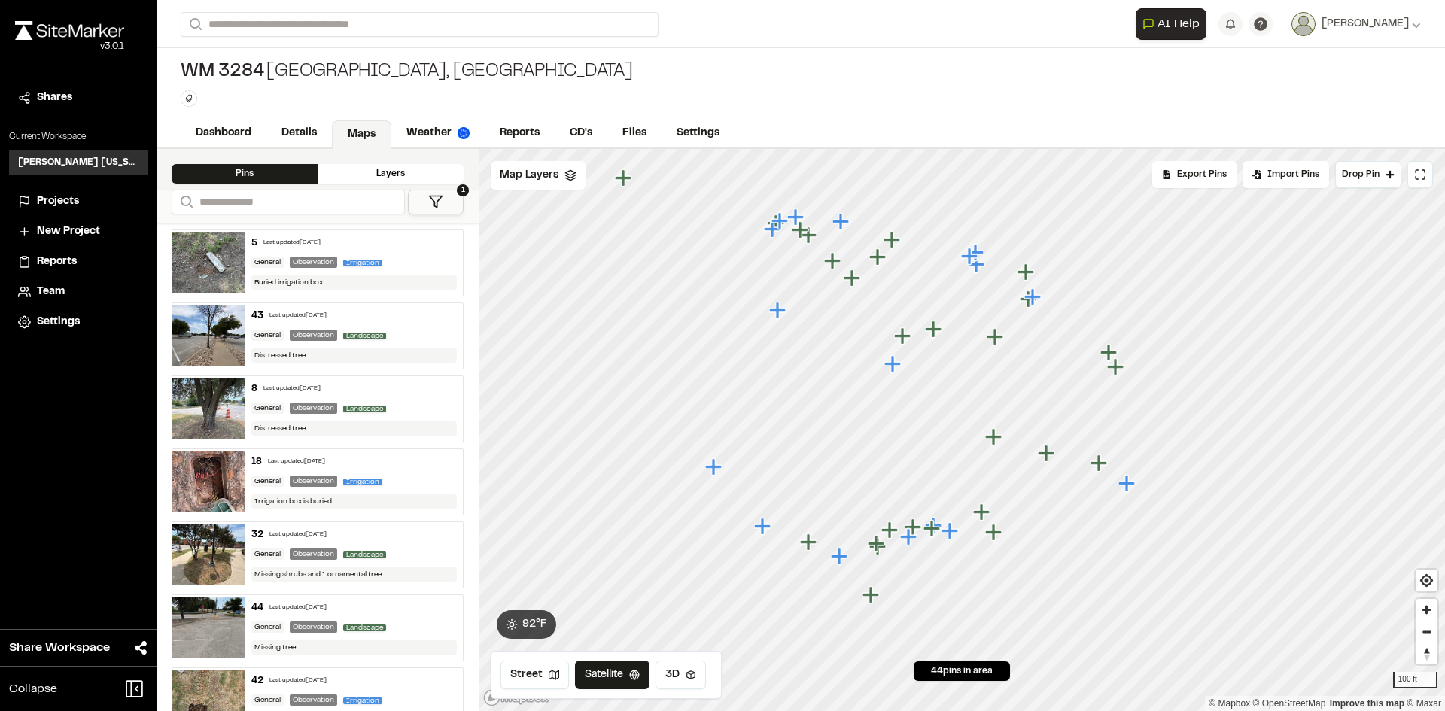
click at [401, 324] on div "43 Last updated Aug 26, 2025 General Observation Landscape Distressed tree" at bounding box center [354, 335] width 218 height 65
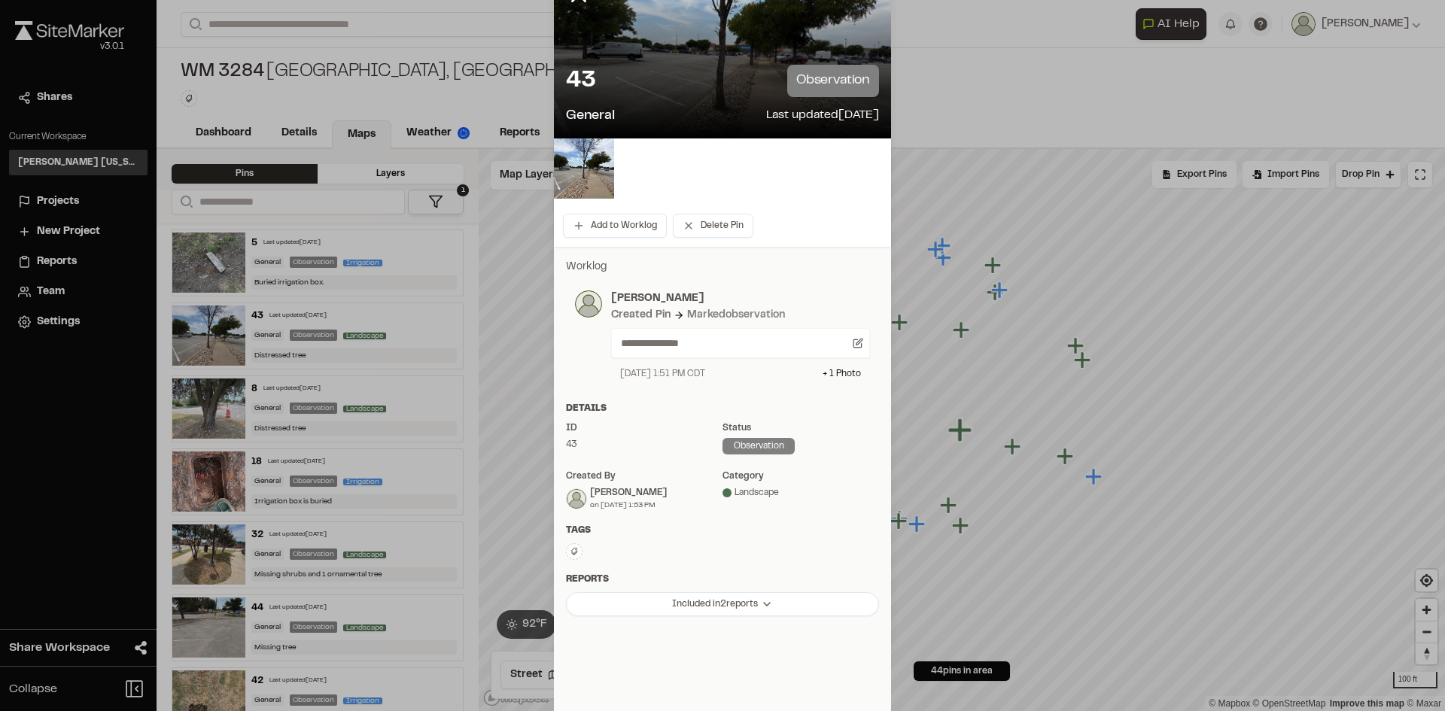
scroll to position [110, 0]
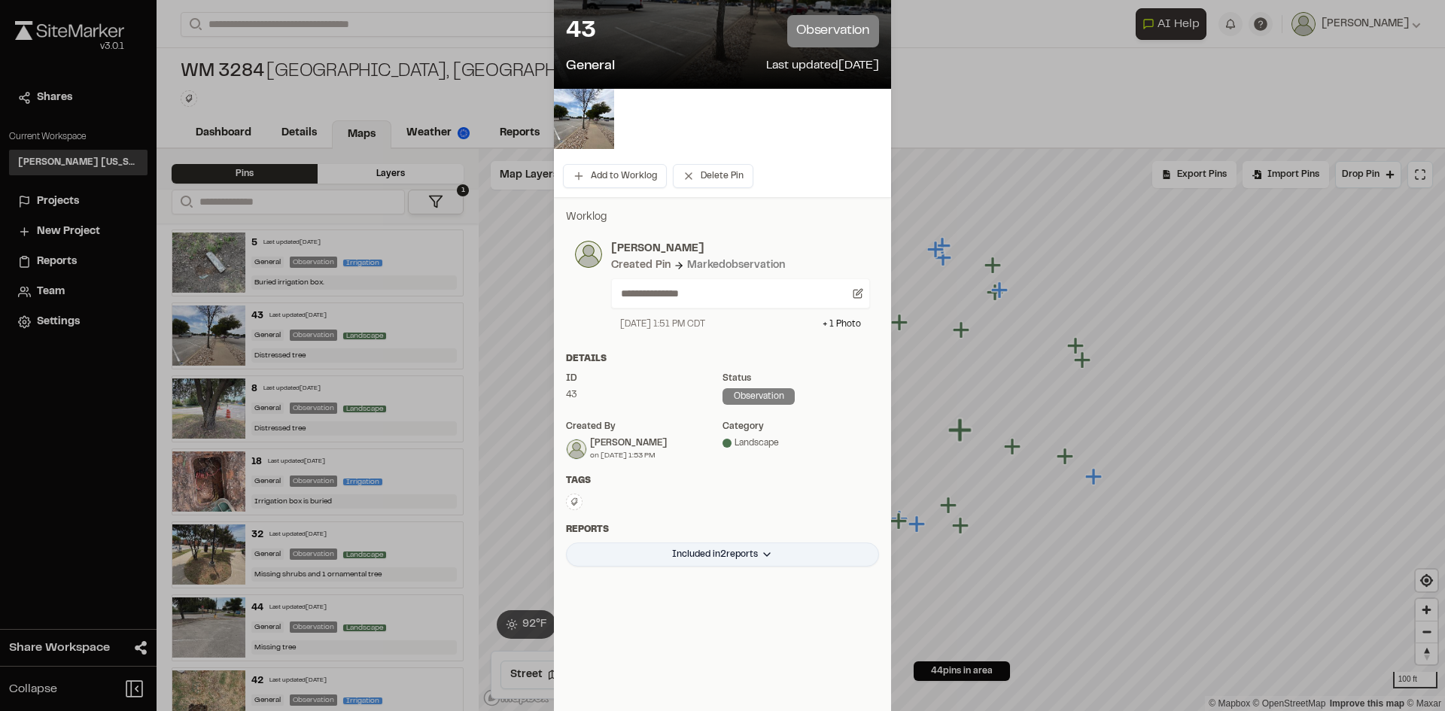
click at [764, 558] on html "**********" at bounding box center [722, 355] width 1445 height 711
click at [857, 176] on html "**********" at bounding box center [722, 355] width 1445 height 711
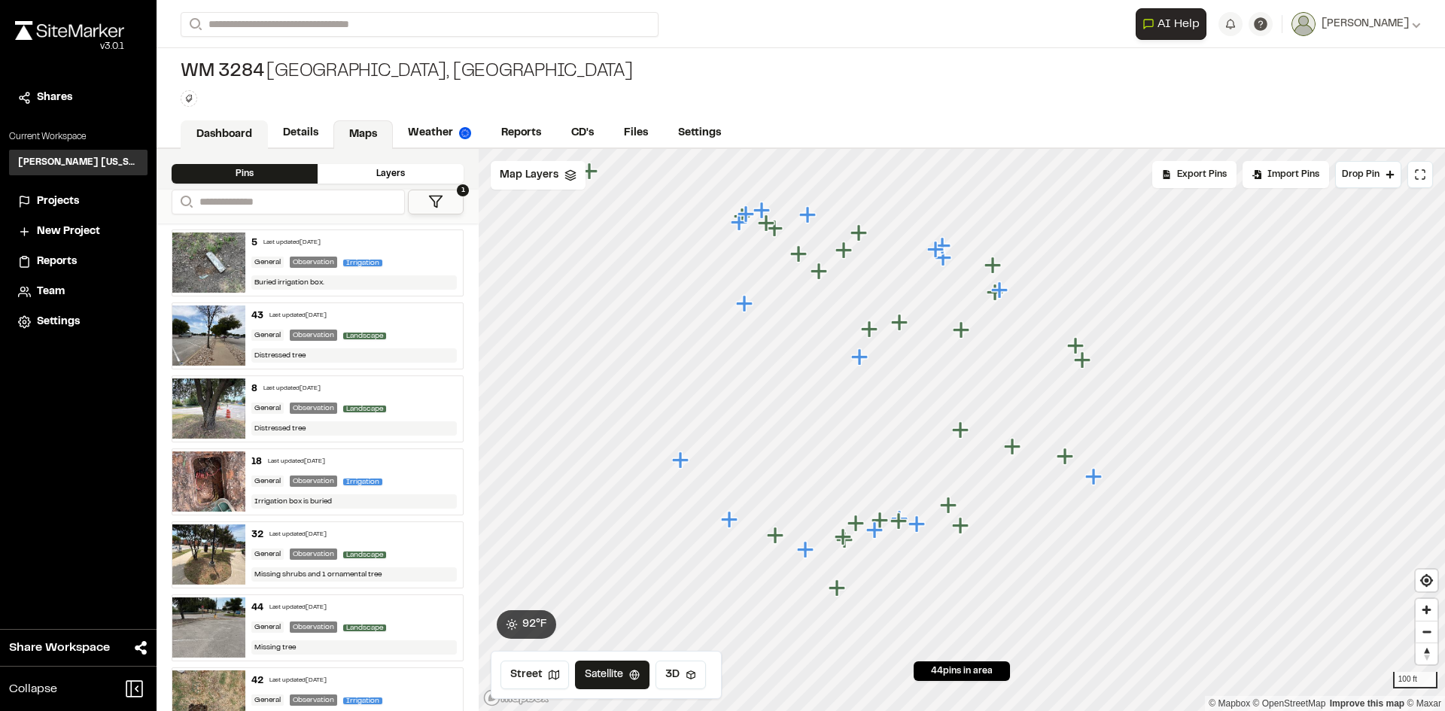
click at [234, 132] on link "Dashboard" at bounding box center [224, 134] width 87 height 29
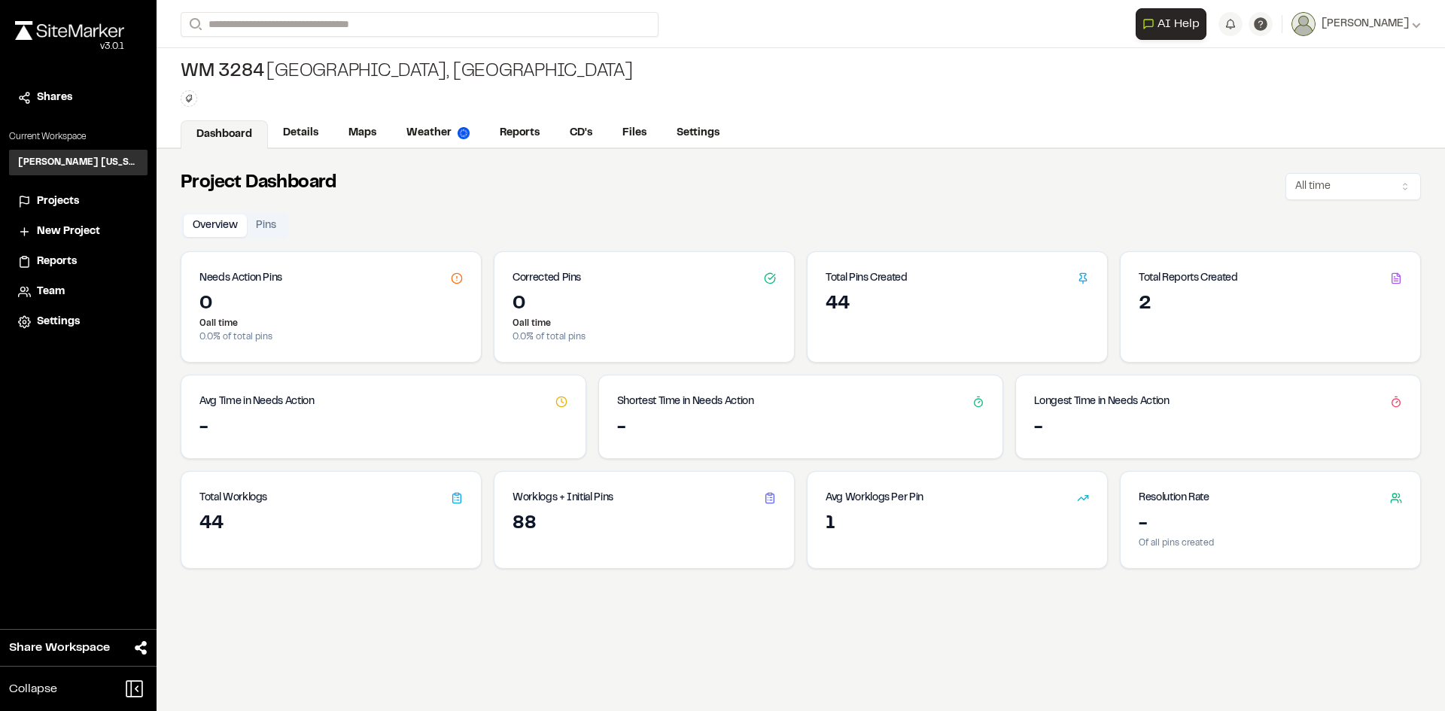
click at [84, 199] on div "Projects" at bounding box center [88, 201] width 102 height 17
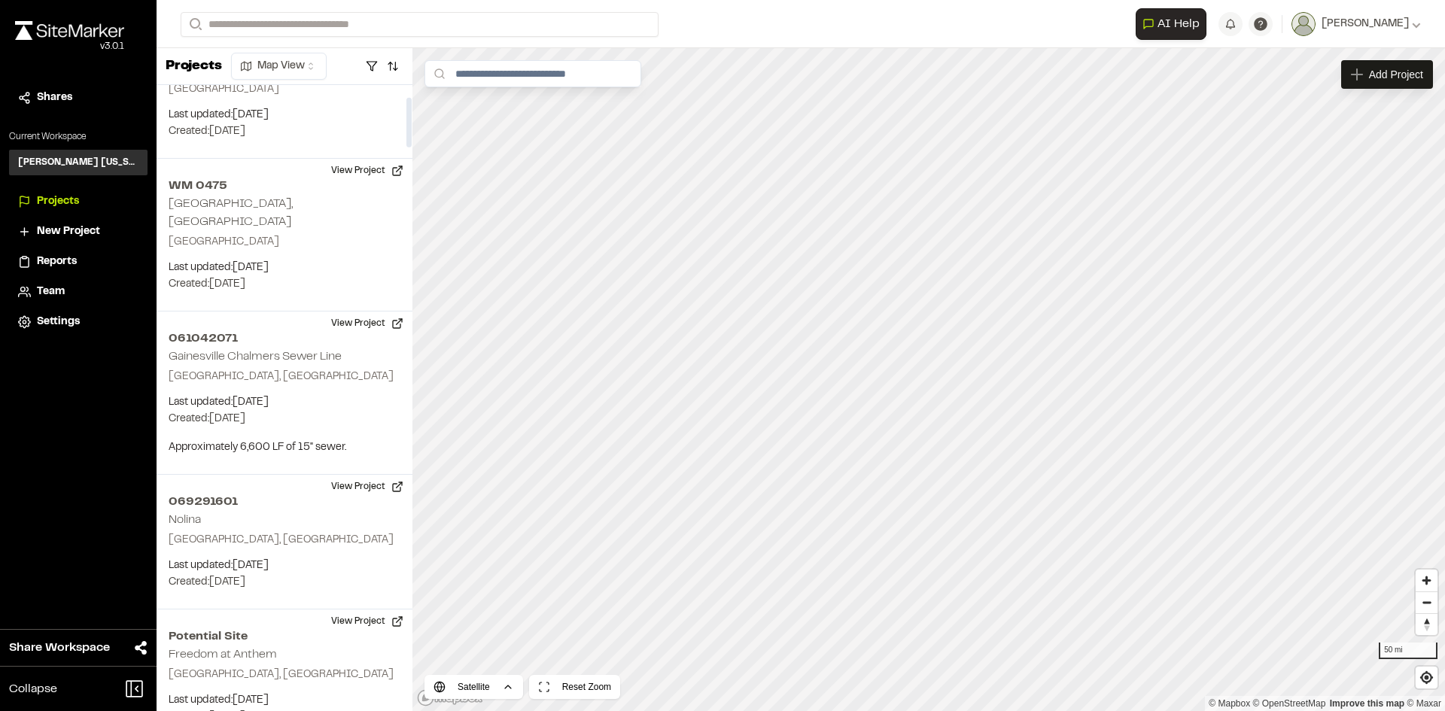
scroll to position [75, 0]
click at [373, 65] on button "button" at bounding box center [371, 66] width 21 height 24
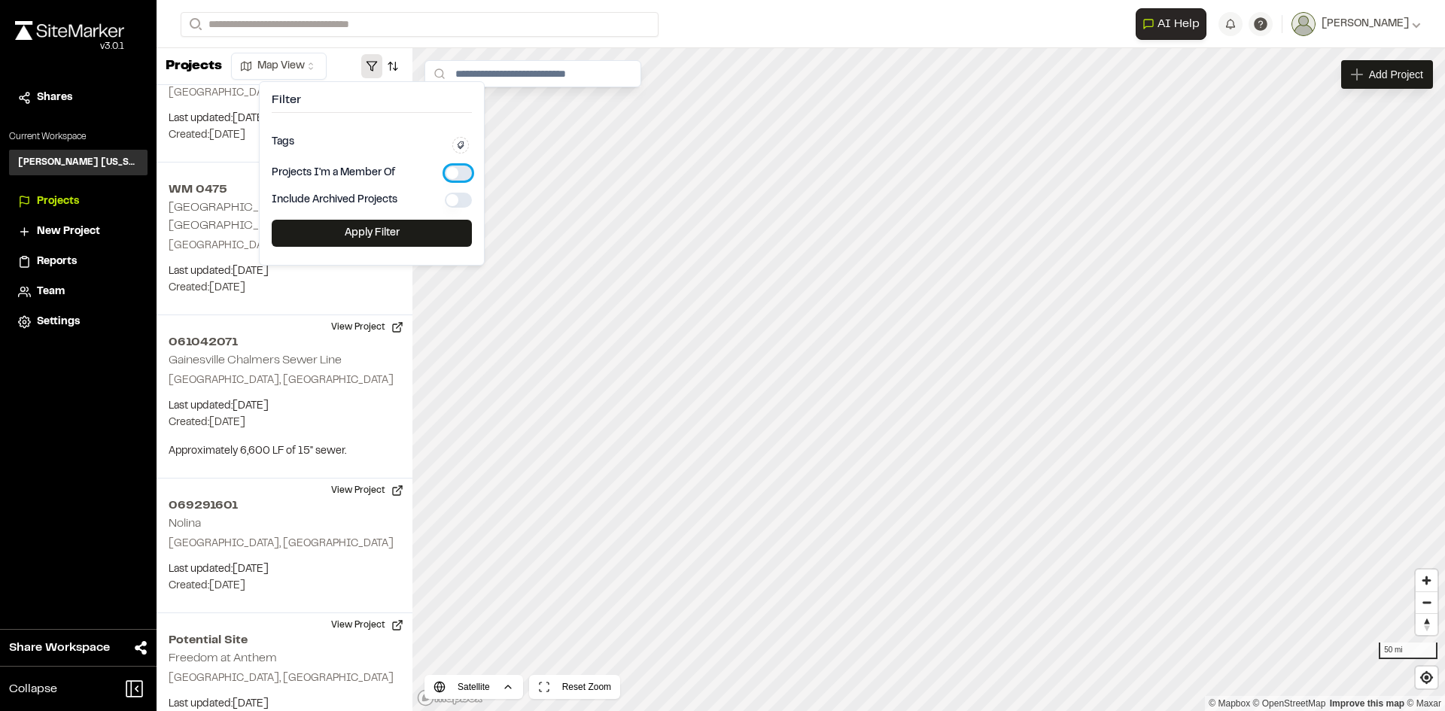
click at [449, 171] on button "button" at bounding box center [458, 173] width 27 height 15
click at [420, 242] on button "Apply Filter" at bounding box center [372, 233] width 200 height 27
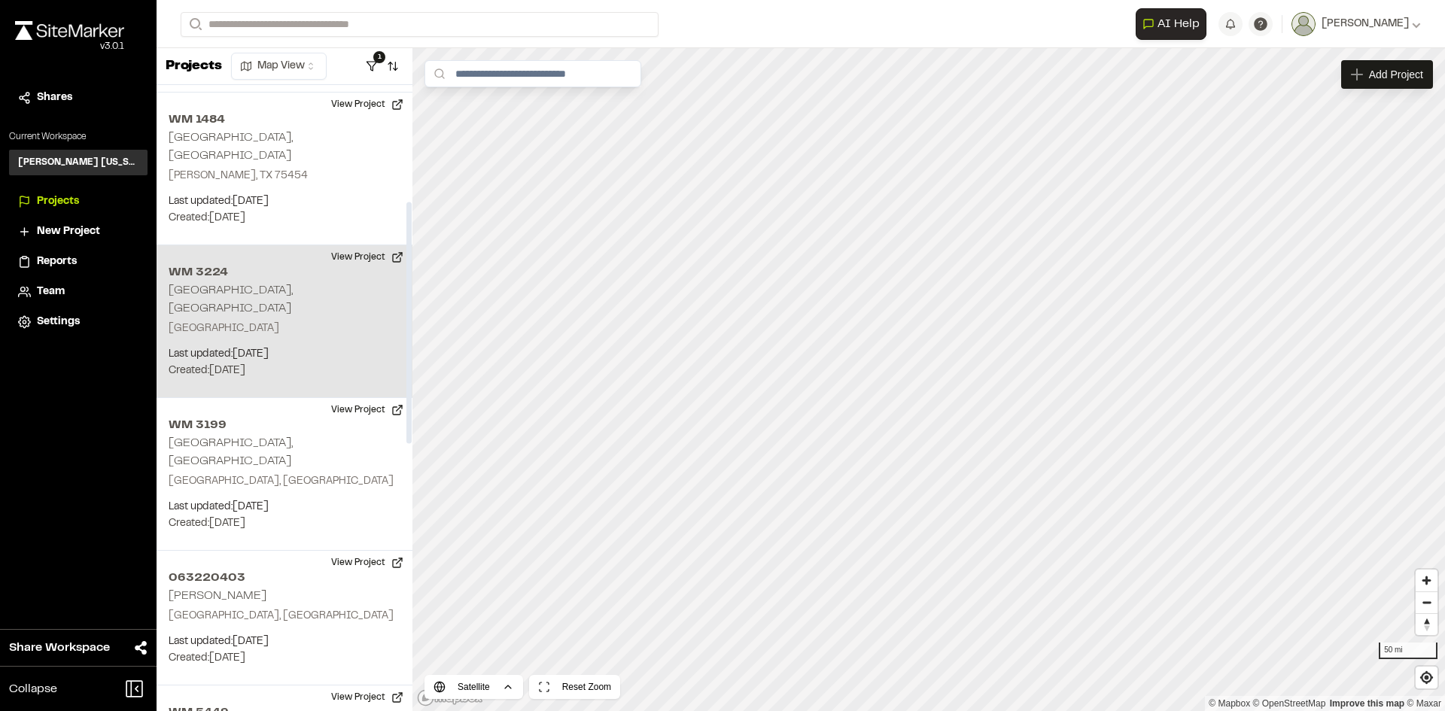
scroll to position [301, 0]
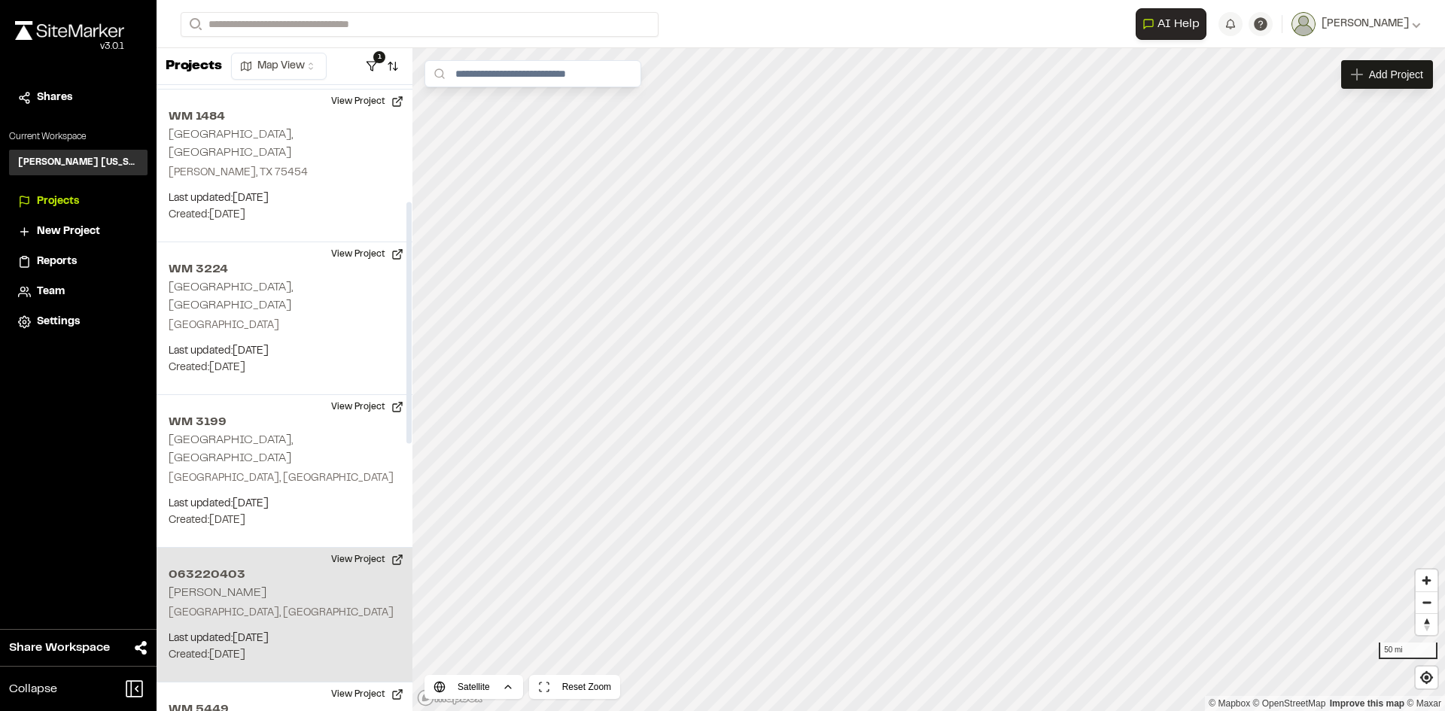
click at [249, 566] on h2 "063220403" at bounding box center [285, 575] width 232 height 18
click at [334, 548] on button "View Project" at bounding box center [367, 560] width 90 height 24
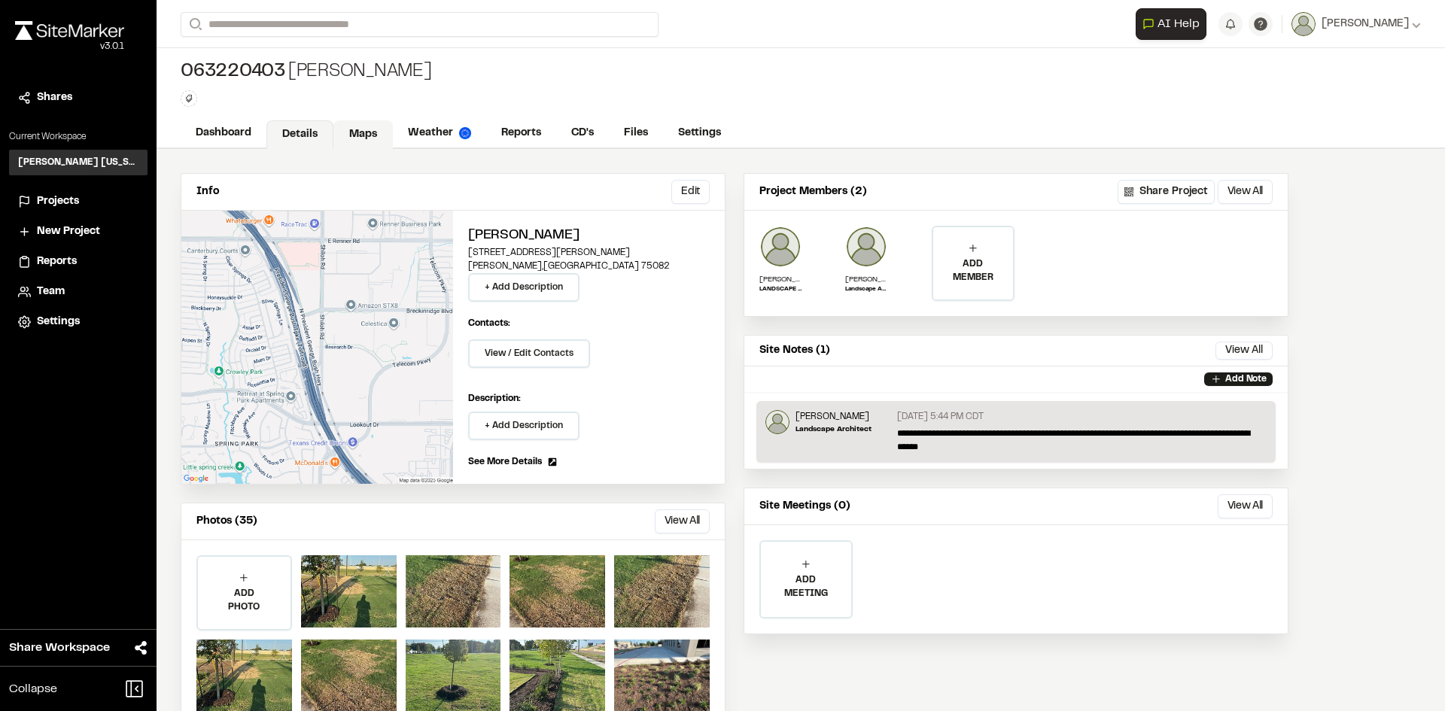
click at [370, 129] on link "Maps" at bounding box center [362, 134] width 59 height 29
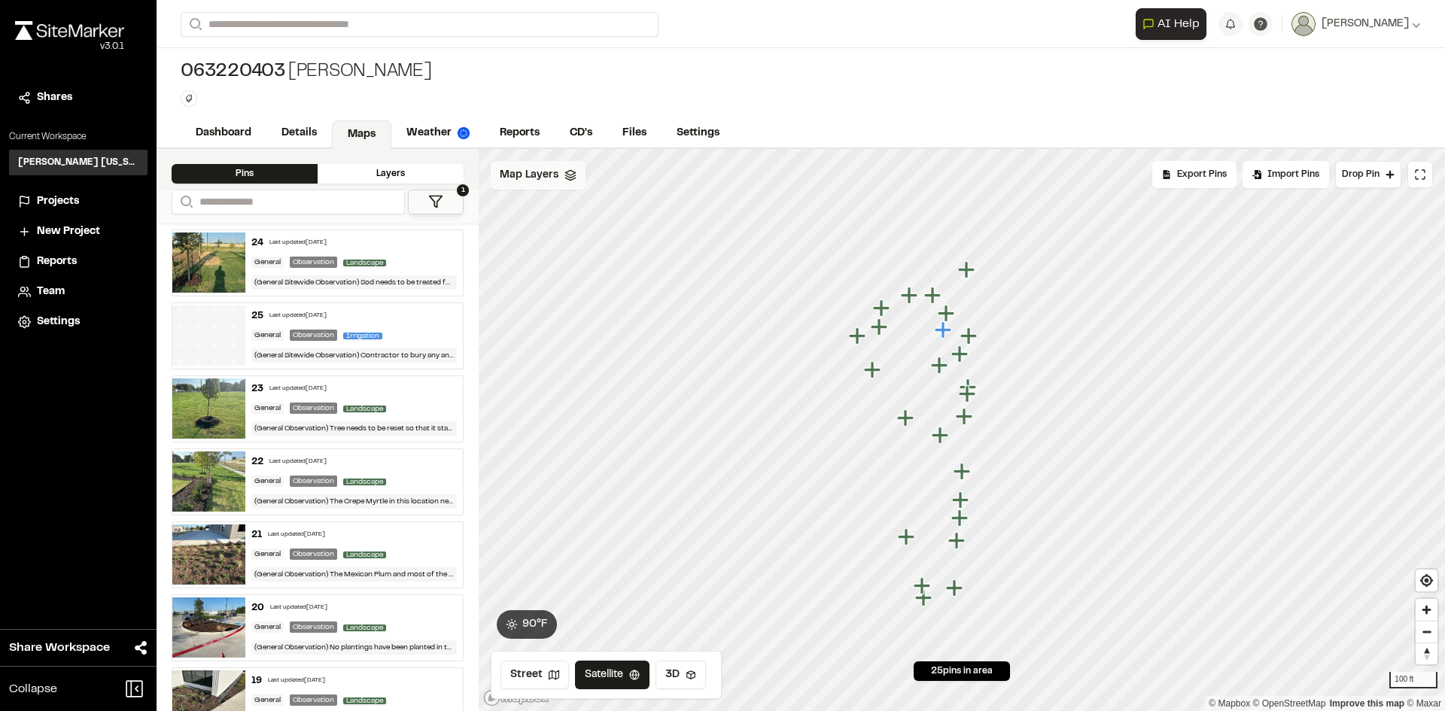
click at [575, 174] on div "Map Layers" at bounding box center [538, 175] width 95 height 29
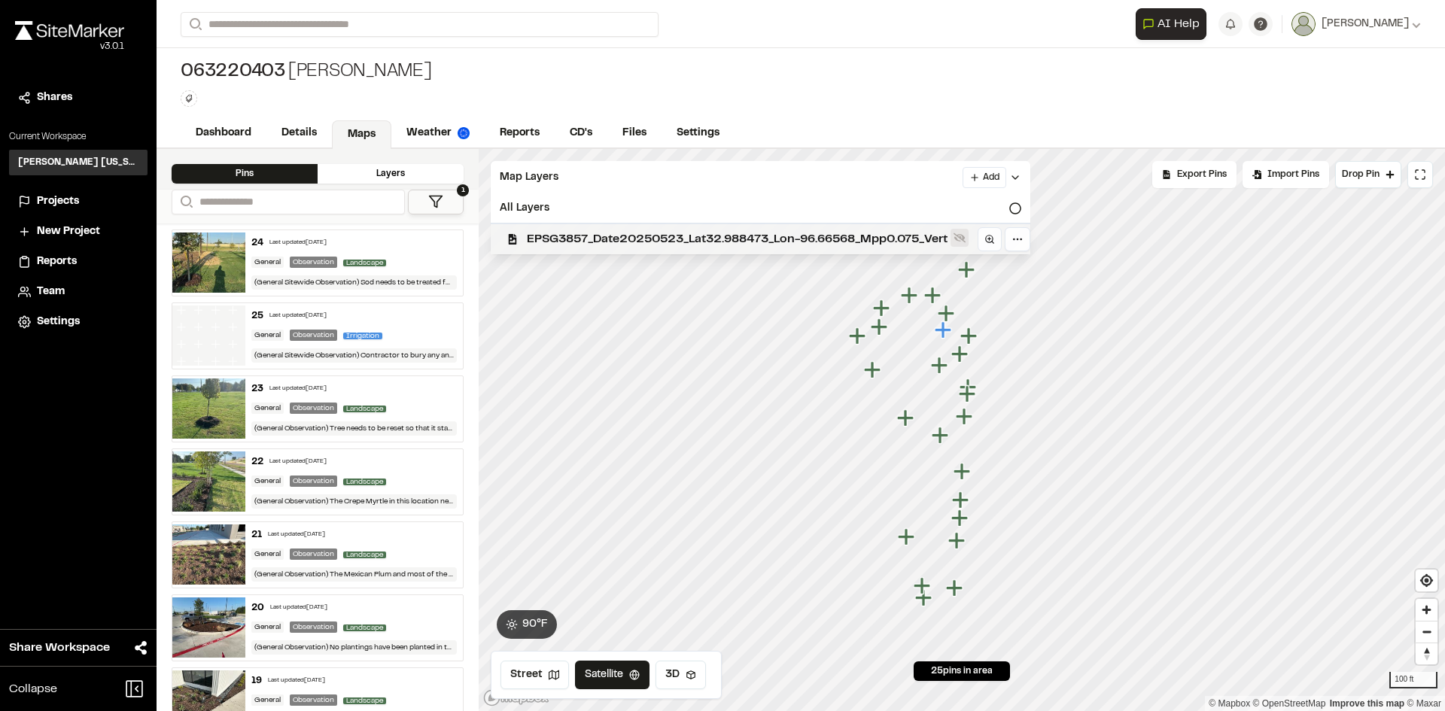
click at [965, 235] on icon at bounding box center [959, 238] width 12 height 12
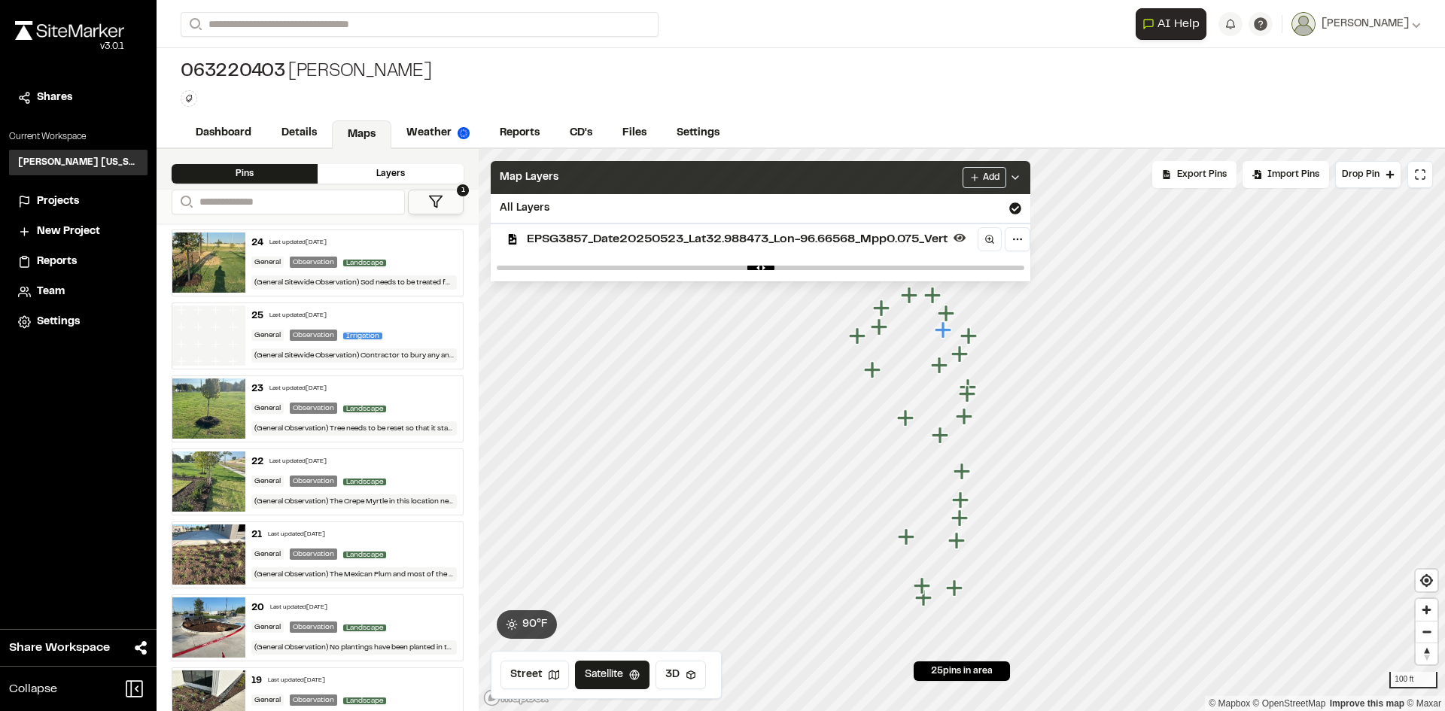
click at [1018, 177] on polyline at bounding box center [1015, 177] width 6 height 3
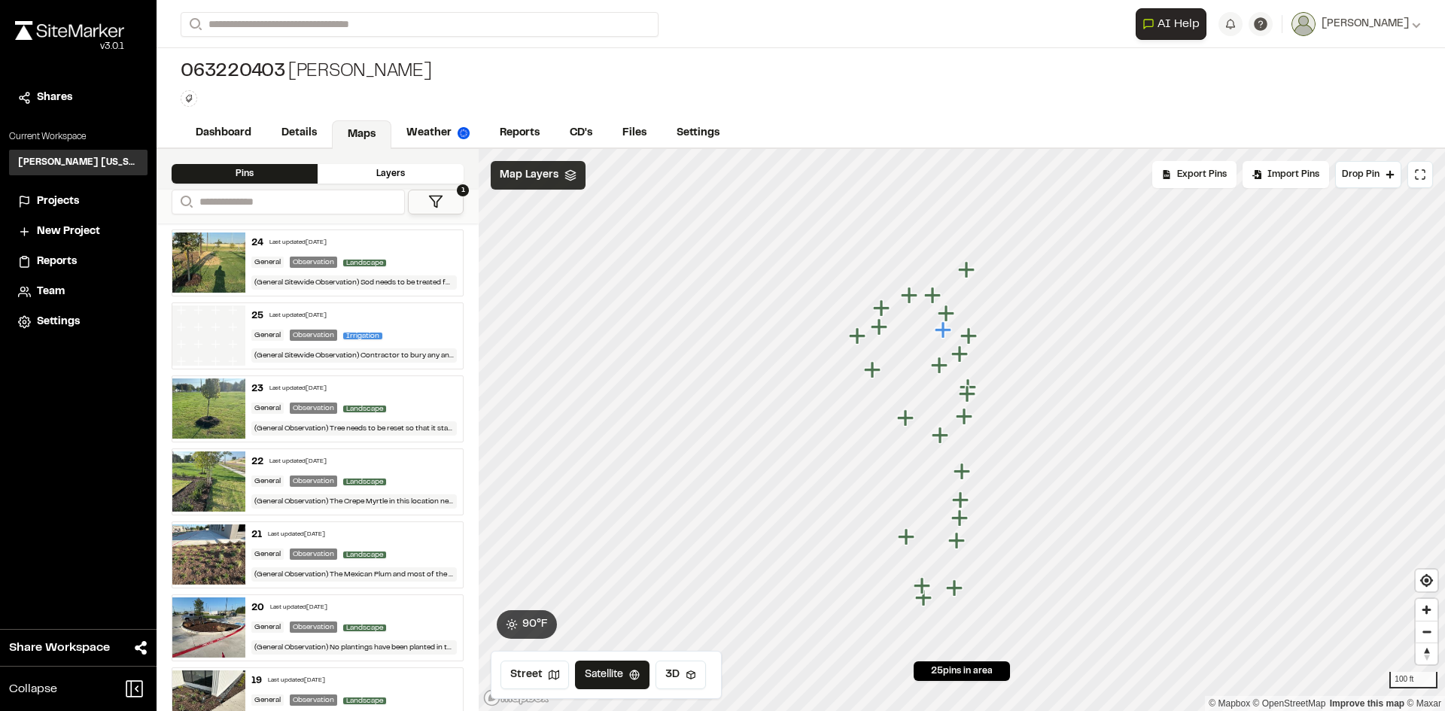
click at [554, 183] on span "Map Layers" at bounding box center [529, 175] width 59 height 17
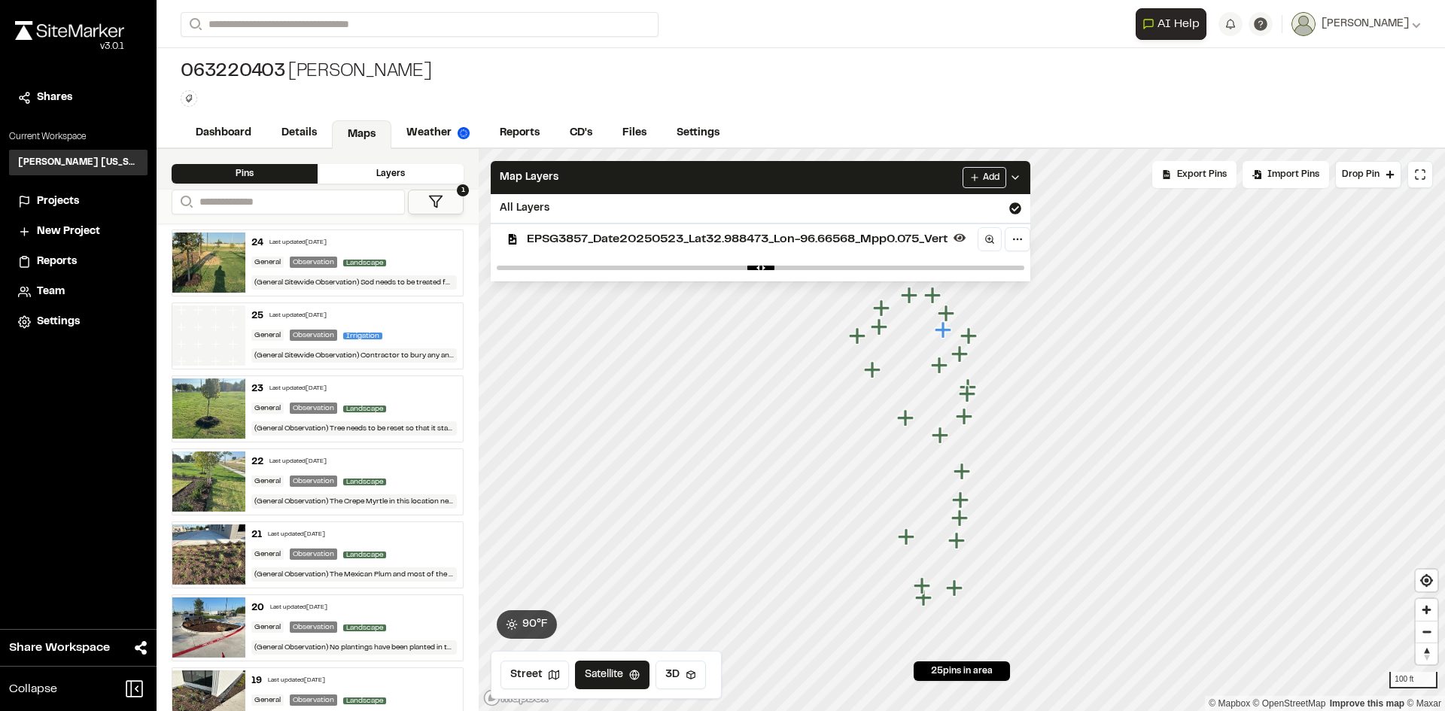
click at [563, 232] on span "EPSG3857_Date20250523_Lat32.988473_Lon-96.66568_Mpp0.075_Vert" at bounding box center [737, 239] width 421 height 18
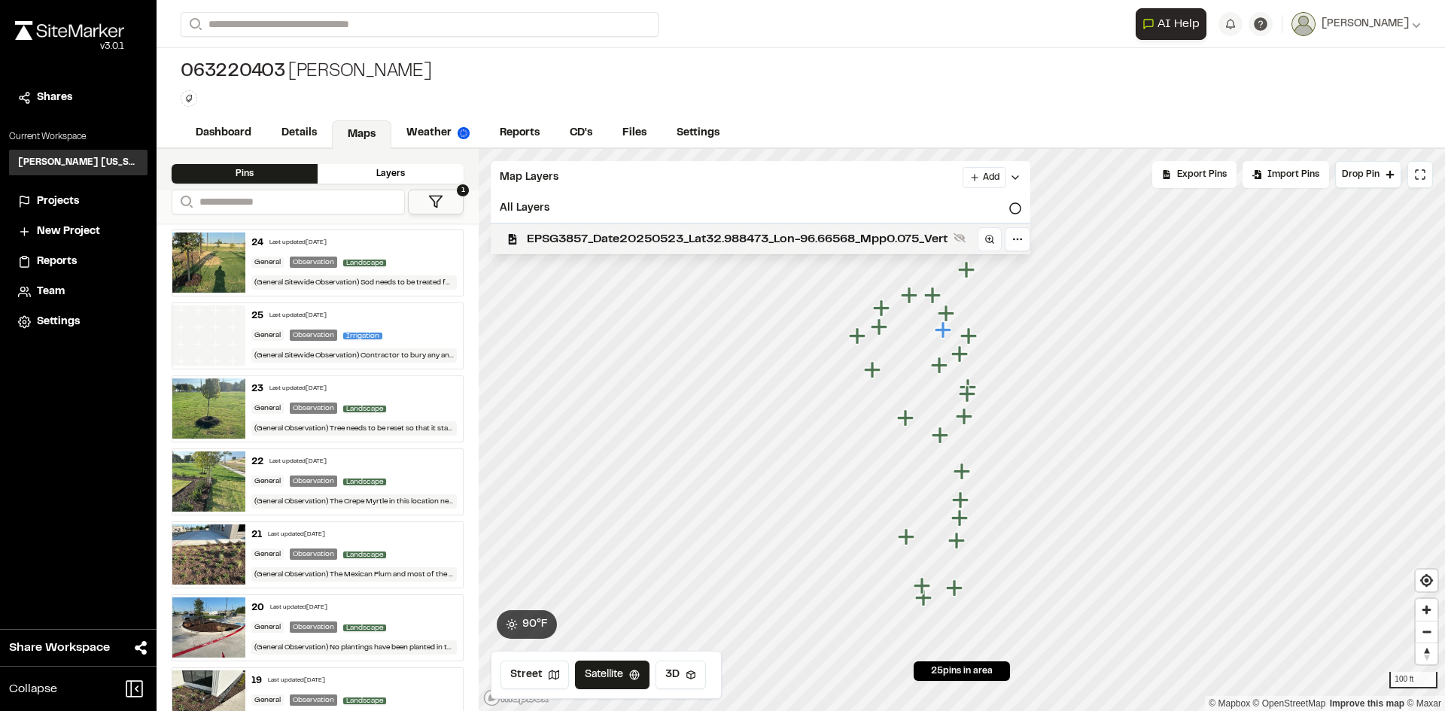
click at [564, 233] on span "EPSG3857_Date20250523_Lat32.988473_Lon-96.66568_Mpp0.075_Vert" at bounding box center [737, 239] width 421 height 18
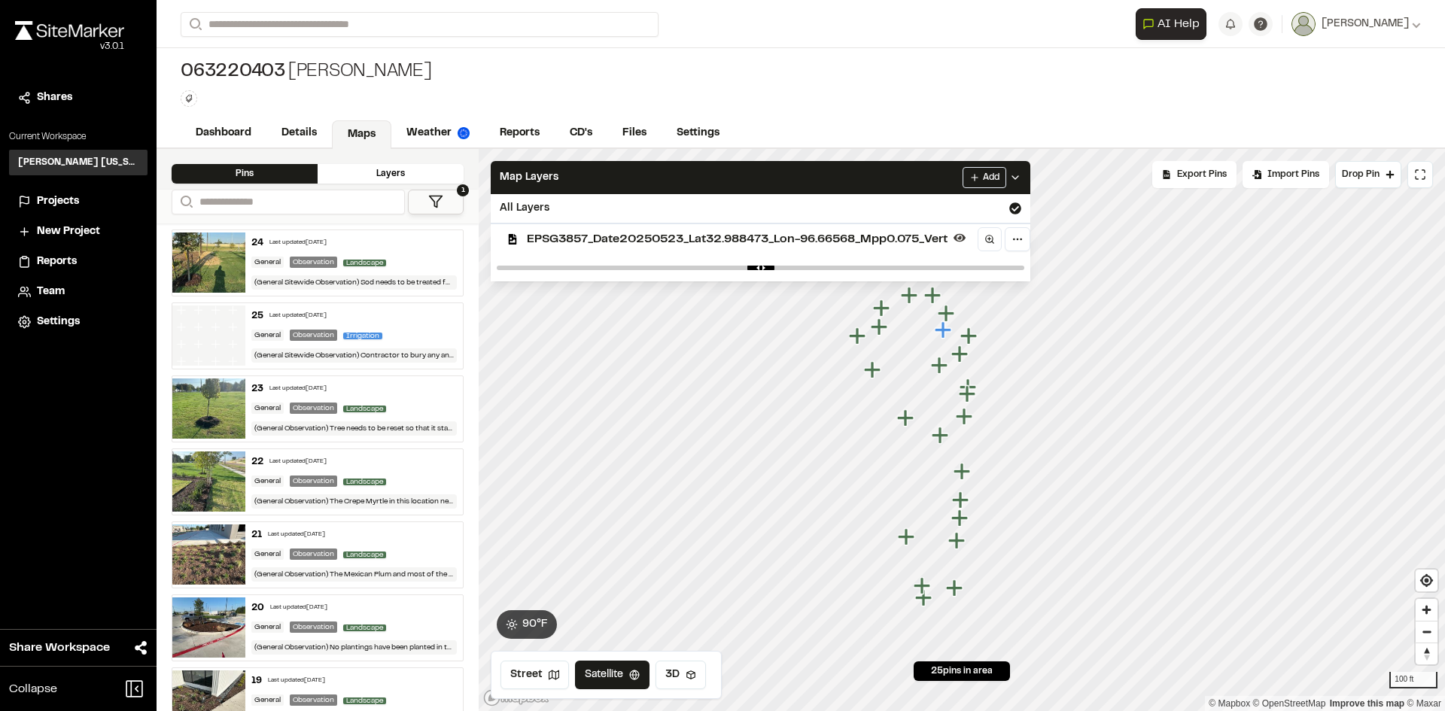
click at [1021, 179] on icon at bounding box center [1015, 178] width 12 height 12
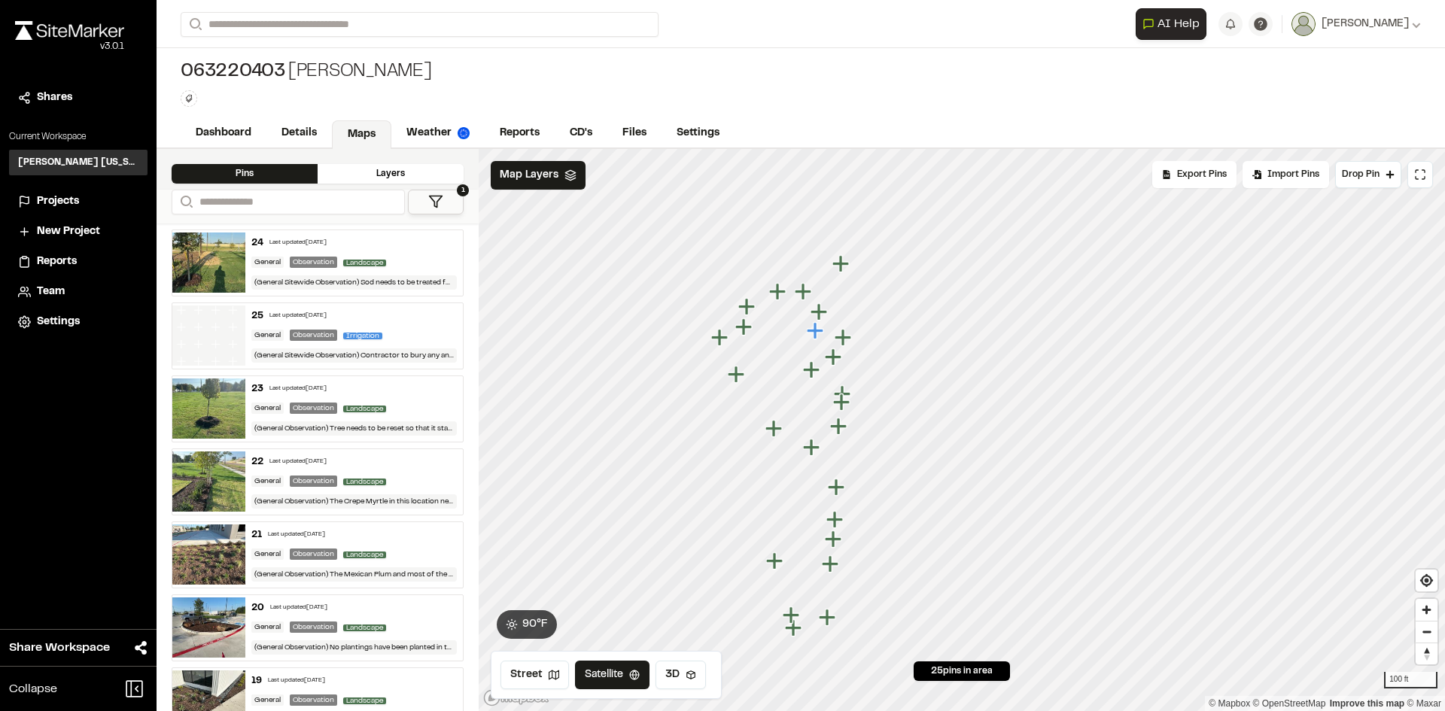
drag, startPoint x: 839, startPoint y: 375, endPoint x: 816, endPoint y: 365, distance: 25.3
click at [816, 365] on icon "Map marker" at bounding box center [813, 370] width 20 height 20
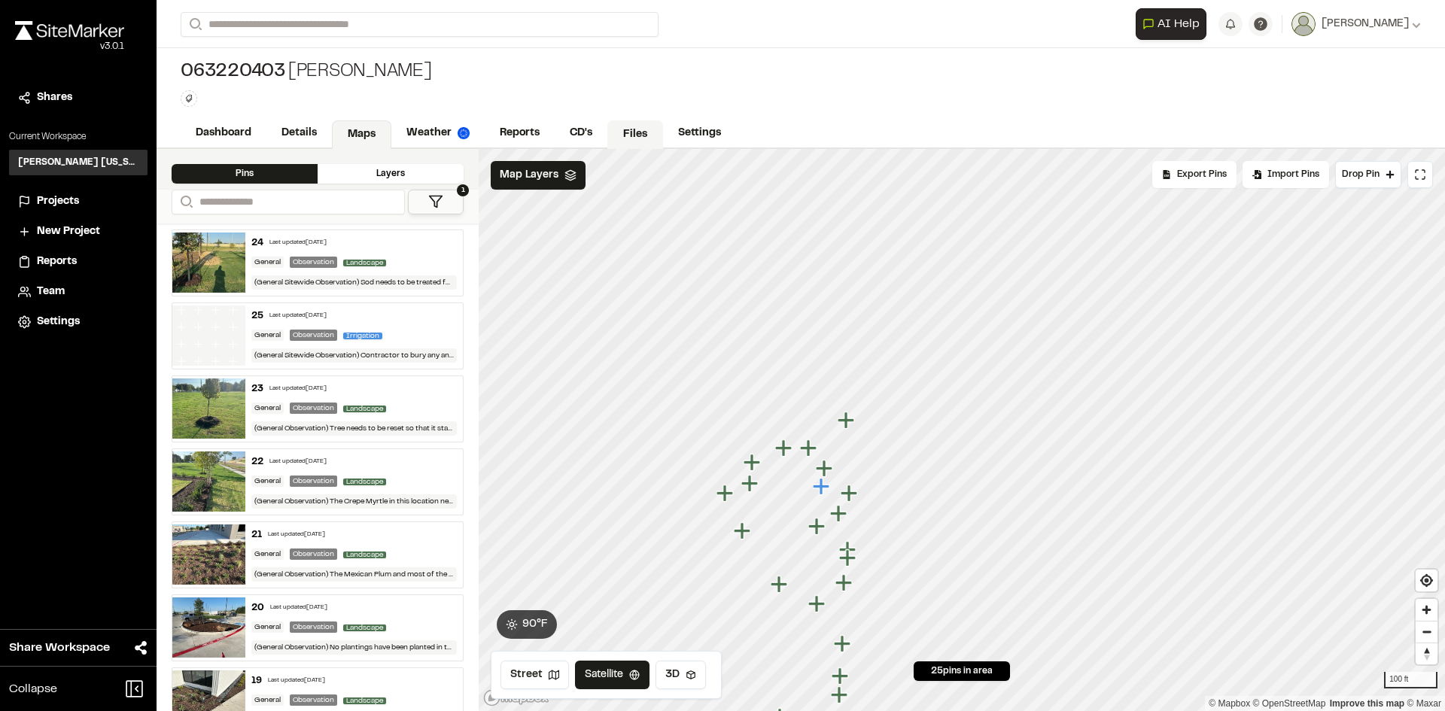
click at [621, 129] on link "Files" at bounding box center [635, 134] width 56 height 29
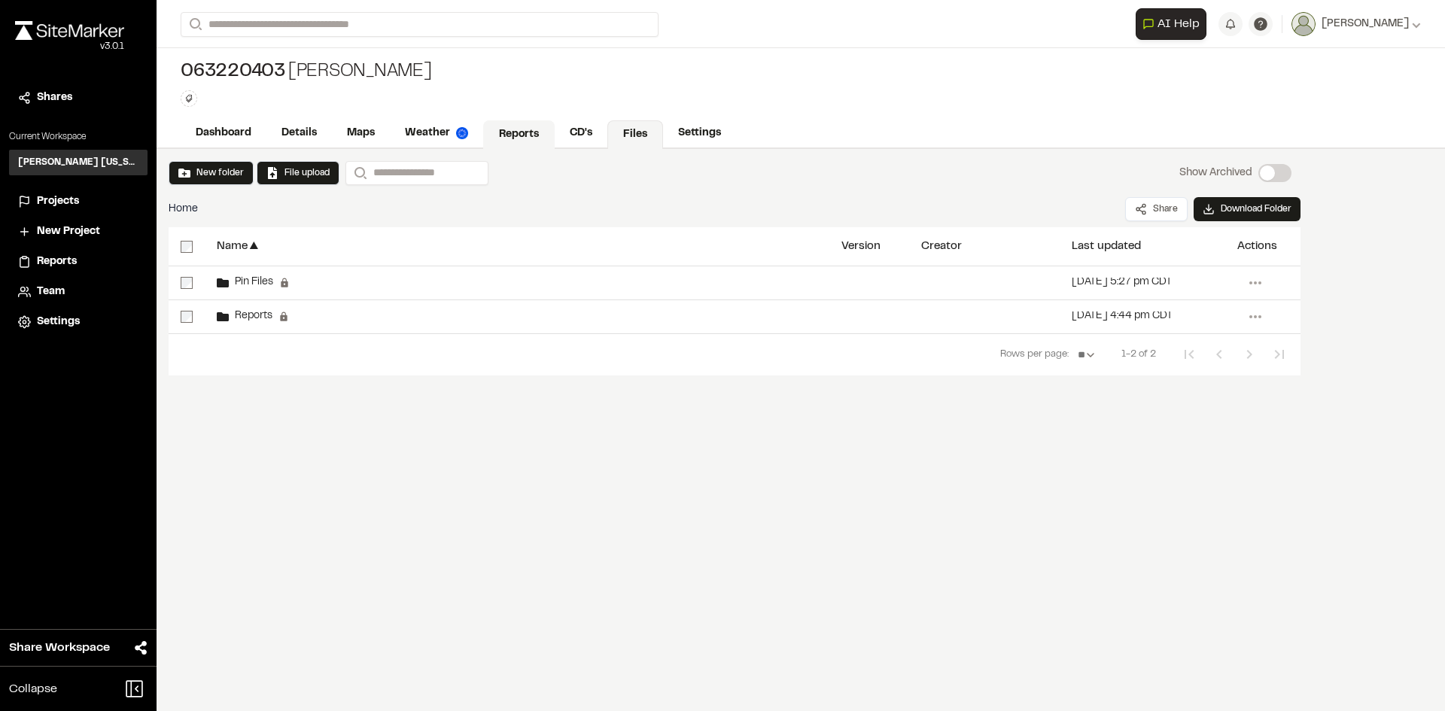
click at [525, 133] on link "Reports" at bounding box center [518, 134] width 71 height 29
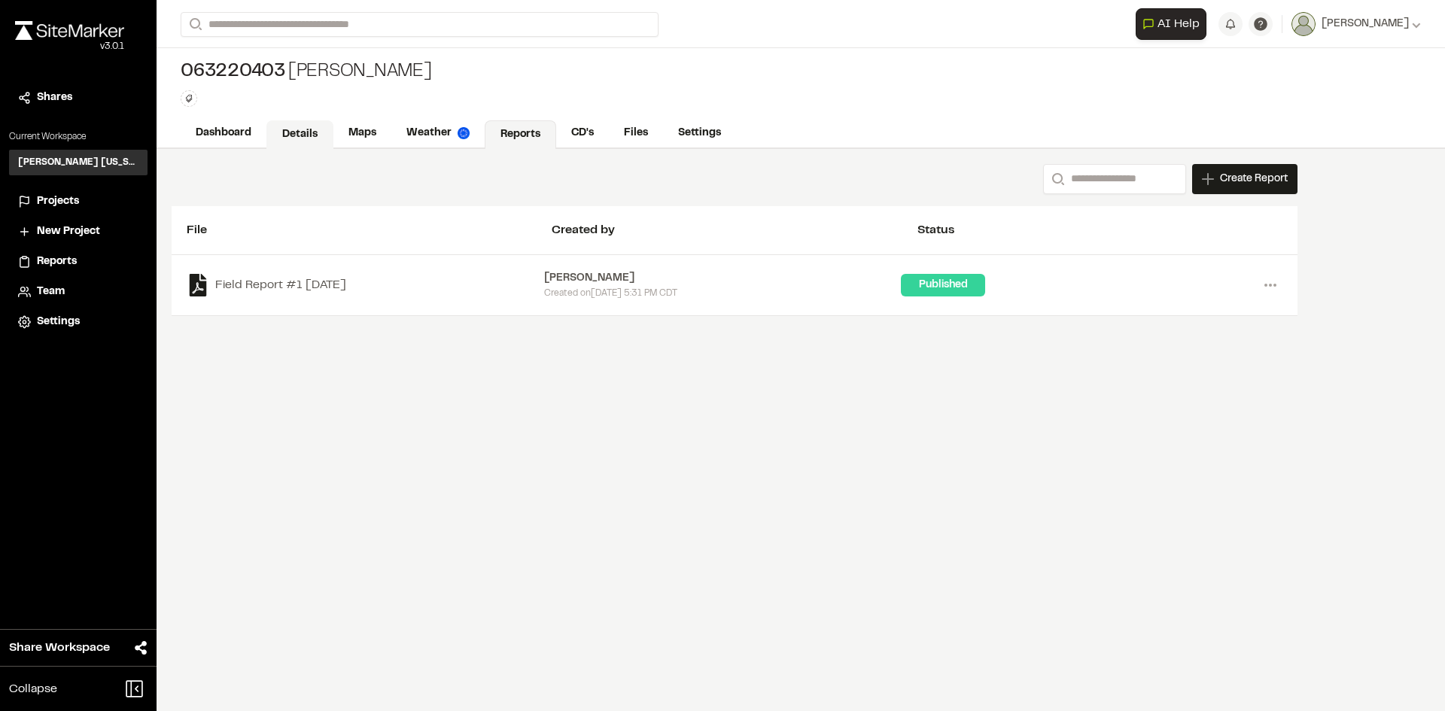
click at [293, 131] on link "Details" at bounding box center [299, 134] width 67 height 29
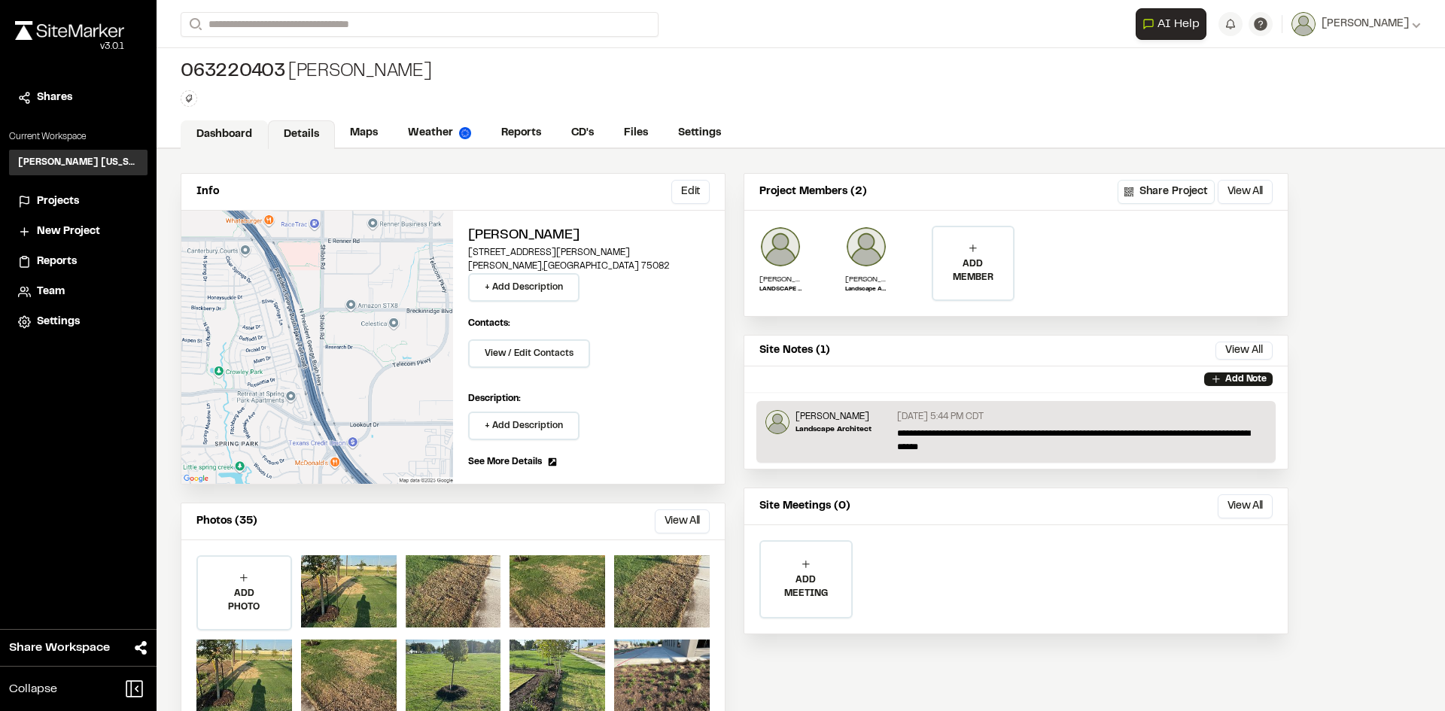
click at [219, 133] on link "Dashboard" at bounding box center [224, 134] width 87 height 29
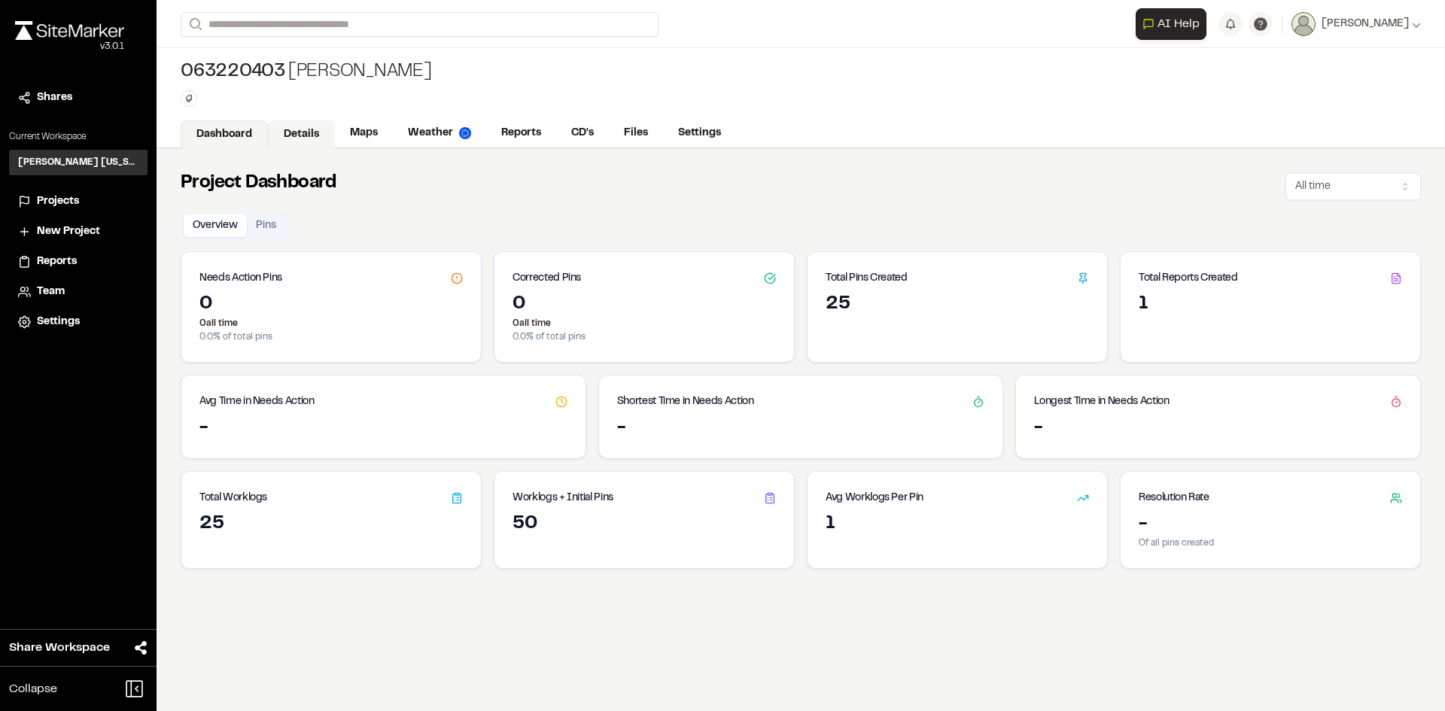
click at [315, 133] on link "Details" at bounding box center [301, 134] width 67 height 29
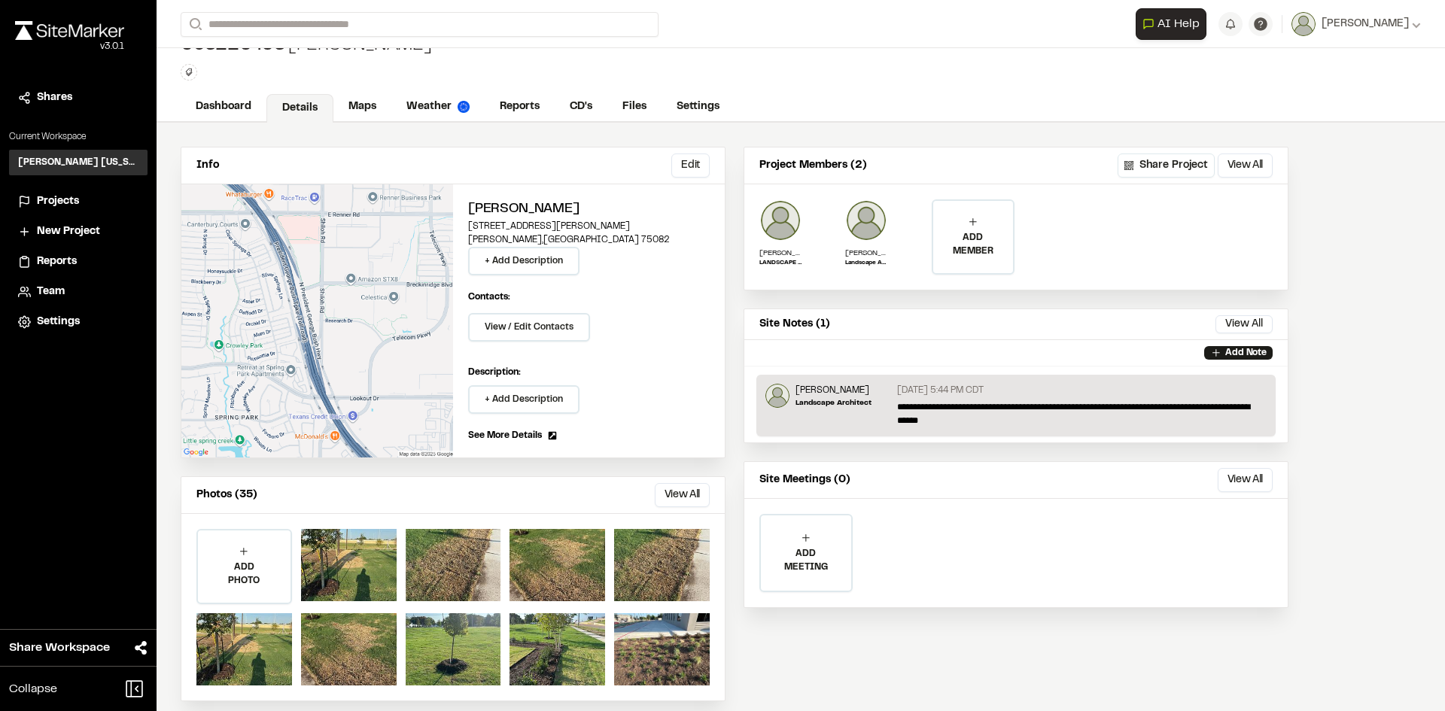
scroll to position [41, 0]
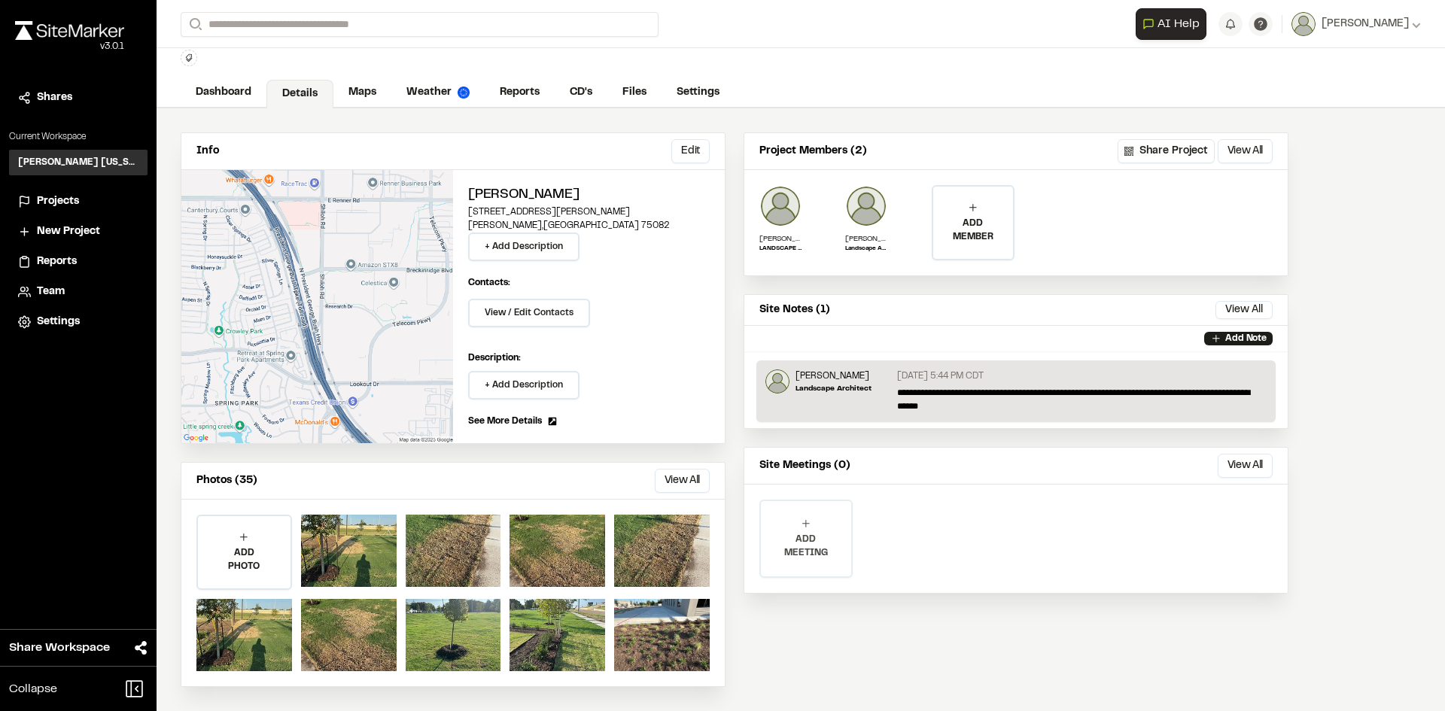
click at [826, 539] on p "ADD MEETING" at bounding box center [806, 546] width 90 height 27
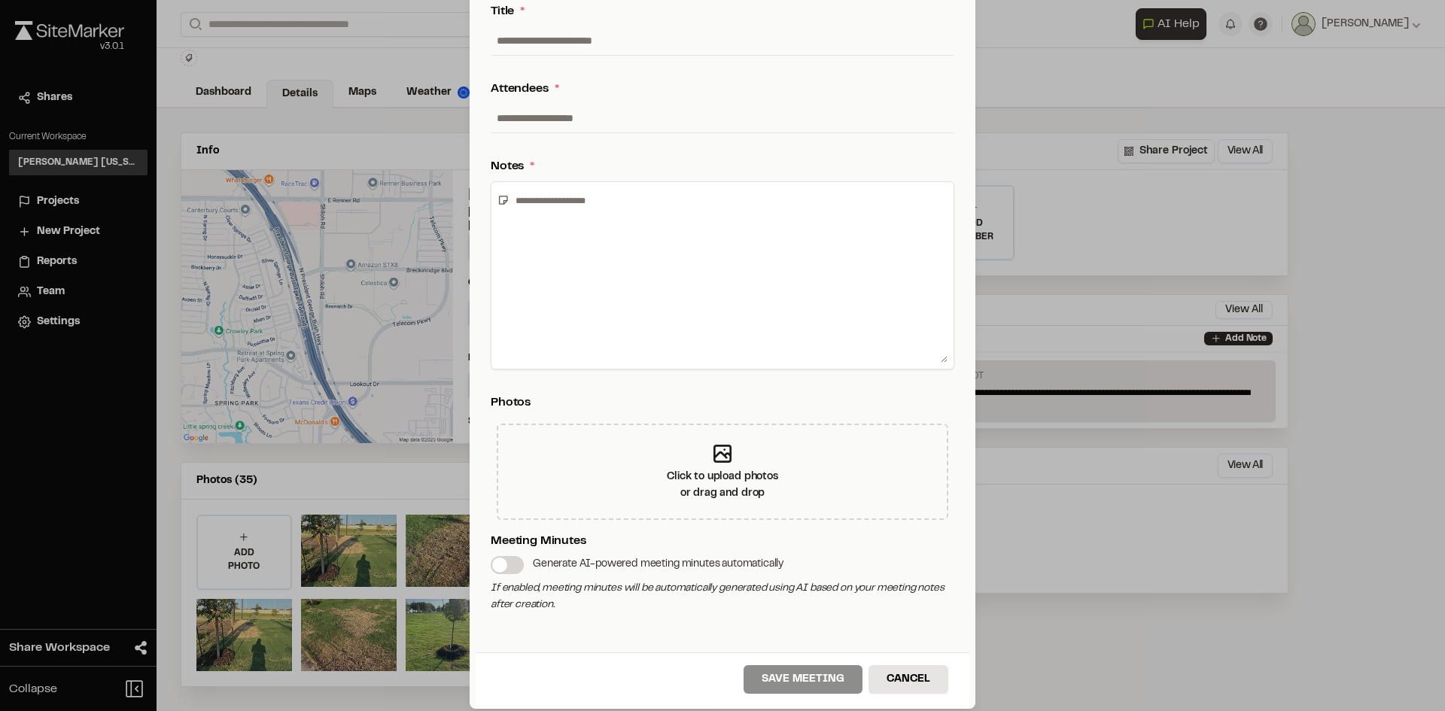
scroll to position [194, 0]
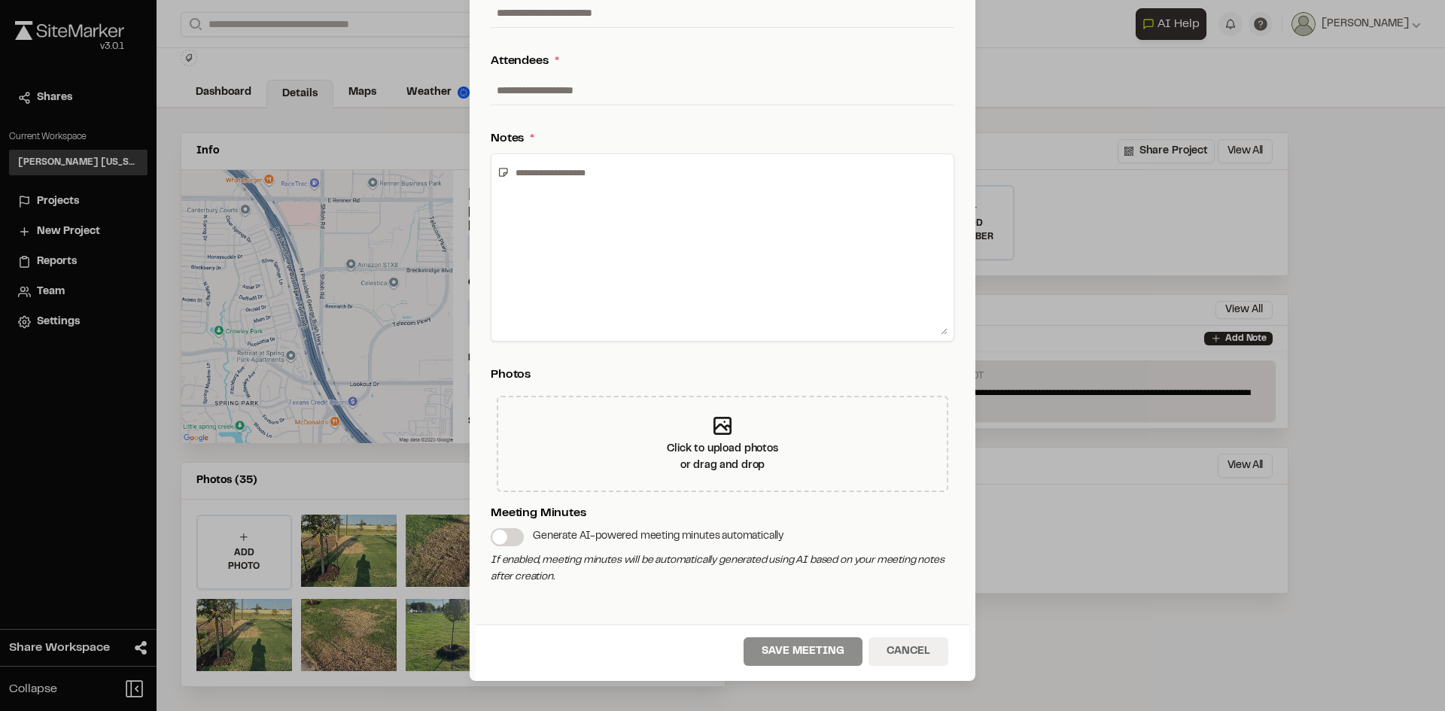
click at [888, 648] on button "Cancel" at bounding box center [908, 651] width 80 height 29
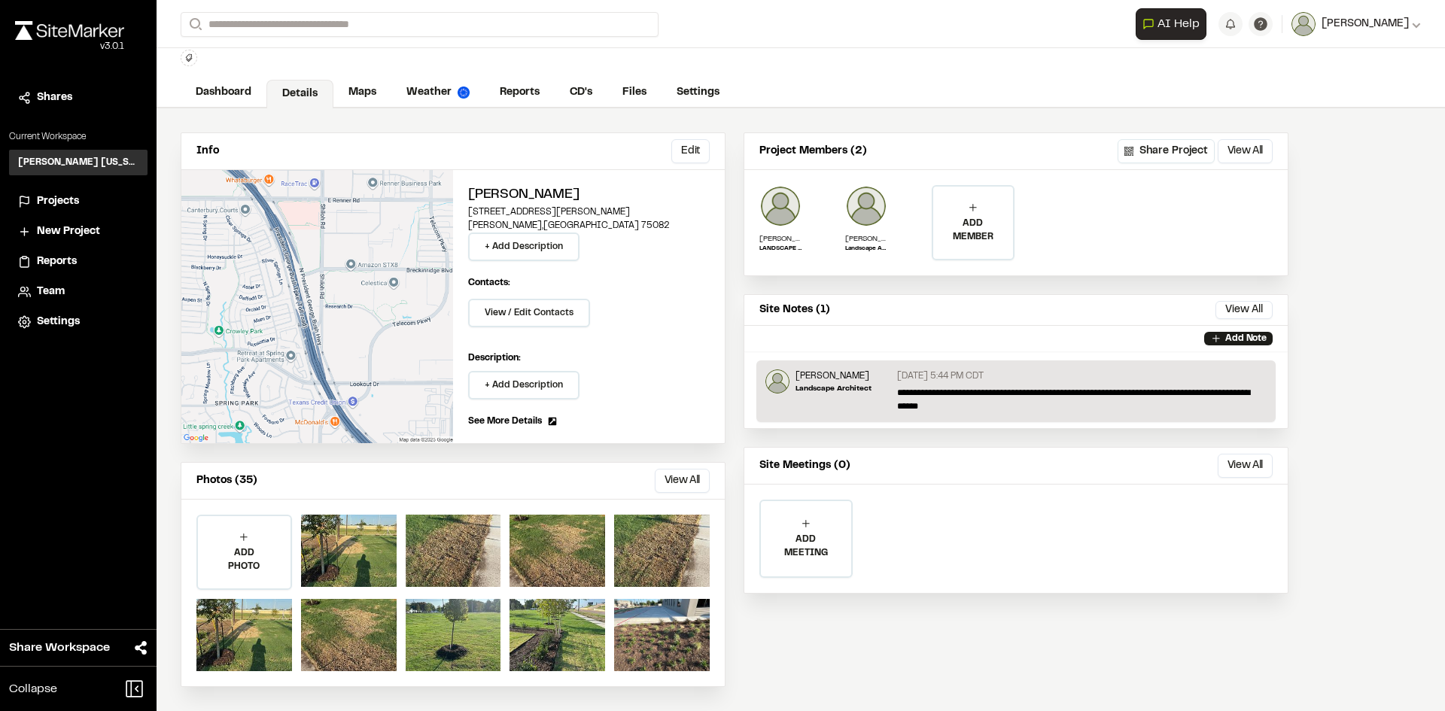
click at [1332, 30] on span "[PERSON_NAME]" at bounding box center [1364, 24] width 87 height 17
click at [1206, 114] on div "Info Edit Edit Harrod Richardson 3261 East President George Bush Highway Richar…" at bounding box center [735, 409] width 1156 height 603
click at [88, 290] on div "Team" at bounding box center [88, 292] width 102 height 17
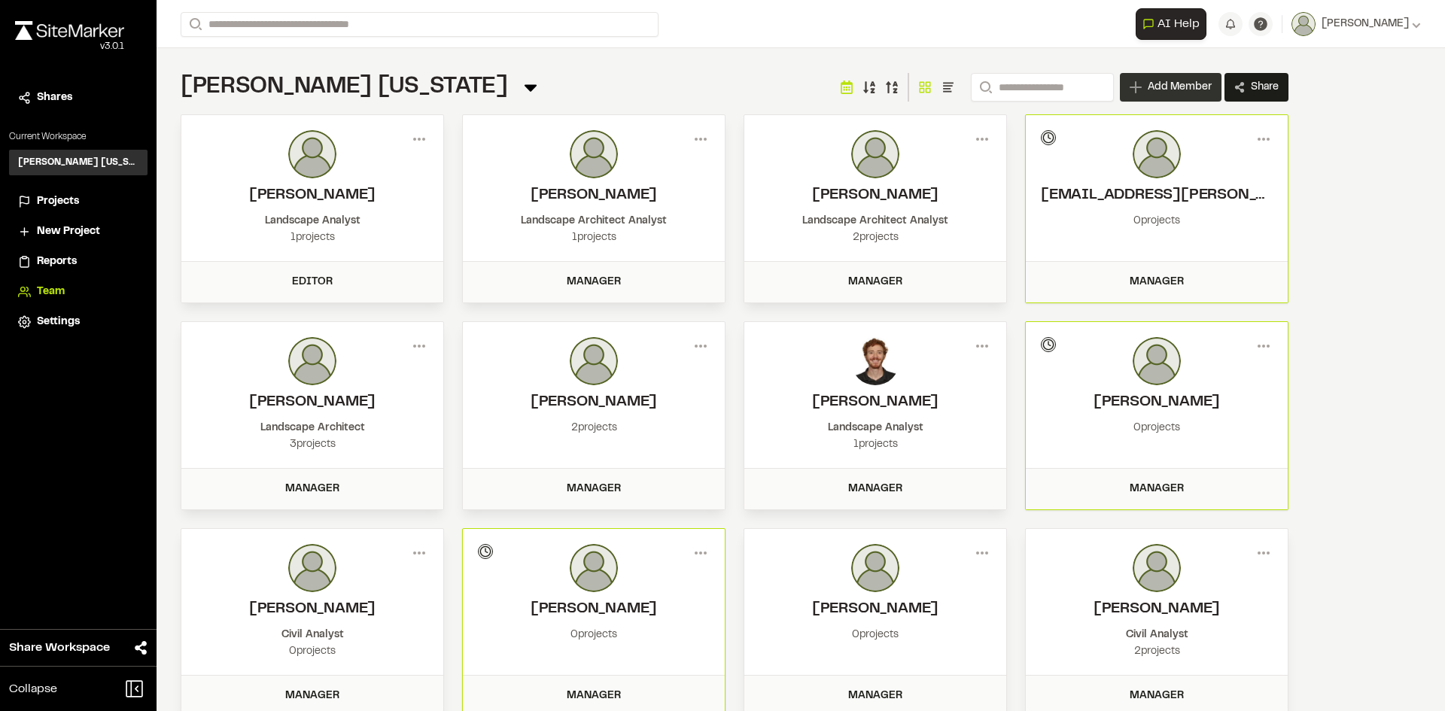
click at [1159, 93] on span "Add Member" at bounding box center [1180, 87] width 64 height 15
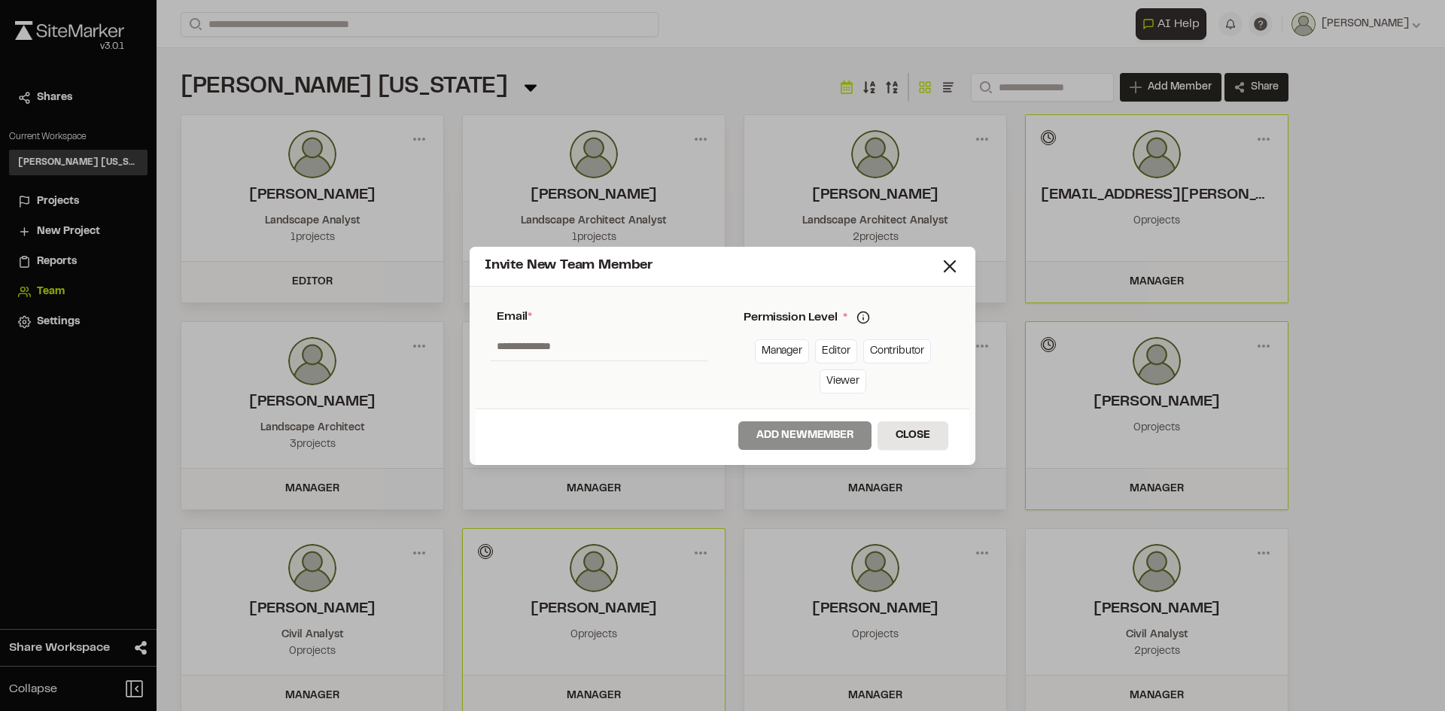
click at [522, 351] on input "text" at bounding box center [599, 346] width 217 height 29
type input "****"
drag, startPoint x: 578, startPoint y: 351, endPoint x: 491, endPoint y: 348, distance: 86.6
click at [491, 348] on input "****" at bounding box center [599, 346] width 217 height 29
paste input "**********"
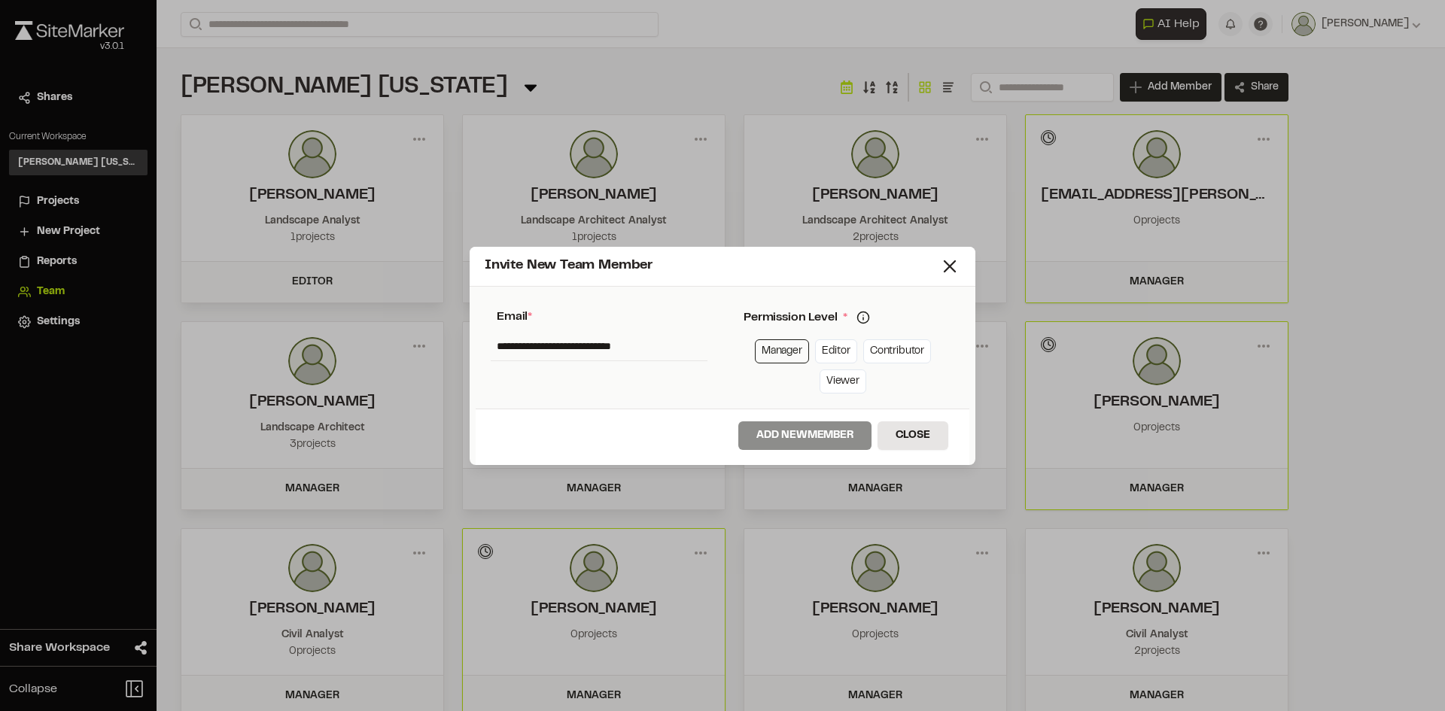
type input "**********"
click at [771, 359] on link "Manager" at bounding box center [782, 351] width 54 height 24
click at [786, 432] on button "Add New Member" at bounding box center [804, 435] width 133 height 29
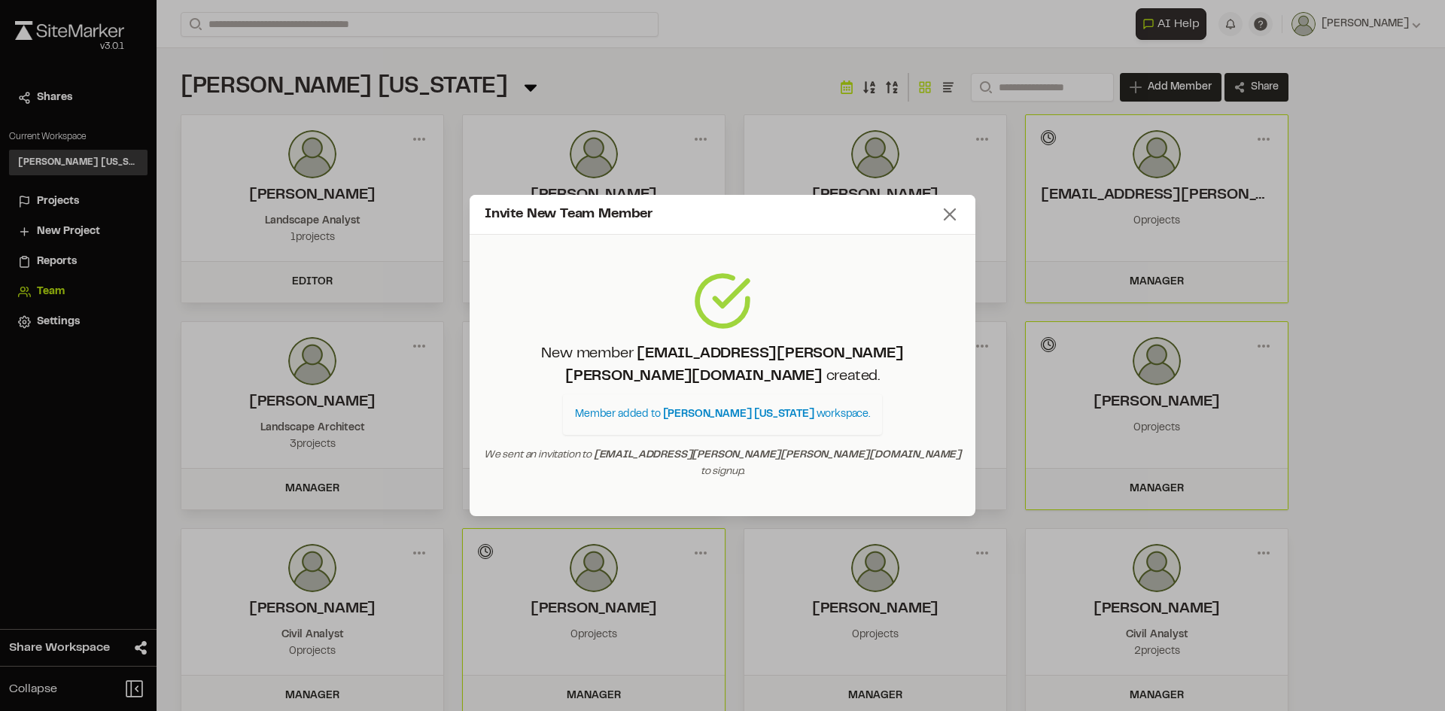
click at [949, 225] on icon at bounding box center [949, 214] width 21 height 21
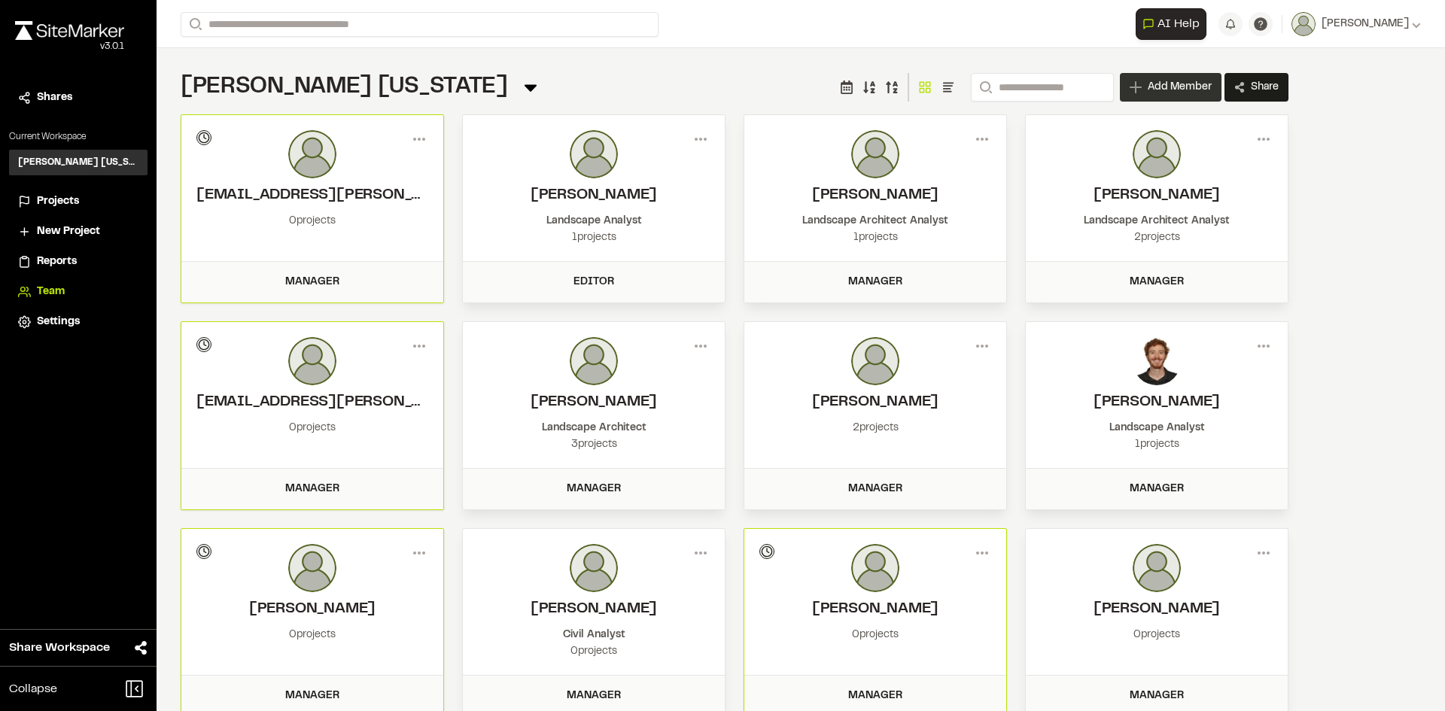
click at [1149, 83] on span "Add Member" at bounding box center [1180, 87] width 64 height 15
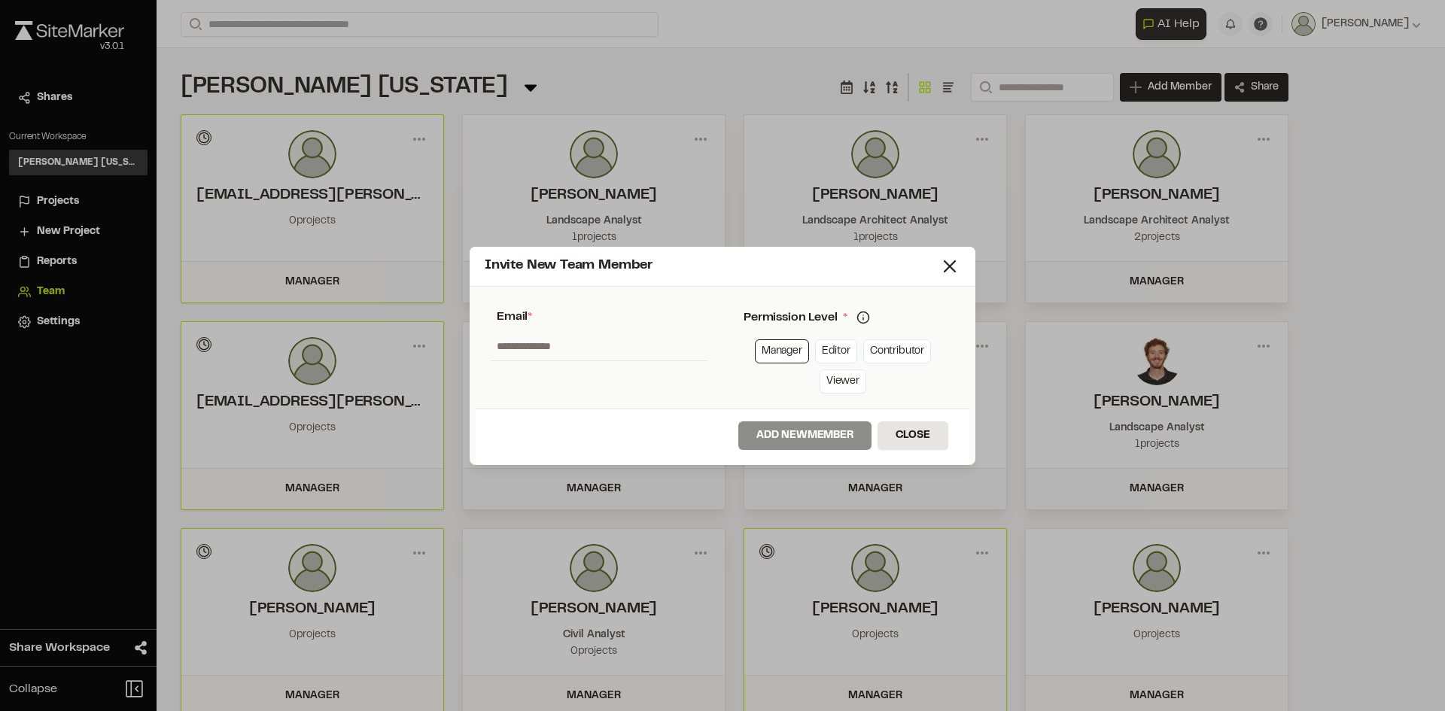
click at [860, 319] on icon at bounding box center [863, 318] width 14 height 14
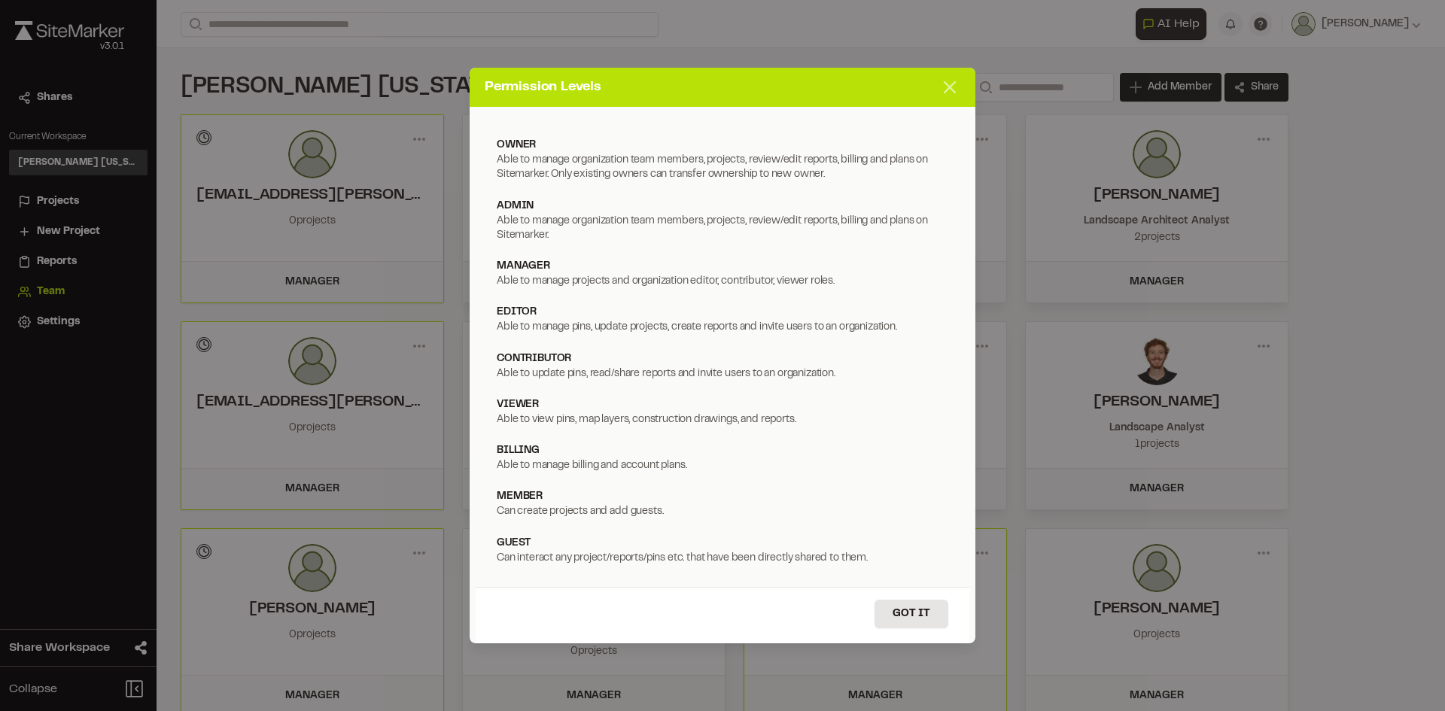
click at [947, 95] on icon at bounding box center [949, 87] width 21 height 21
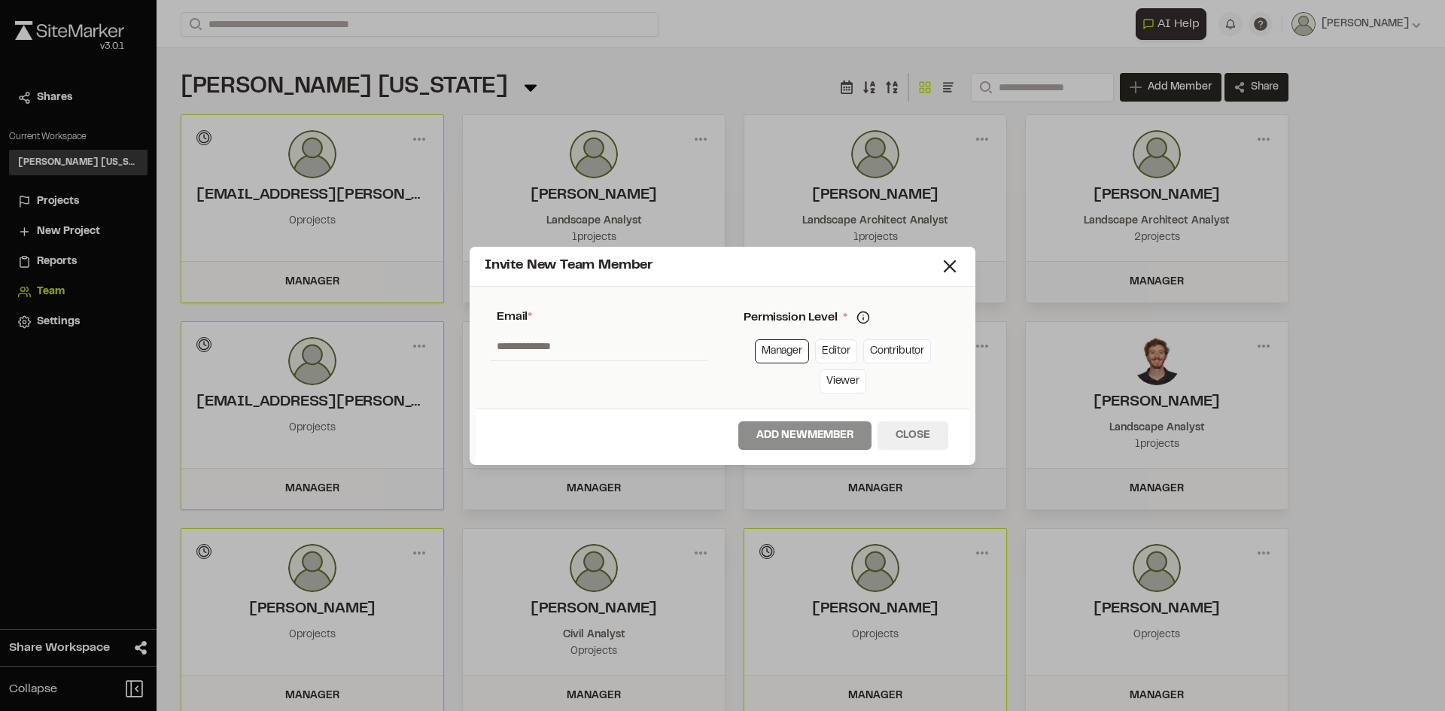
click at [925, 436] on button "Close" at bounding box center [912, 435] width 71 height 29
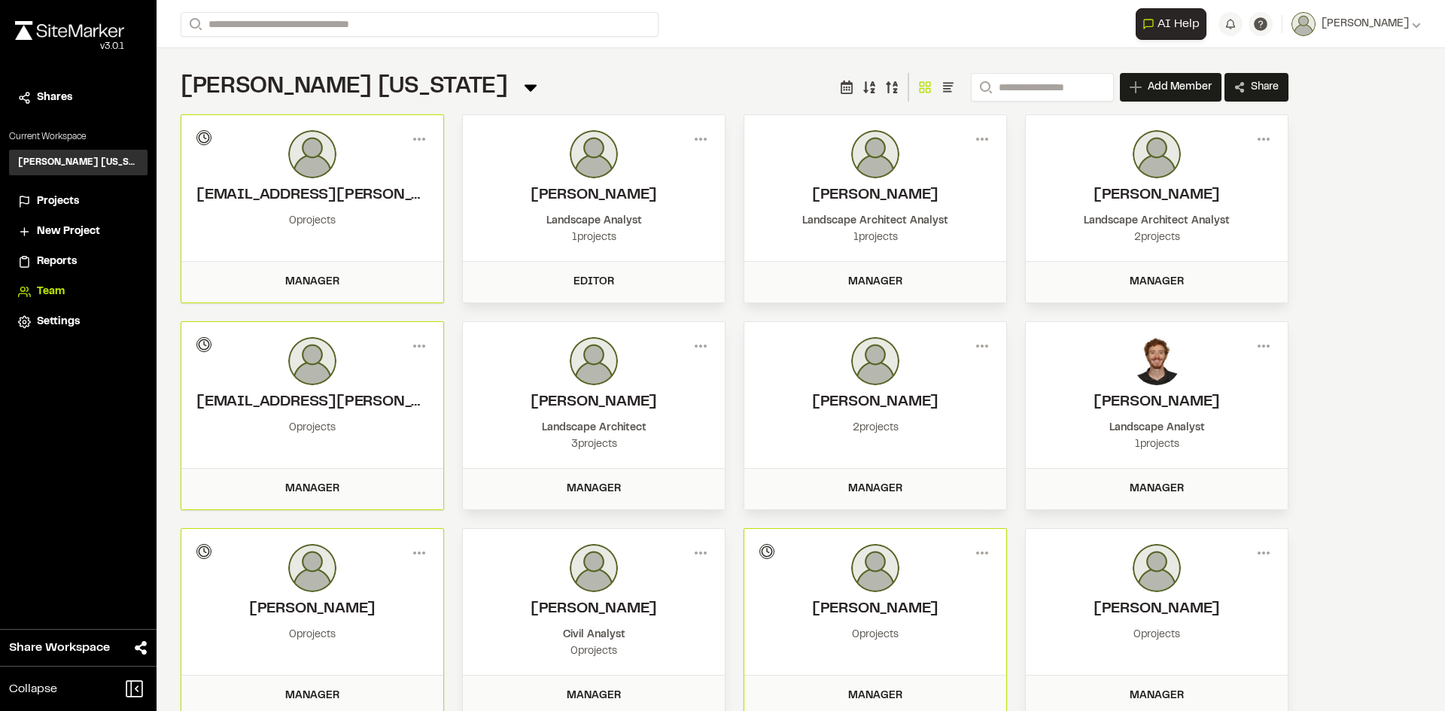
click at [76, 202] on span "Projects" at bounding box center [58, 201] width 42 height 17
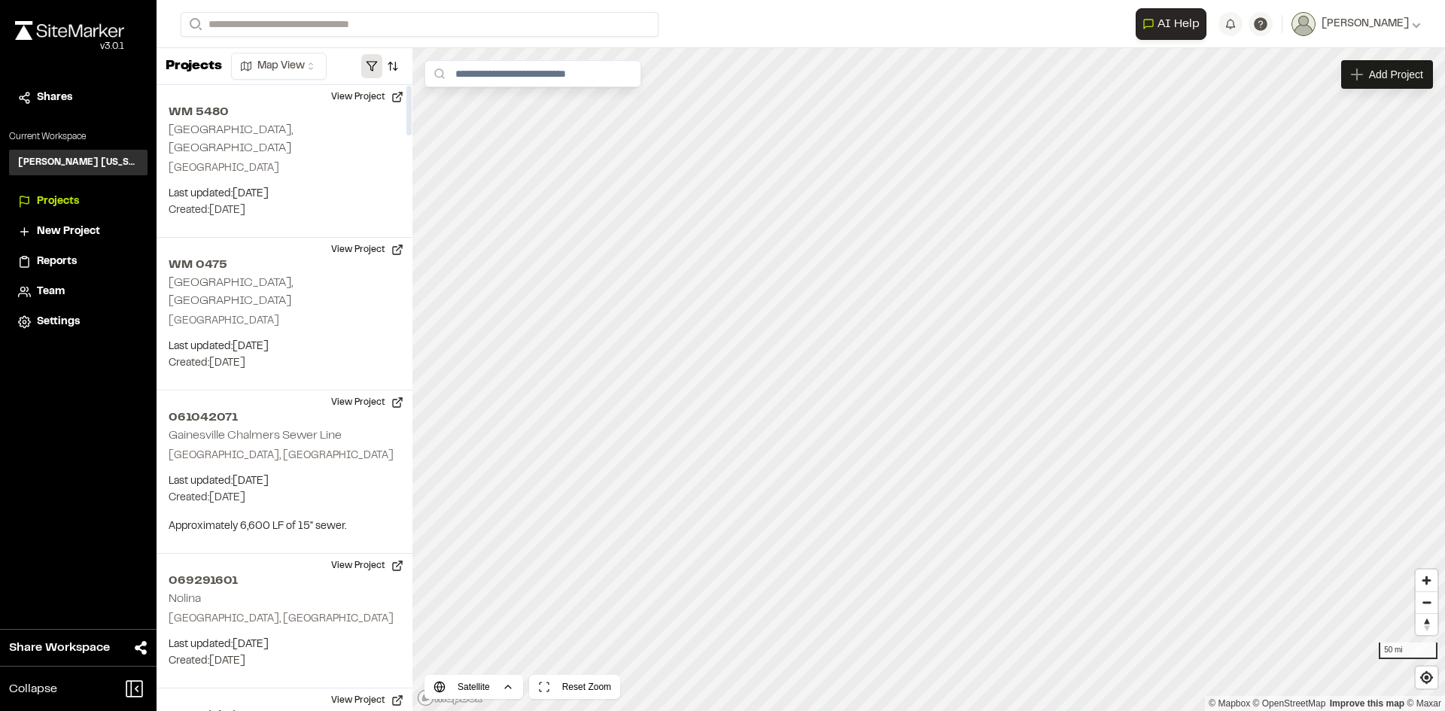
click at [370, 68] on button "button" at bounding box center [371, 66] width 21 height 24
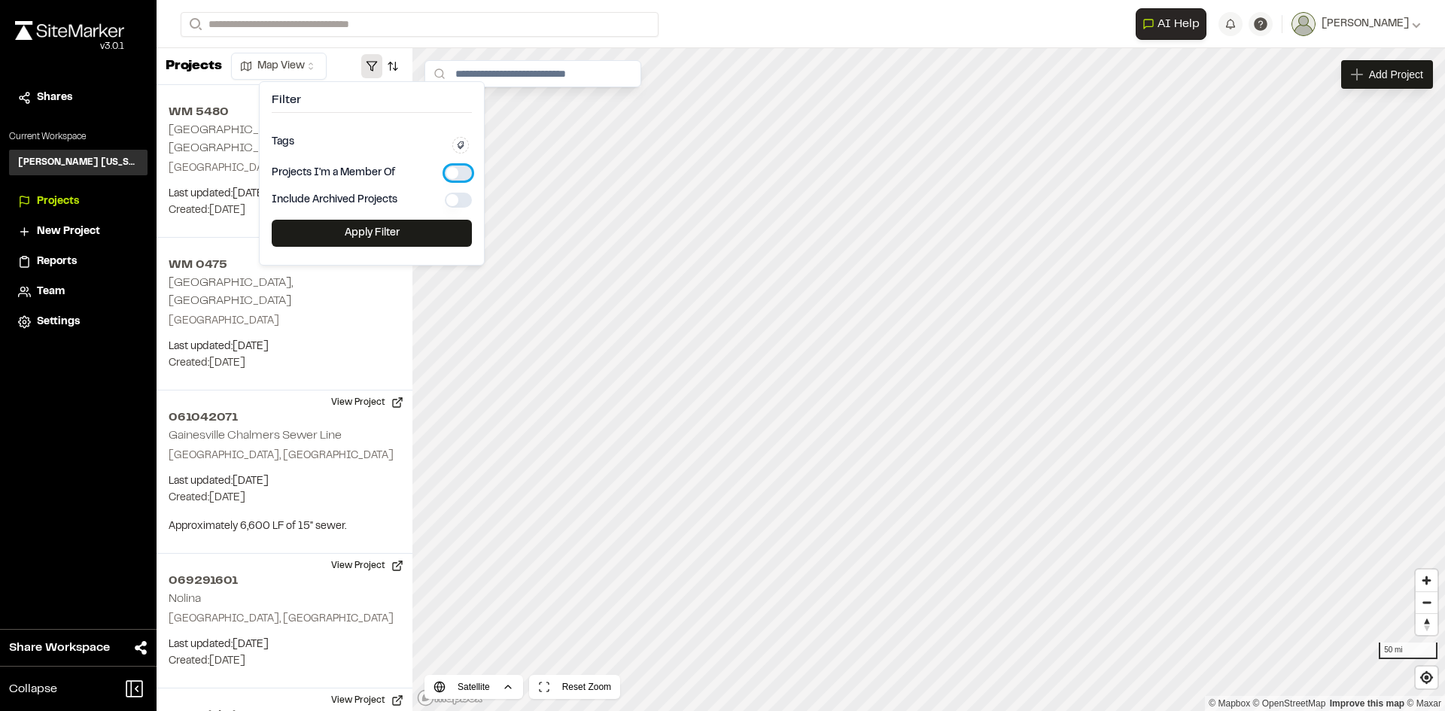
click at [448, 173] on button "button" at bounding box center [458, 173] width 27 height 15
click at [416, 233] on button "Apply Filter" at bounding box center [372, 233] width 200 height 27
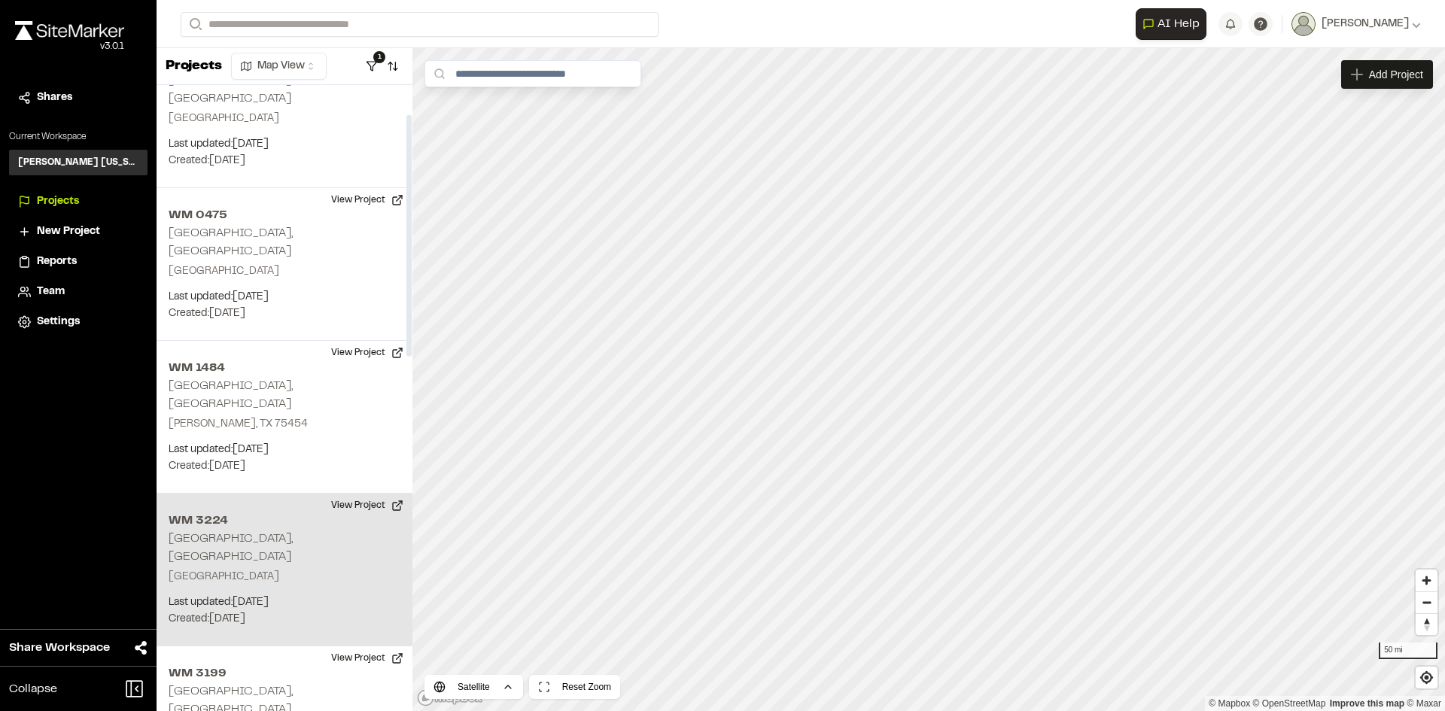
scroll to position [75, 0]
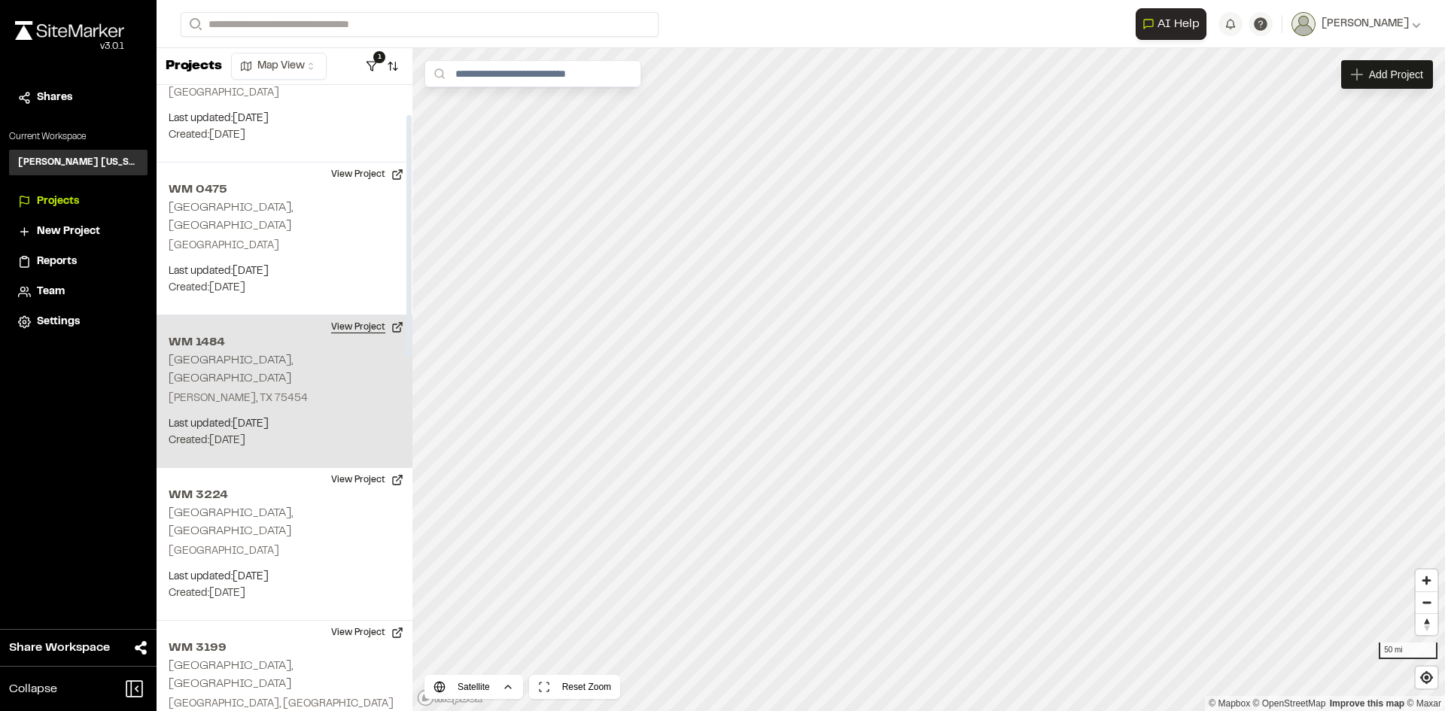
click at [363, 315] on button "View Project" at bounding box center [367, 327] width 90 height 24
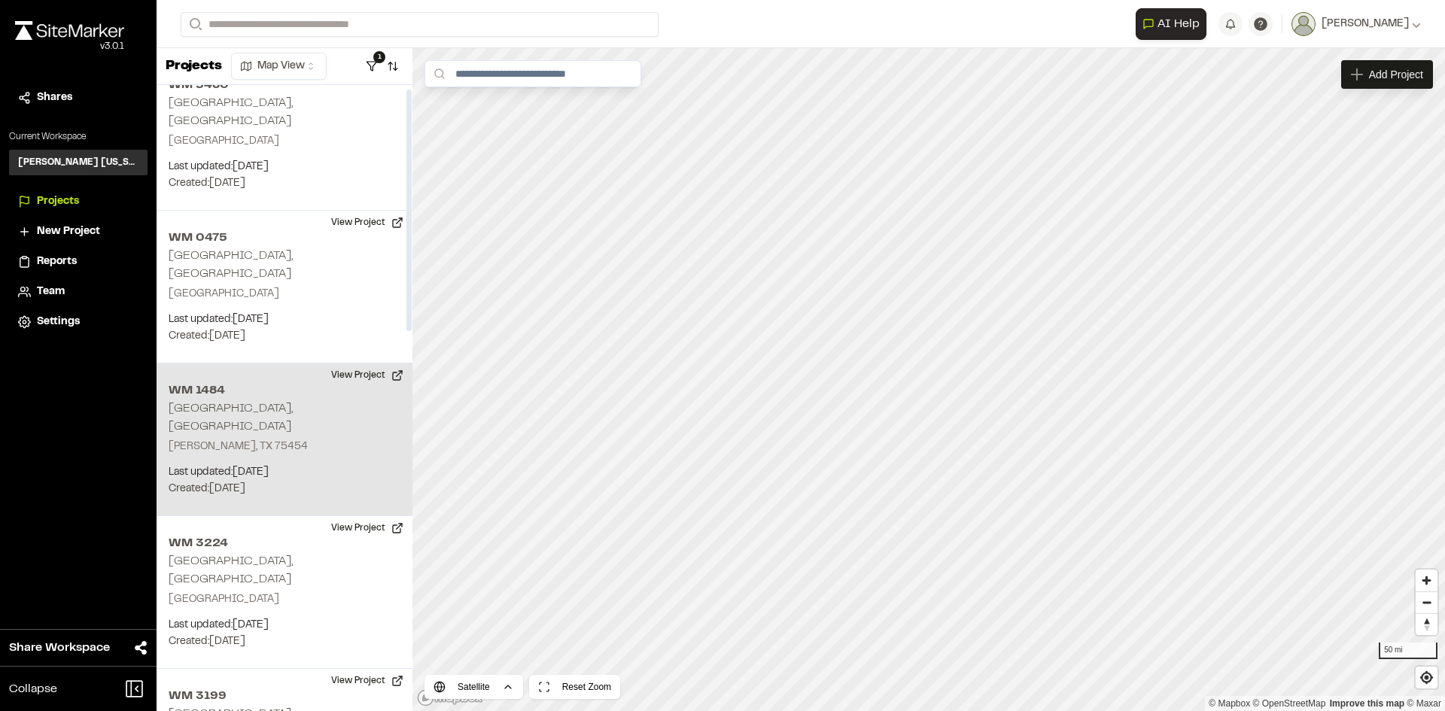
scroll to position [0, 0]
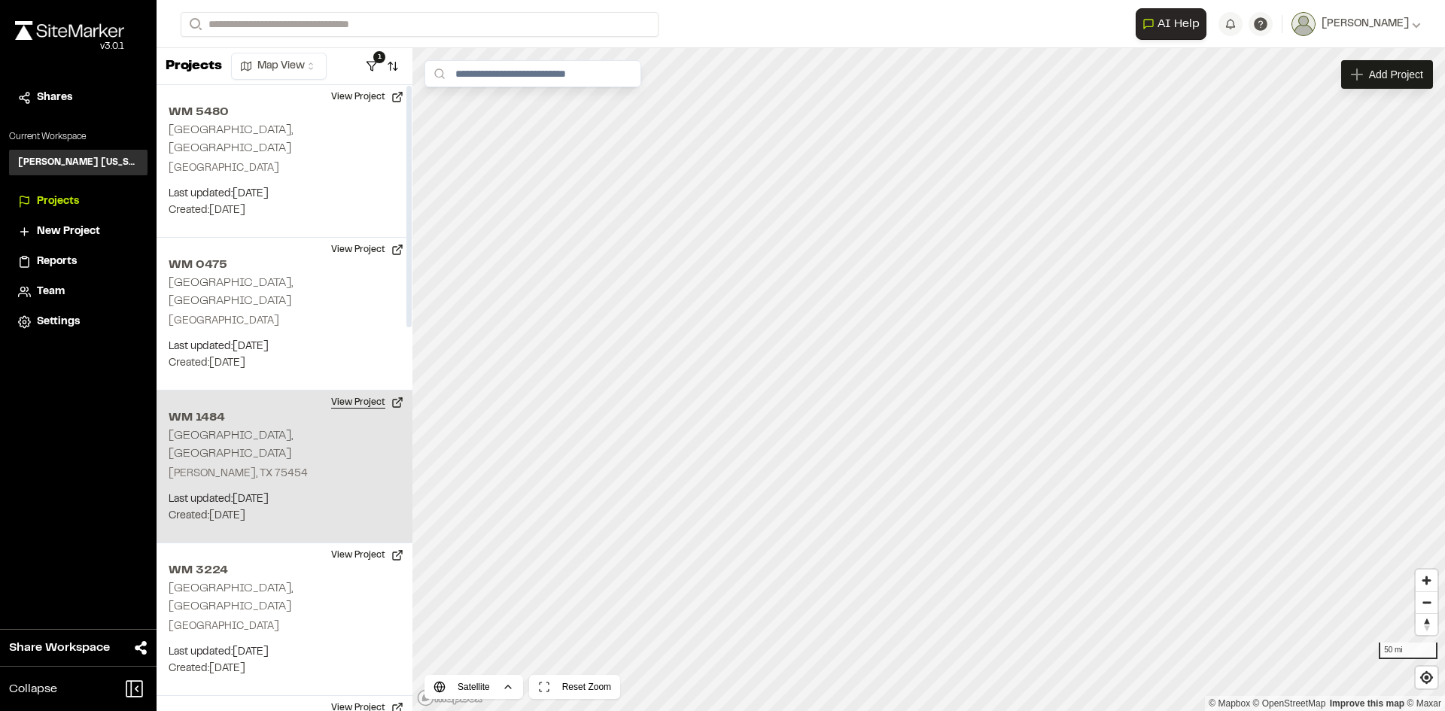
click at [346, 391] on button "View Project" at bounding box center [367, 403] width 90 height 24
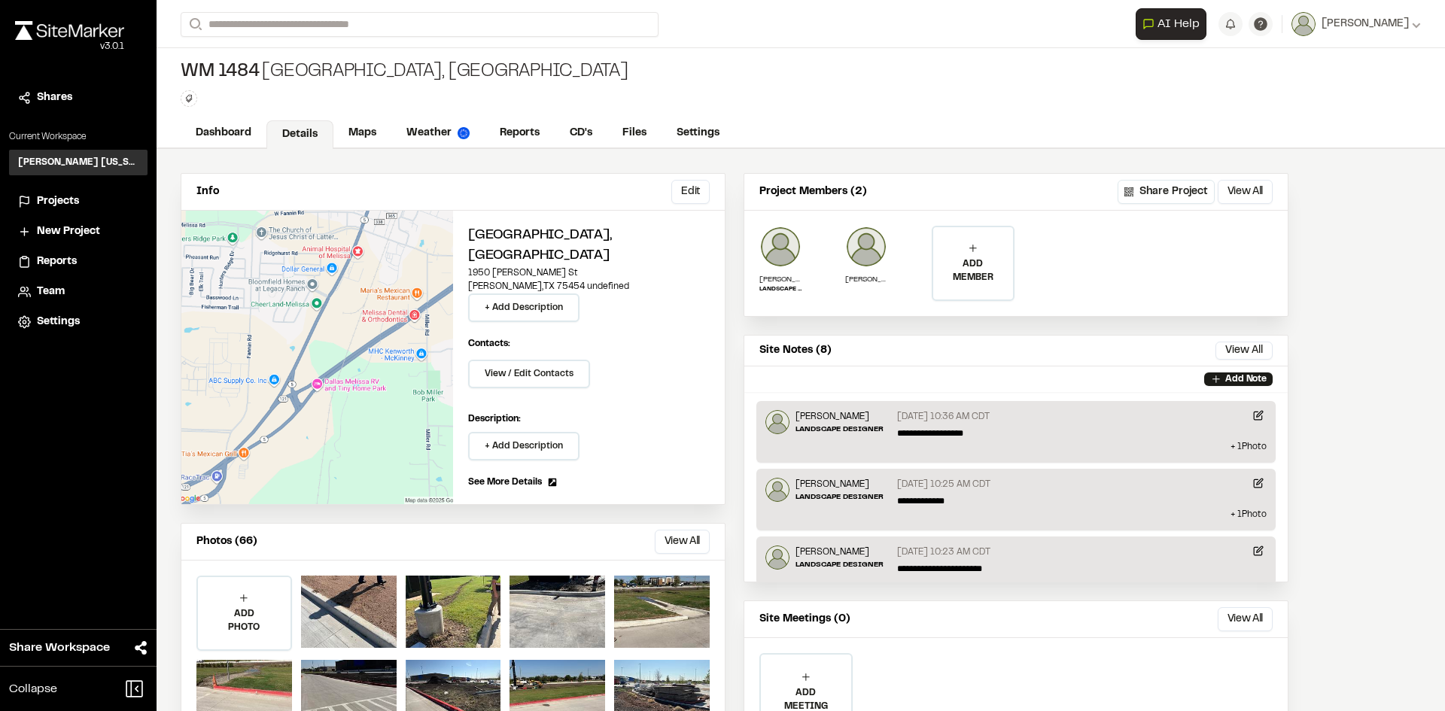
scroll to position [75, 0]
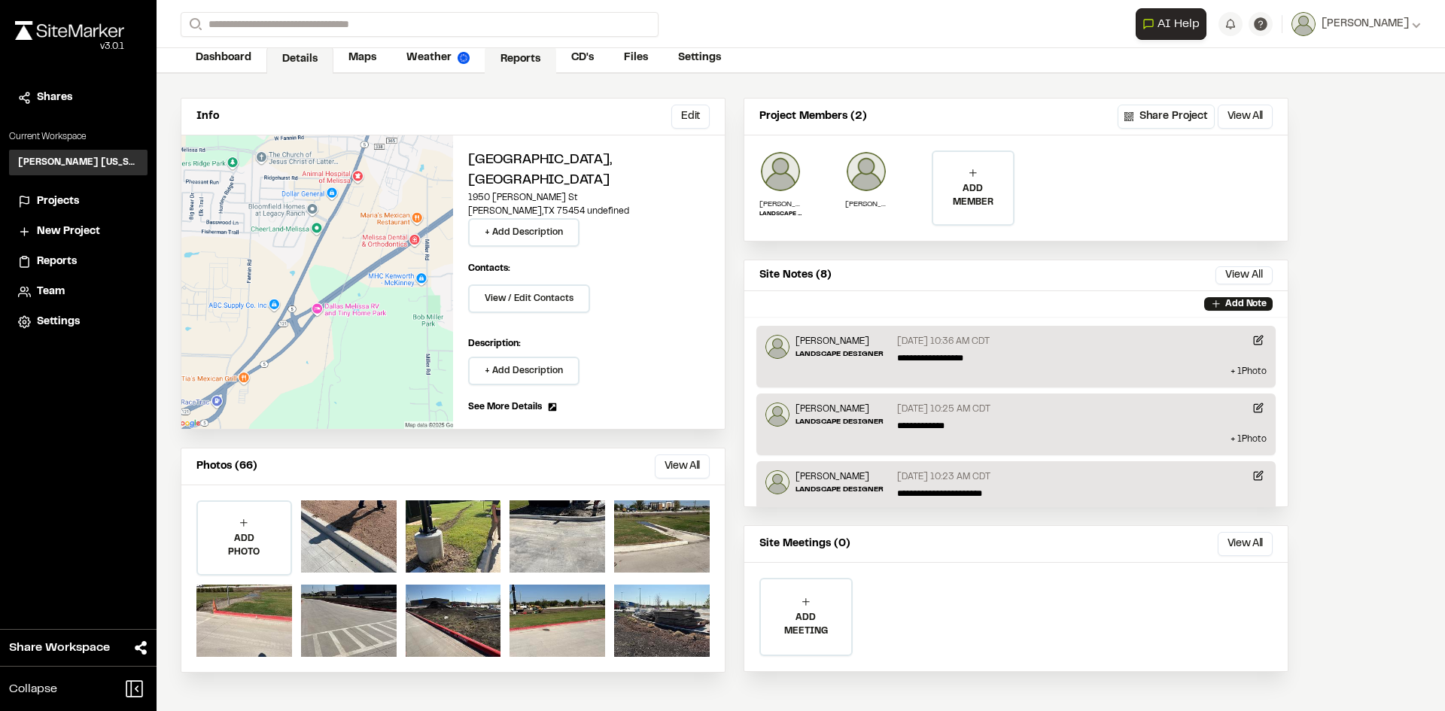
click at [534, 65] on link "Reports" at bounding box center [520, 59] width 71 height 29
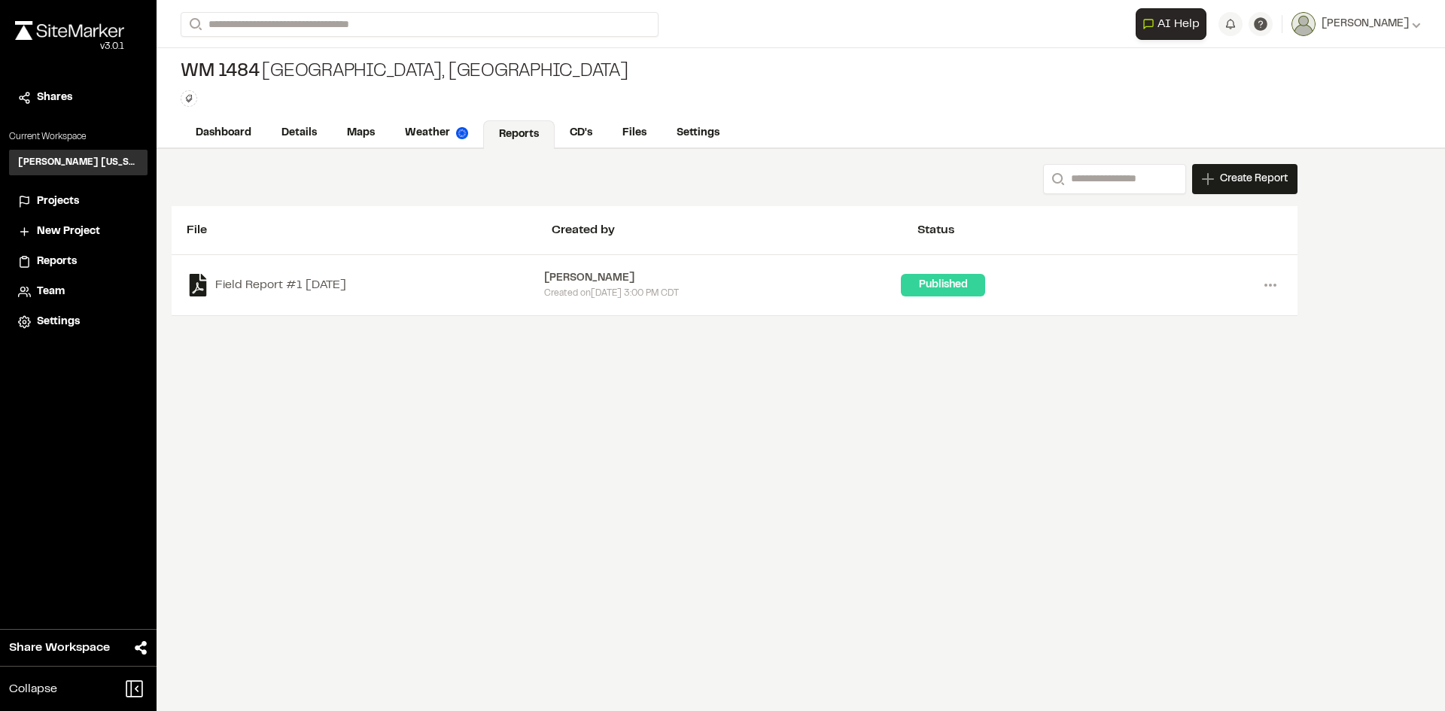
click at [243, 270] on div "Field Report #1 [DATE] [PERSON_NAME] Created [DATE][DATE] 3:00 PM CDT Published…" at bounding box center [735, 285] width 1096 height 30
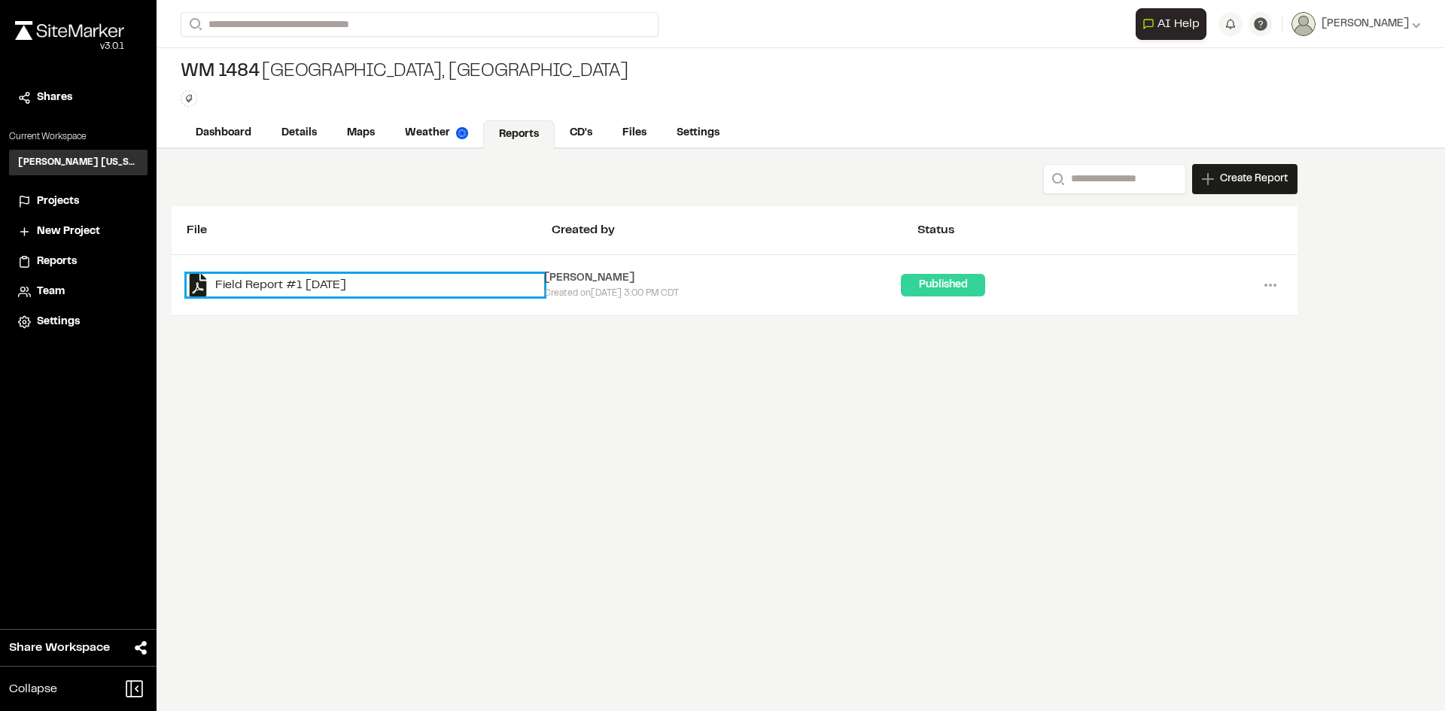
click at [250, 281] on link "Field Report #1 [DATE]" at bounding box center [365, 285] width 357 height 23
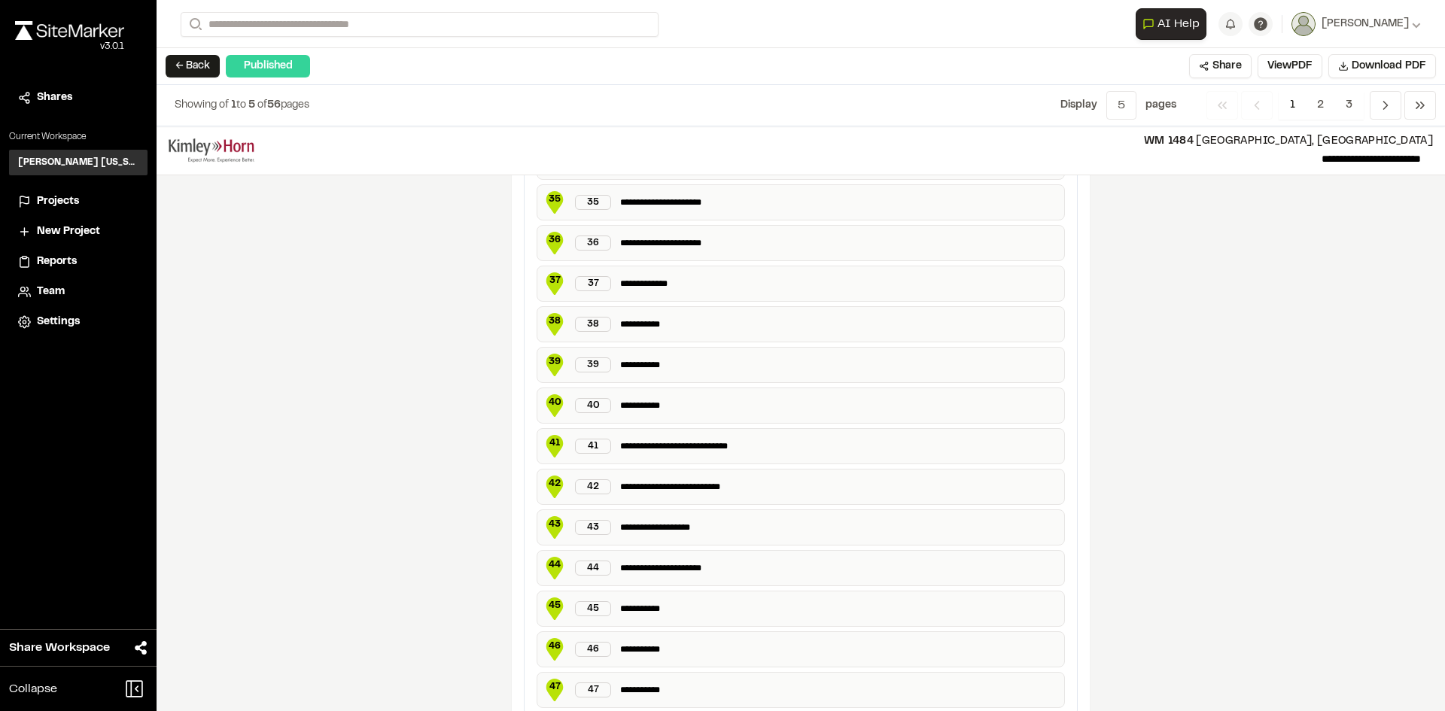
scroll to position [2333, 0]
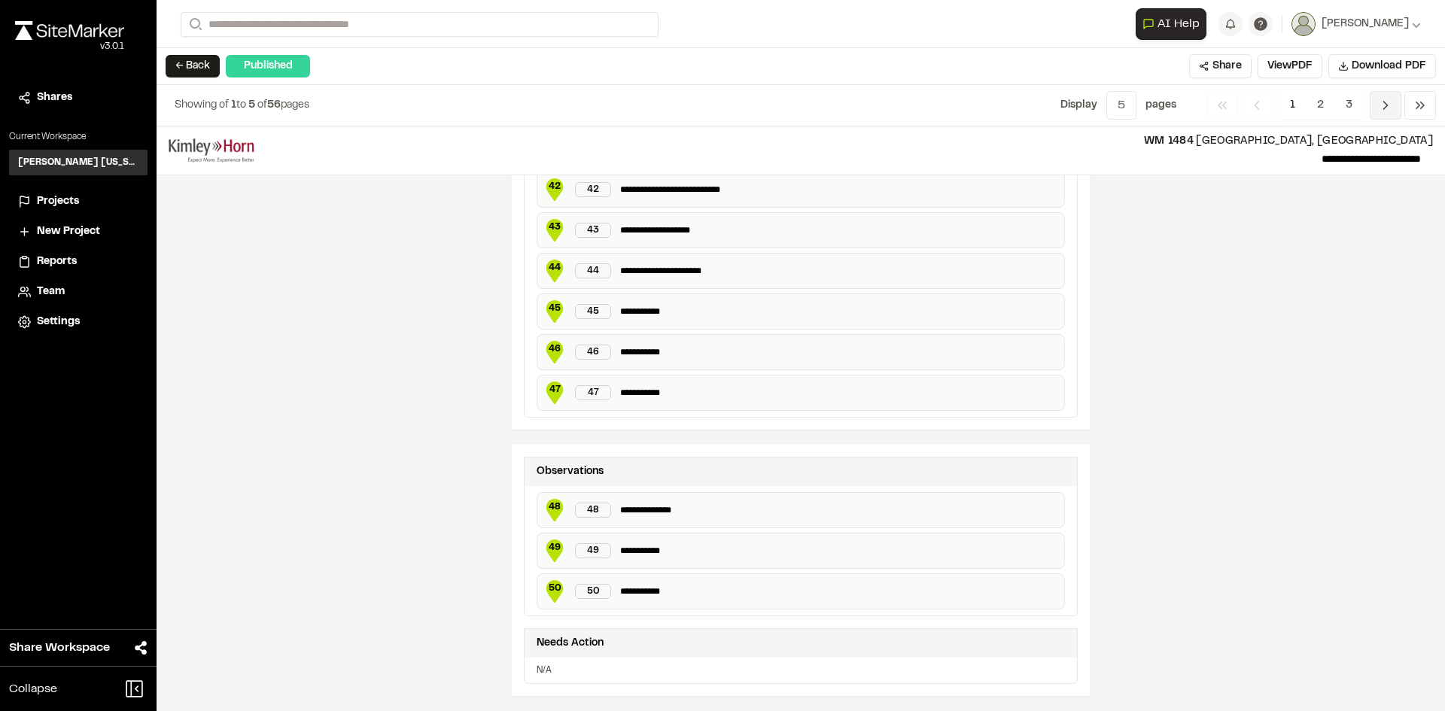
click at [1376, 103] on span "Previous" at bounding box center [1386, 105] width 32 height 29
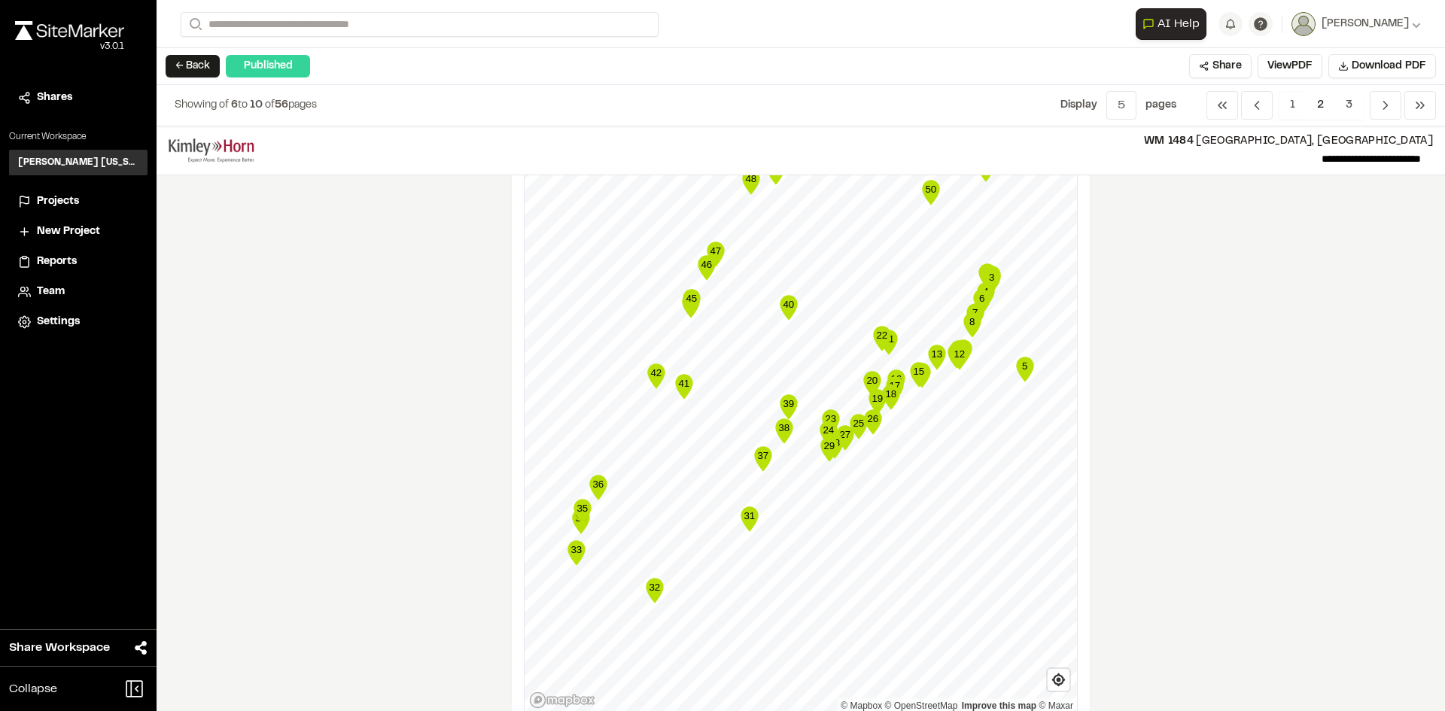
scroll to position [301, 0]
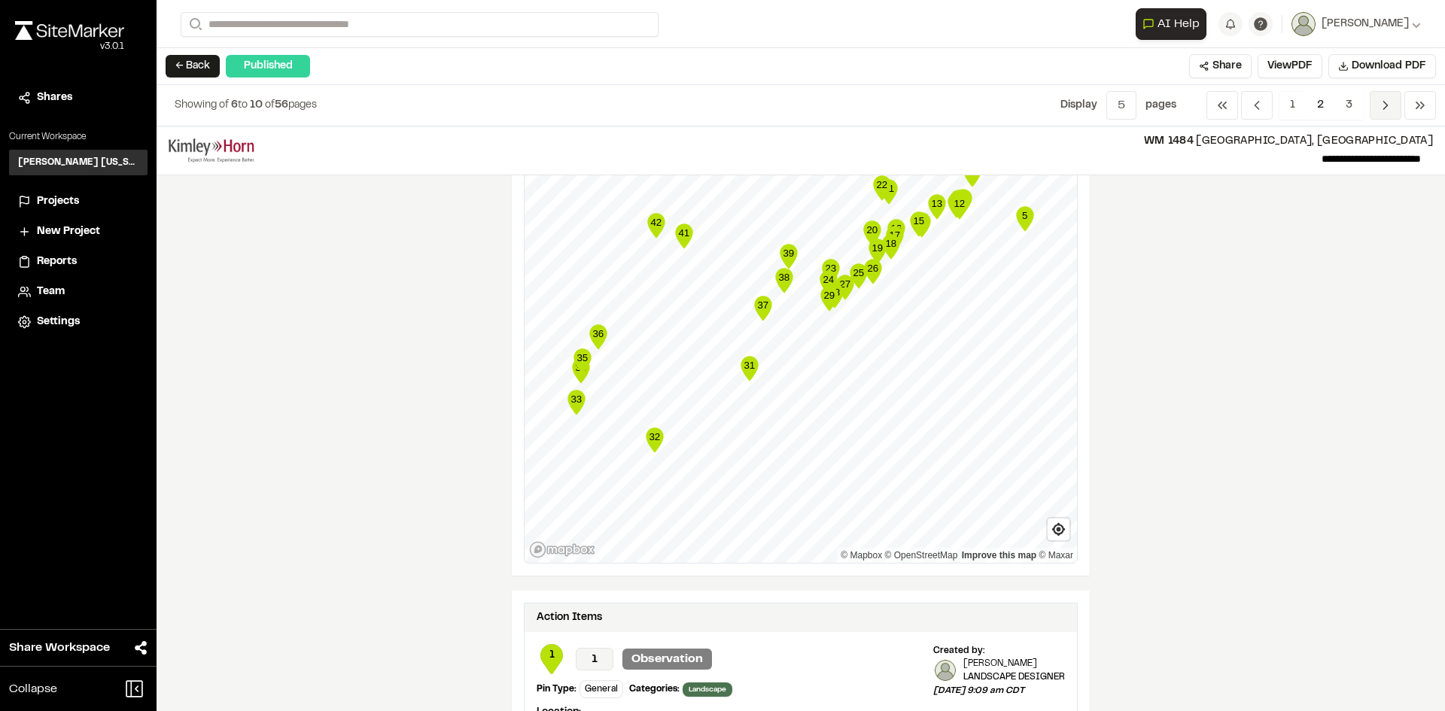
click at [1374, 103] on span "Previous" at bounding box center [1386, 105] width 32 height 29
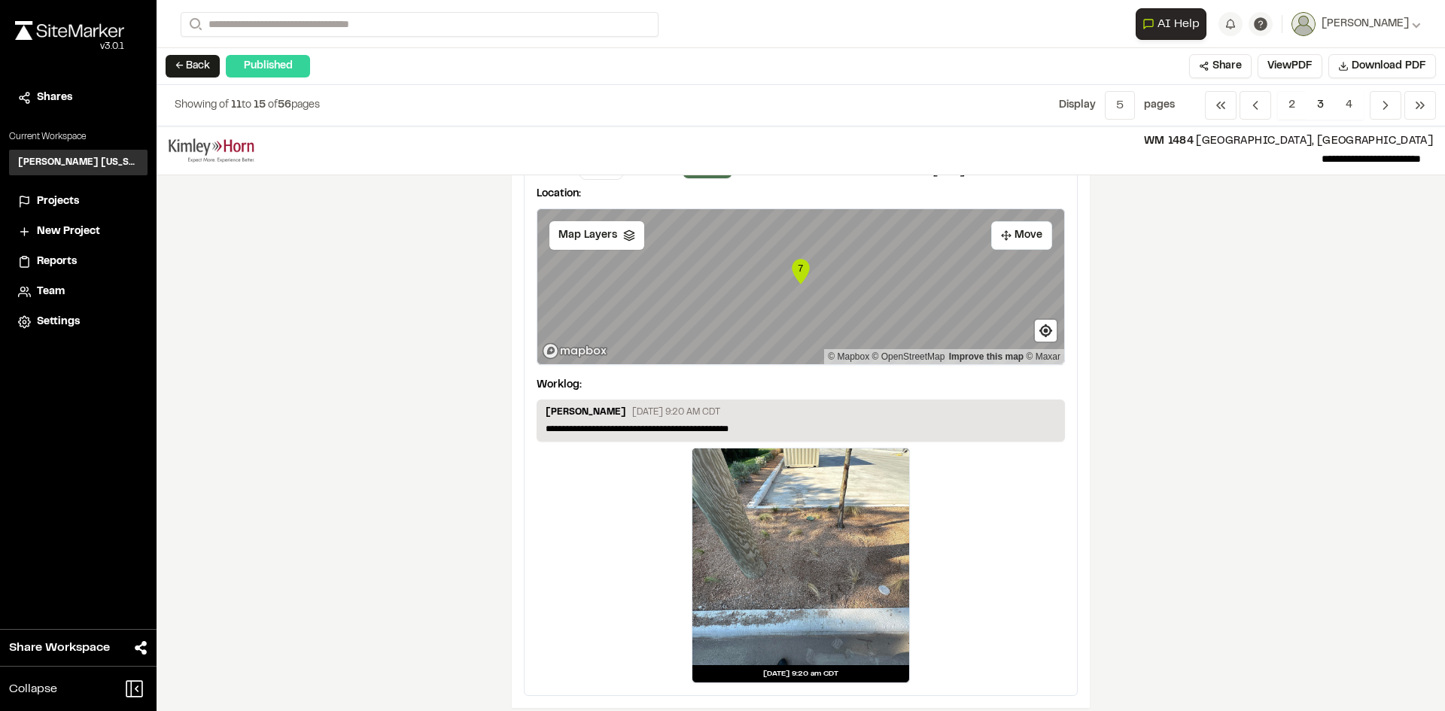
scroll to position [1355, 0]
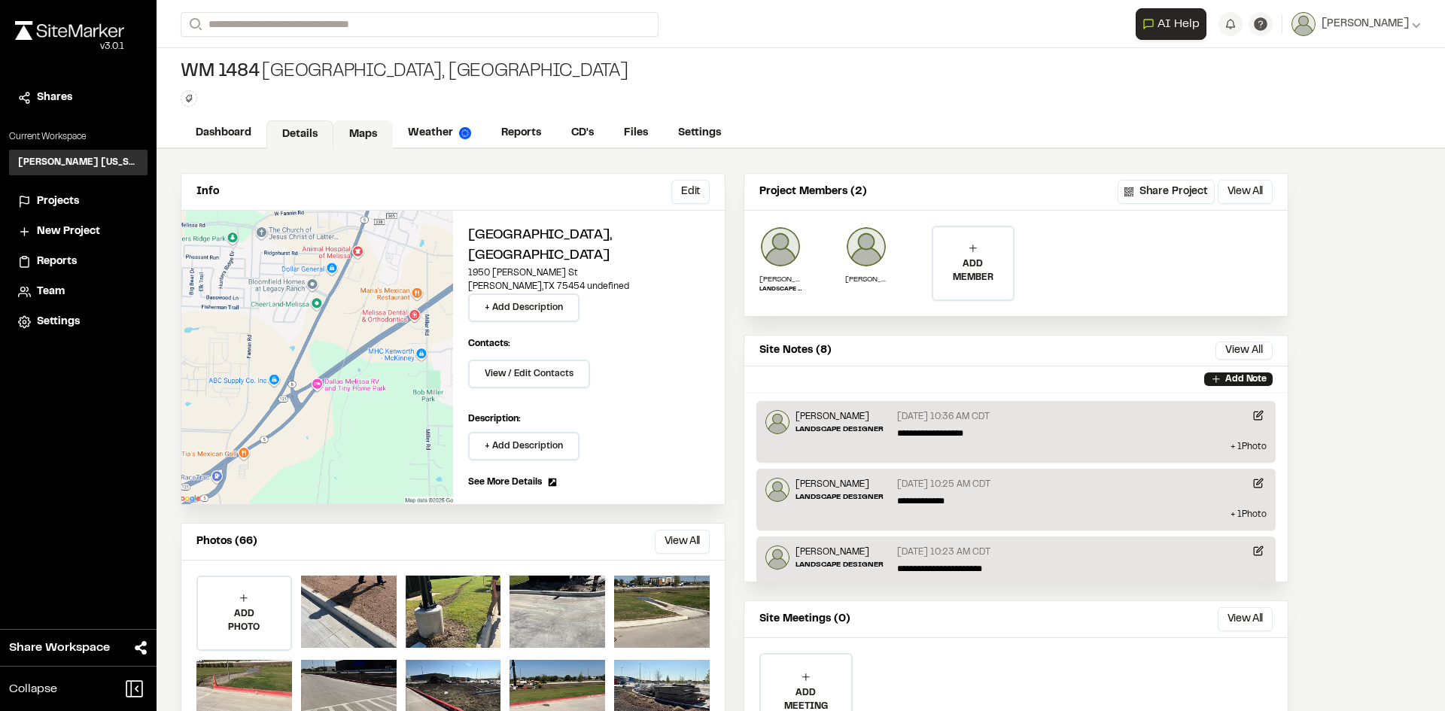
click at [371, 134] on link "Maps" at bounding box center [362, 134] width 59 height 29
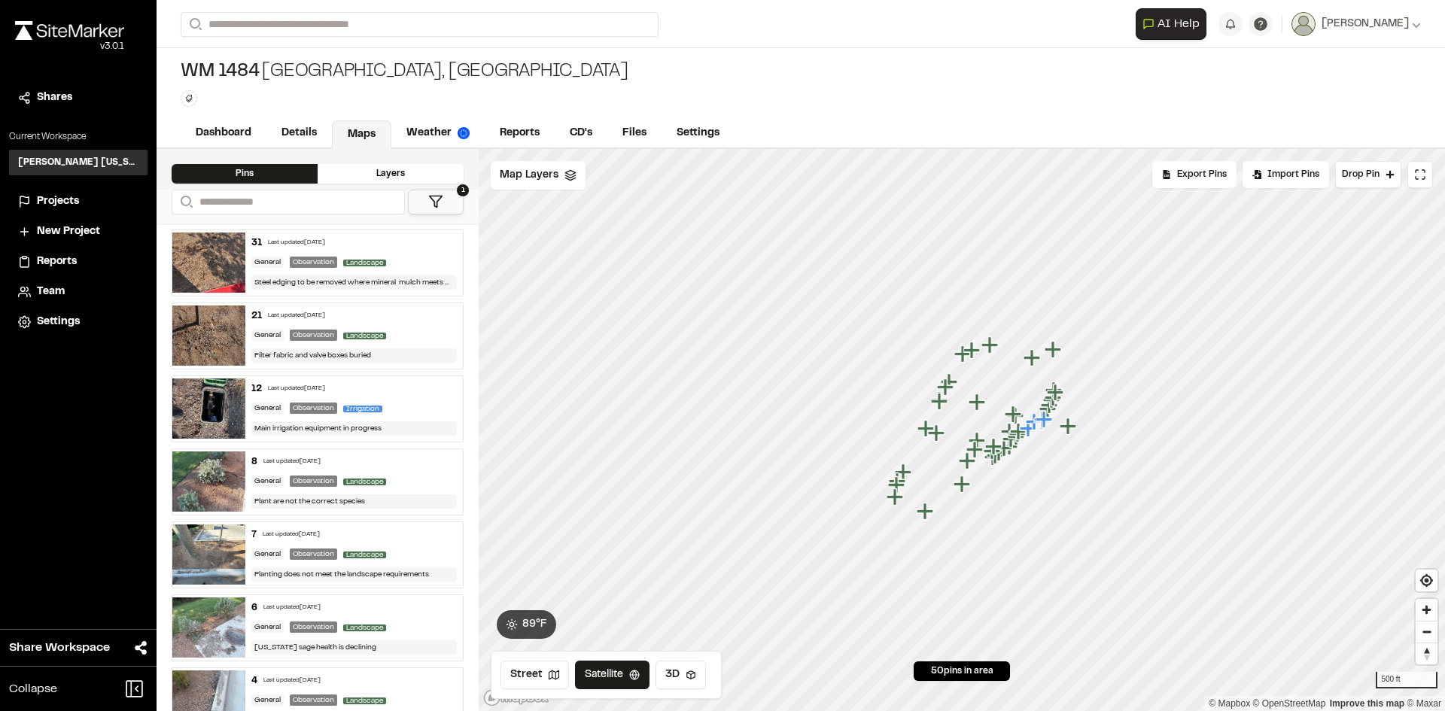
click at [975, 406] on icon "Map marker" at bounding box center [977, 402] width 17 height 17
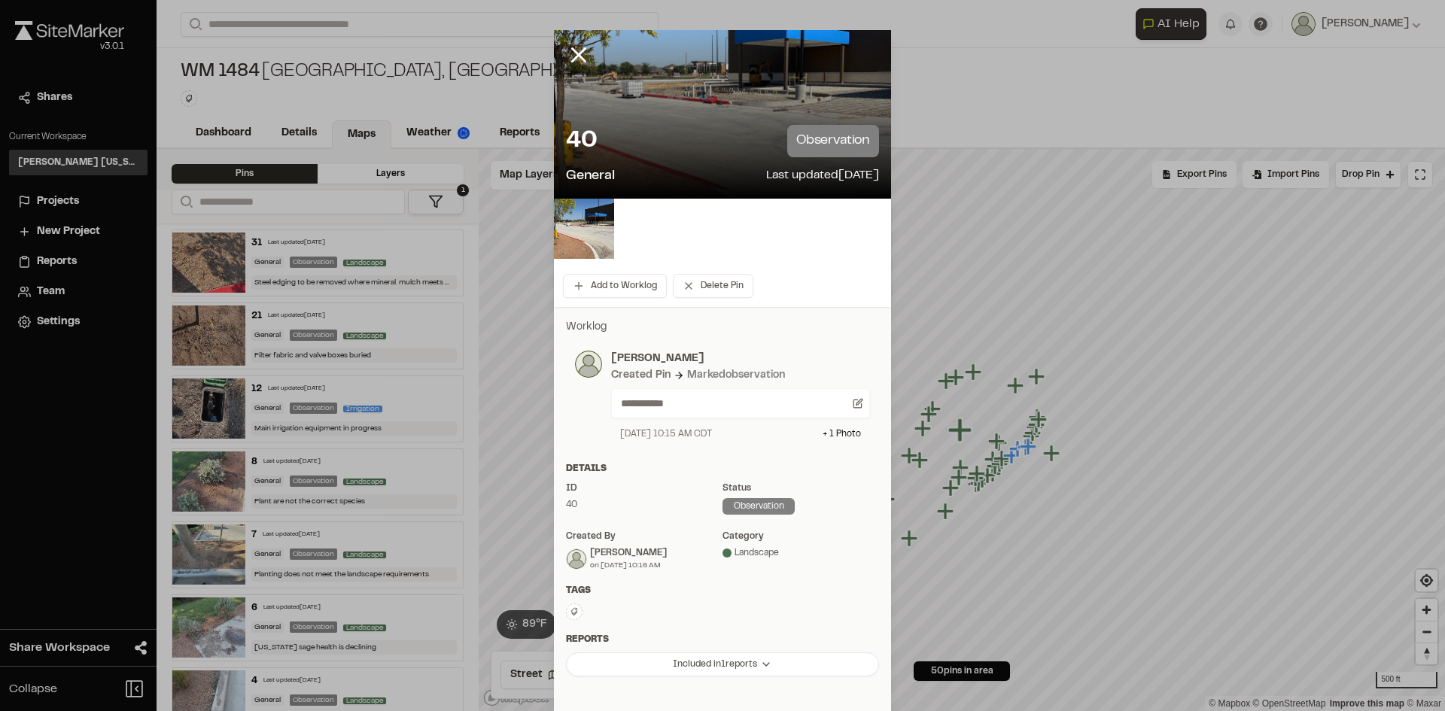
click at [574, 47] on icon at bounding box center [579, 55] width 26 height 26
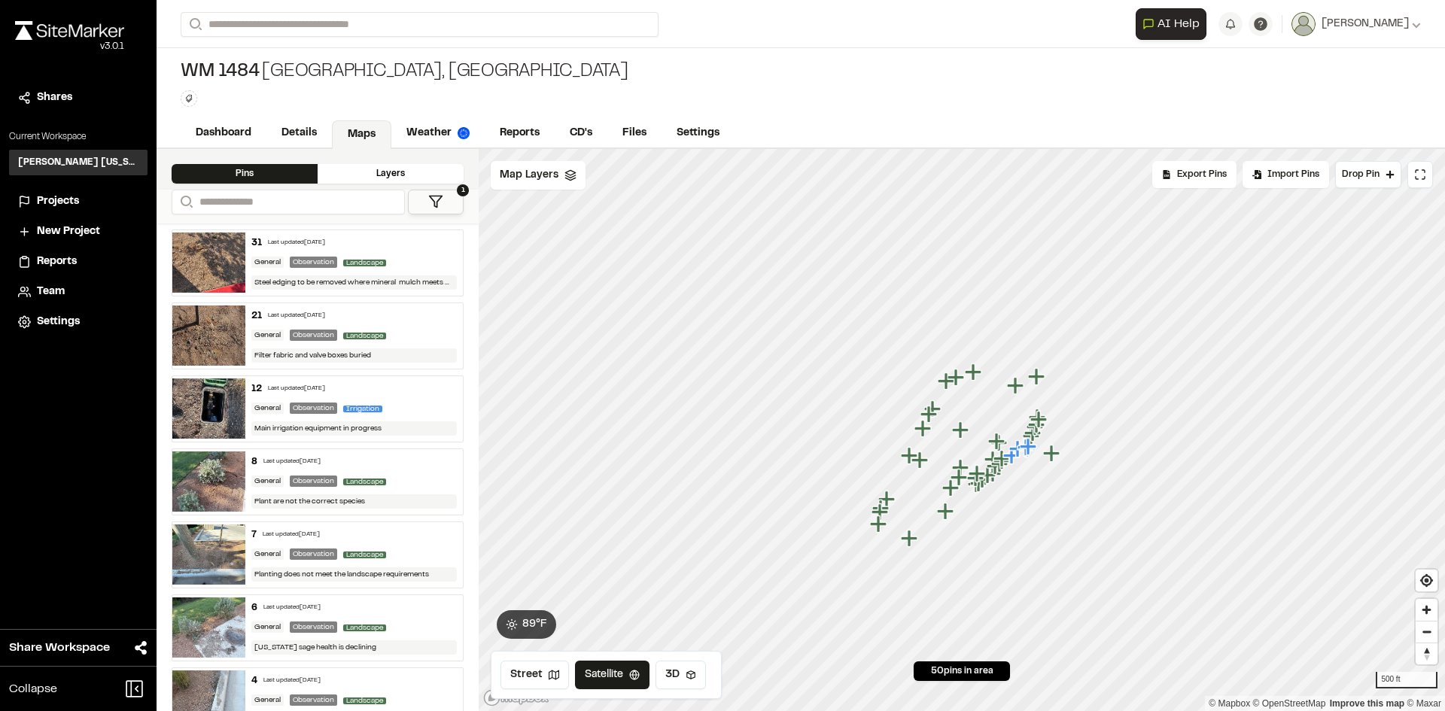
click at [955, 433] on icon "Map marker" at bounding box center [962, 431] width 20 height 20
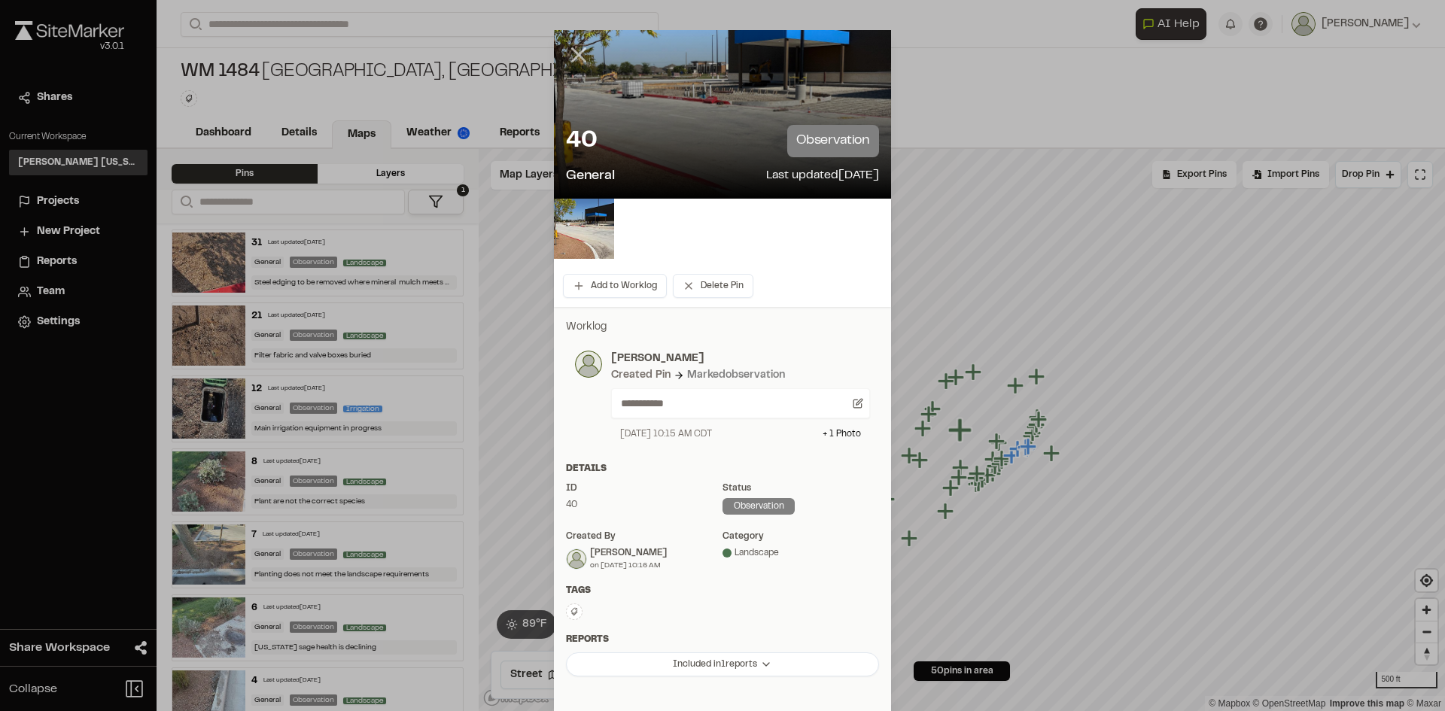
click at [581, 54] on icon at bounding box center [579, 55] width 26 height 26
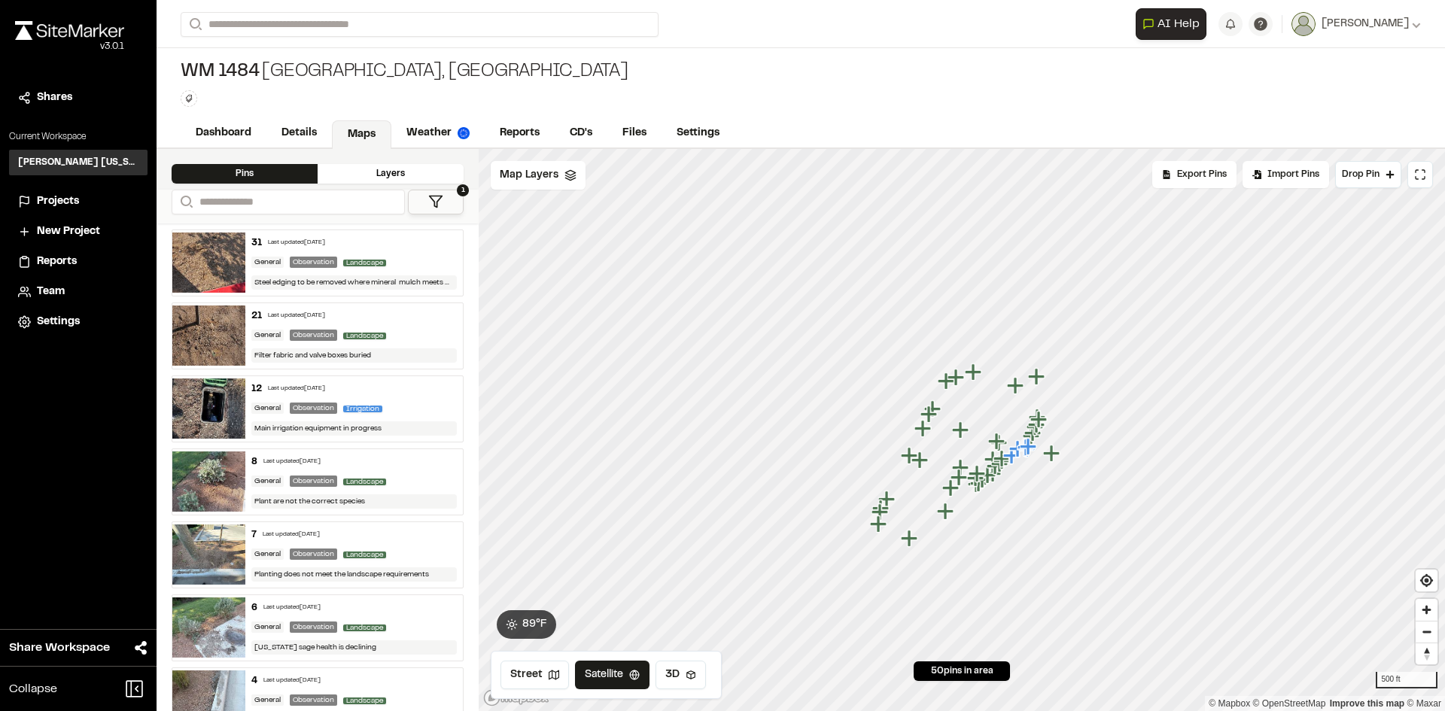
drag, startPoint x: 1093, startPoint y: 87, endPoint x: 697, endPoint y: 81, distance: 395.9
click at [1092, 86] on div "WM 1484 [GEOGRAPHIC_DATA], [GEOGRAPHIC_DATA] Type Enter or comma to add tag." at bounding box center [801, 83] width 1288 height 71
